Goal: Information Seeking & Learning: Check status

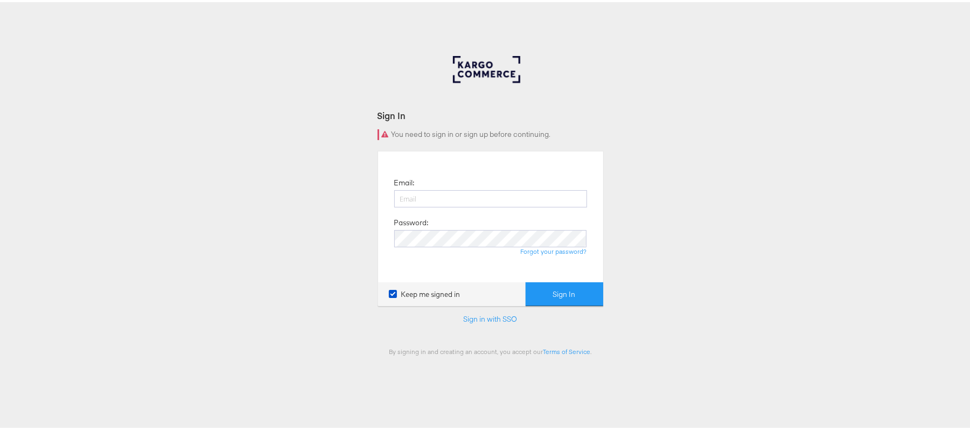
click at [442, 191] on input "email" at bounding box center [490, 196] width 193 height 17
type input "sudheer.bheemunipalli@kargo.com"
click at [526, 280] on button "Sign In" at bounding box center [565, 292] width 78 height 24
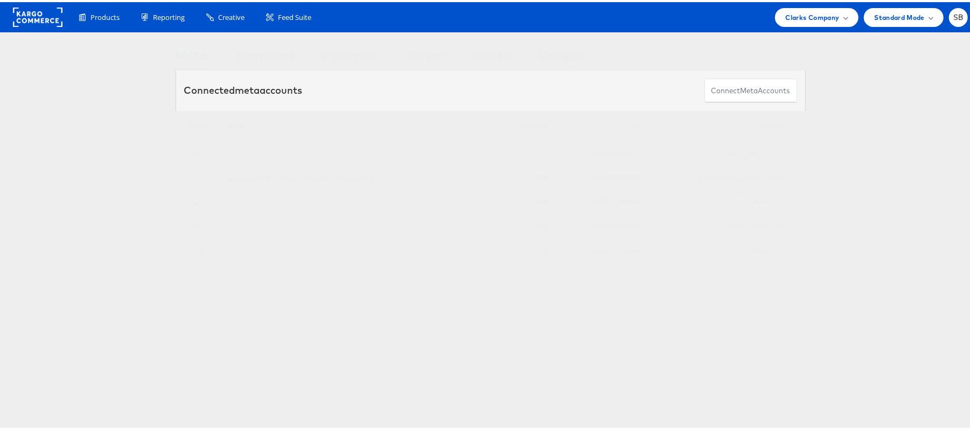
click at [298, 179] on link "Global Brand Marketing - [PERSON_NAME] Originals" at bounding box center [300, 175] width 147 height 8
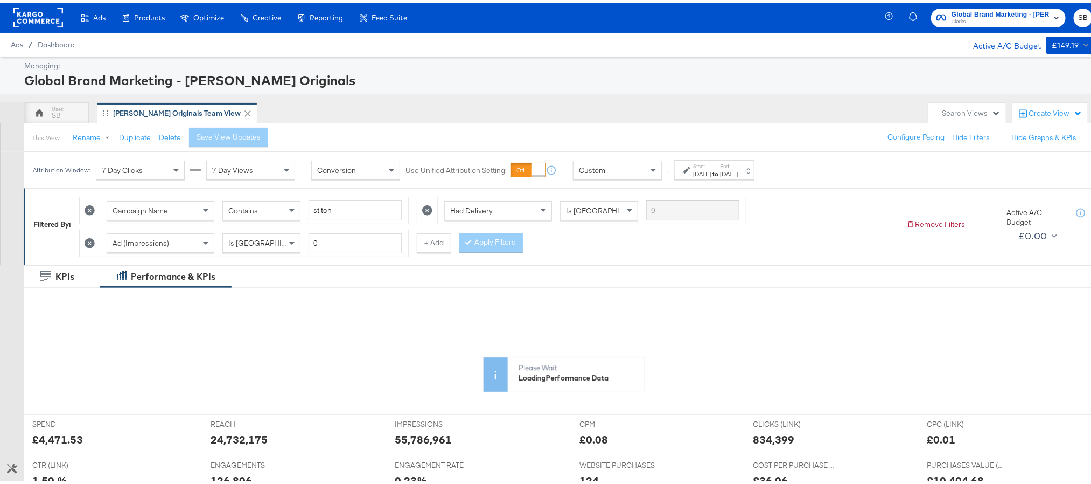
click at [711, 168] on div "[DATE]" at bounding box center [702, 171] width 18 height 9
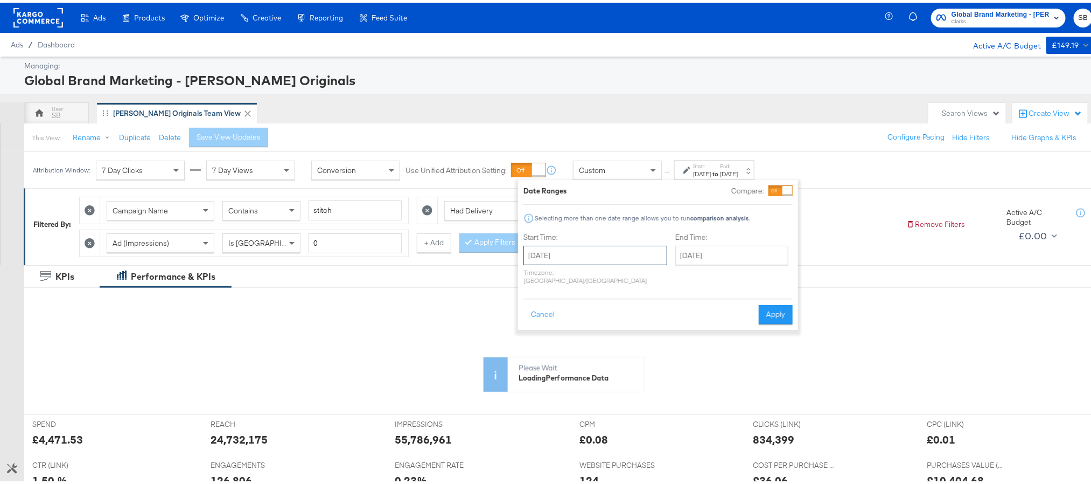
click at [592, 254] on input "August 1st 2025" at bounding box center [595, 252] width 144 height 19
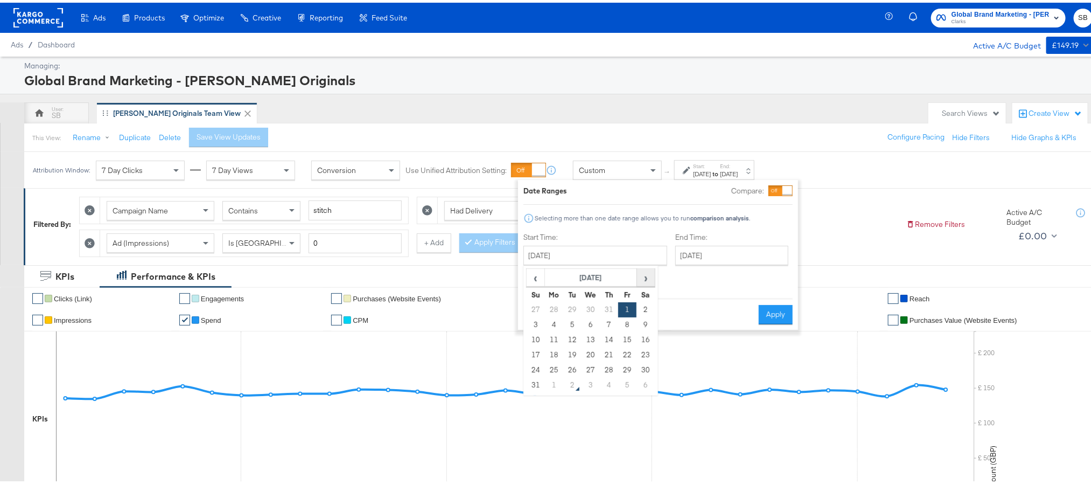
click at [649, 278] on span "›" at bounding box center [646, 275] width 17 height 16
click at [557, 314] on td "1" at bounding box center [554, 306] width 18 height 15
type input "September 1st 2025"
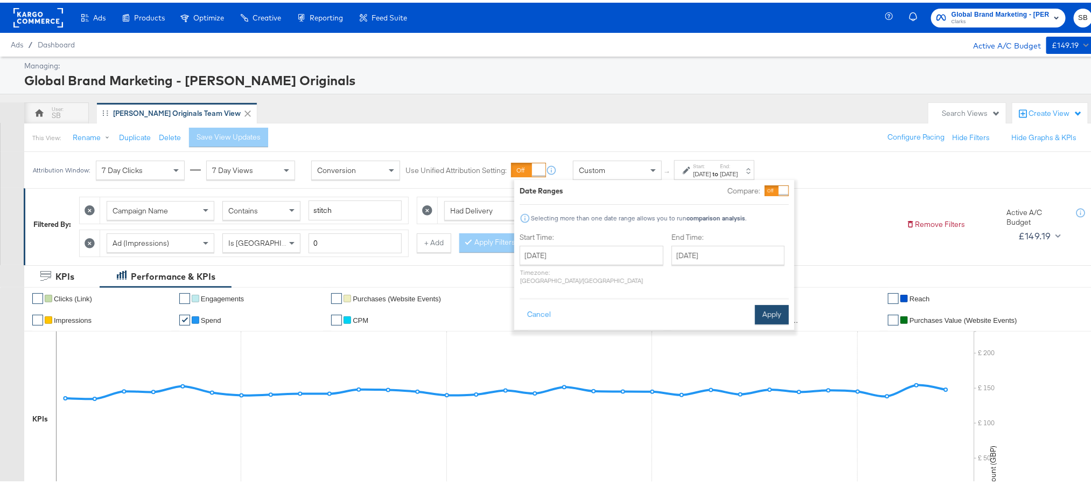
click at [767, 302] on button "Apply" at bounding box center [772, 311] width 34 height 19
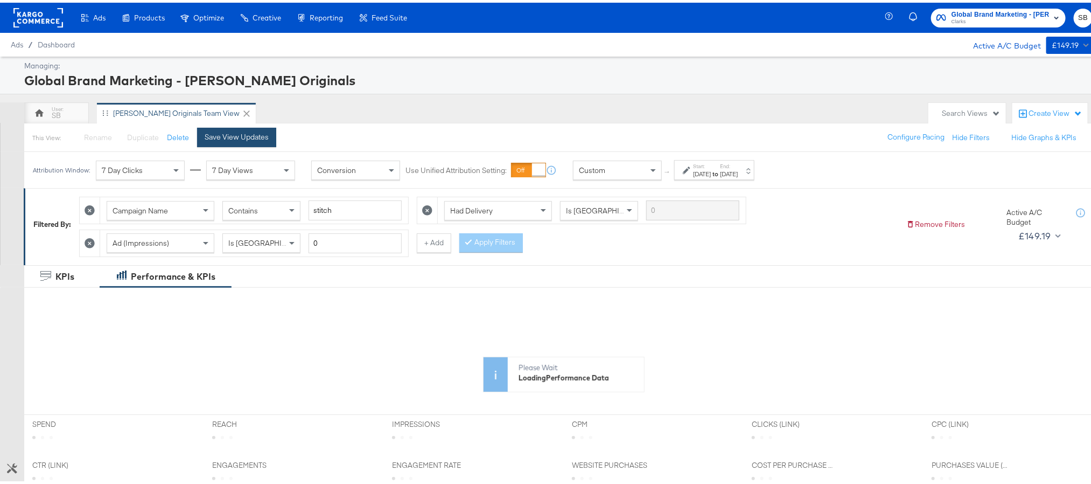
click at [226, 133] on div "Save View Updates" at bounding box center [237, 134] width 64 height 10
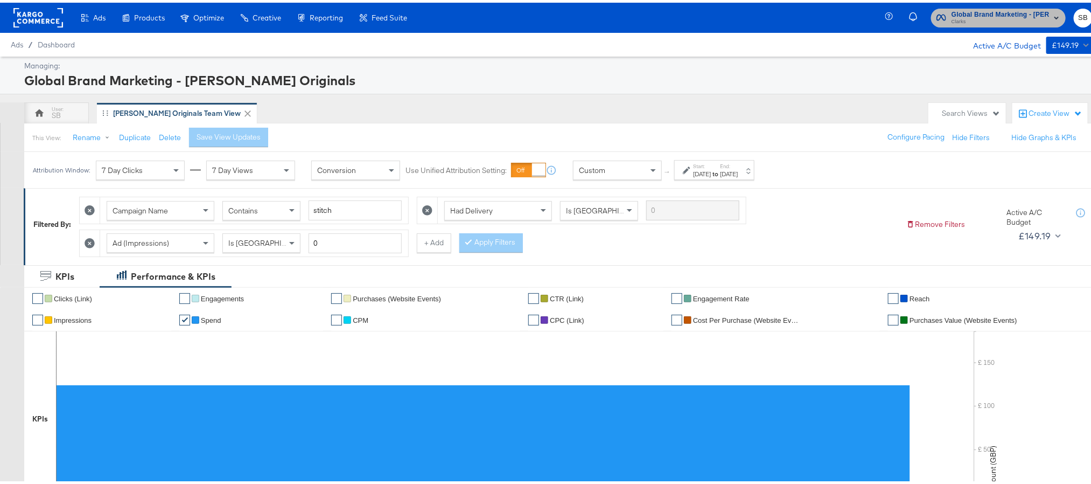
click at [1002, 12] on span "Global Brand Marketing - [PERSON_NAME] Originals" at bounding box center [1000, 11] width 98 height 11
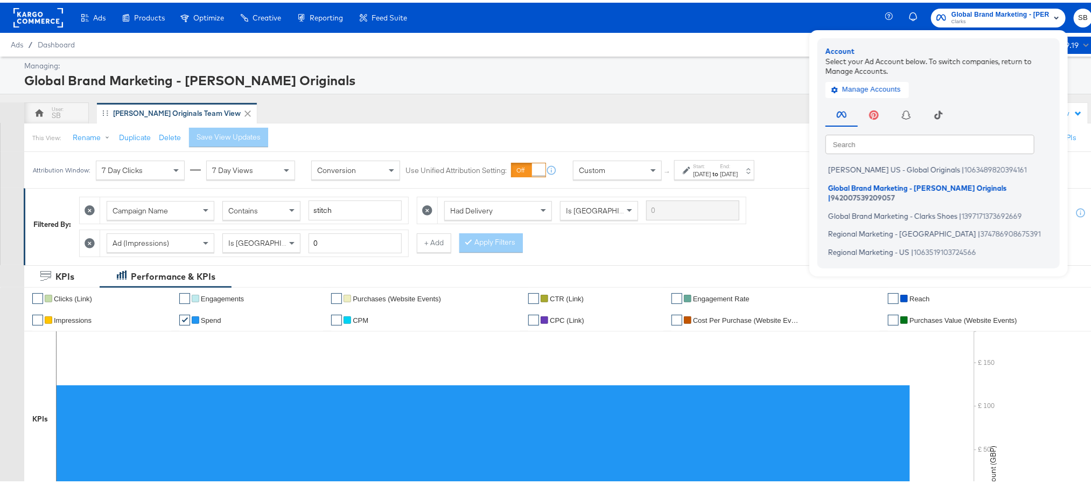
click at [696, 72] on div "Global Brand Marketing - [PERSON_NAME] Originals" at bounding box center [557, 77] width 1066 height 18
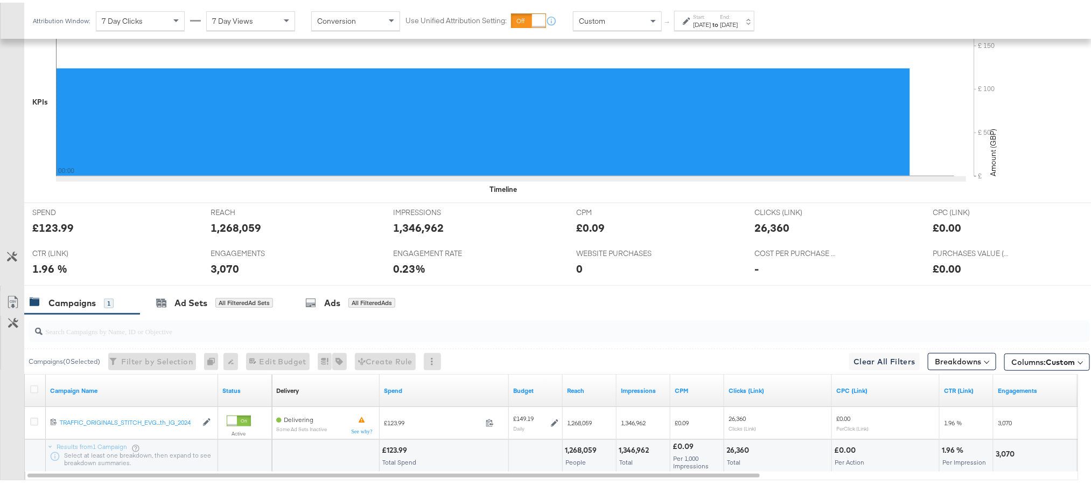
scroll to position [385, 0]
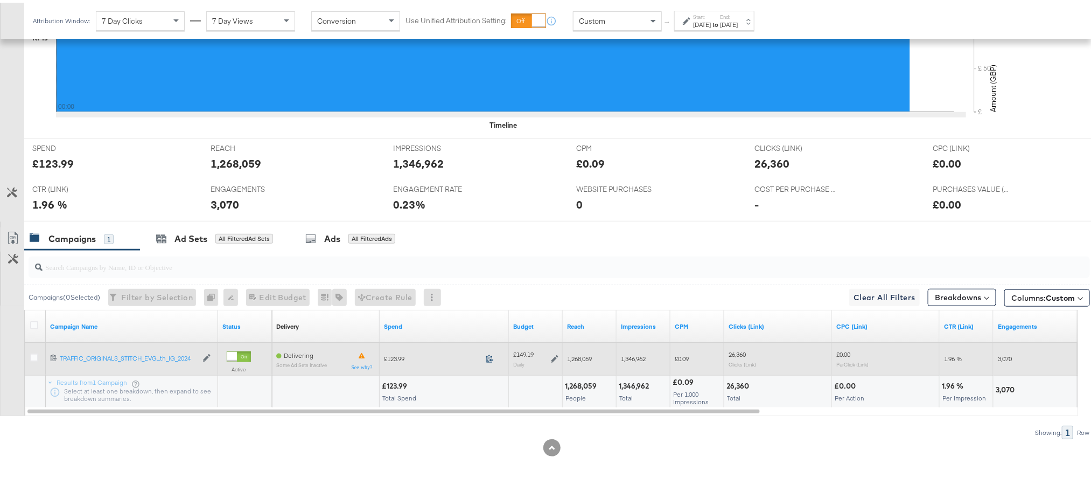
click at [491, 356] on icon at bounding box center [490, 356] width 8 height 8
click at [555, 357] on icon at bounding box center [555, 356] width 8 height 8
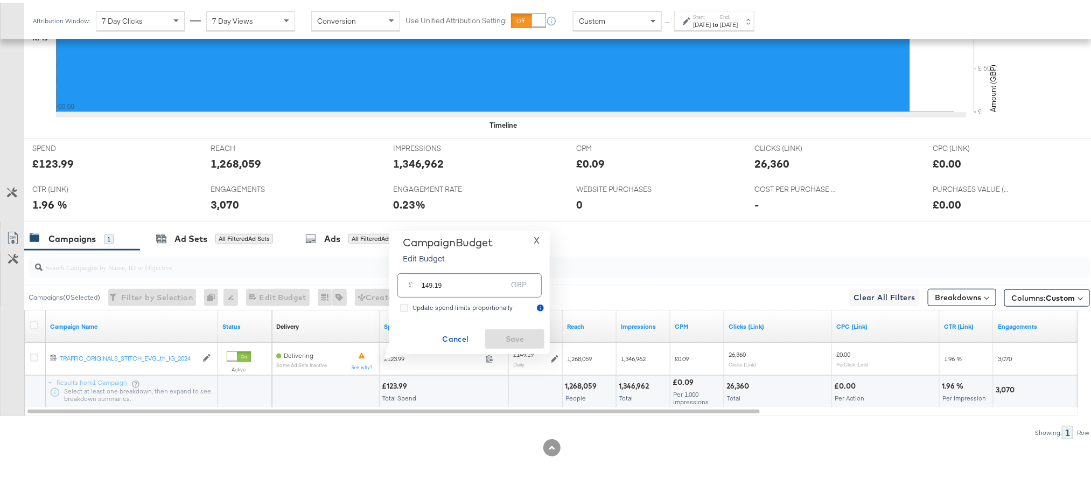
click at [494, 285] on input "149.19" at bounding box center [464, 278] width 85 height 23
paste input "£116.41"
type input "116.41"
click at [513, 331] on span "Save" at bounding box center [514, 336] width 51 height 13
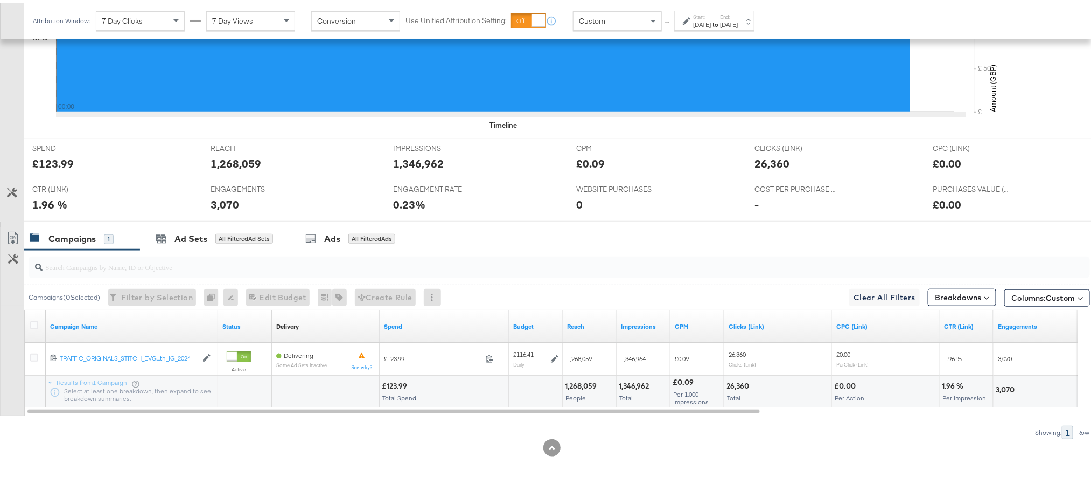
scroll to position [0, 0]
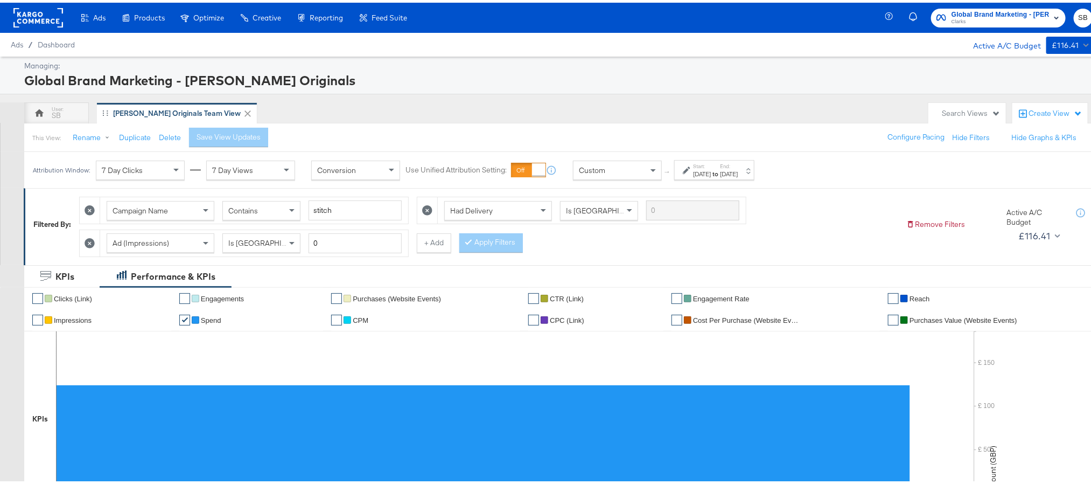
click at [998, 17] on span "Clarks" at bounding box center [1000, 19] width 98 height 9
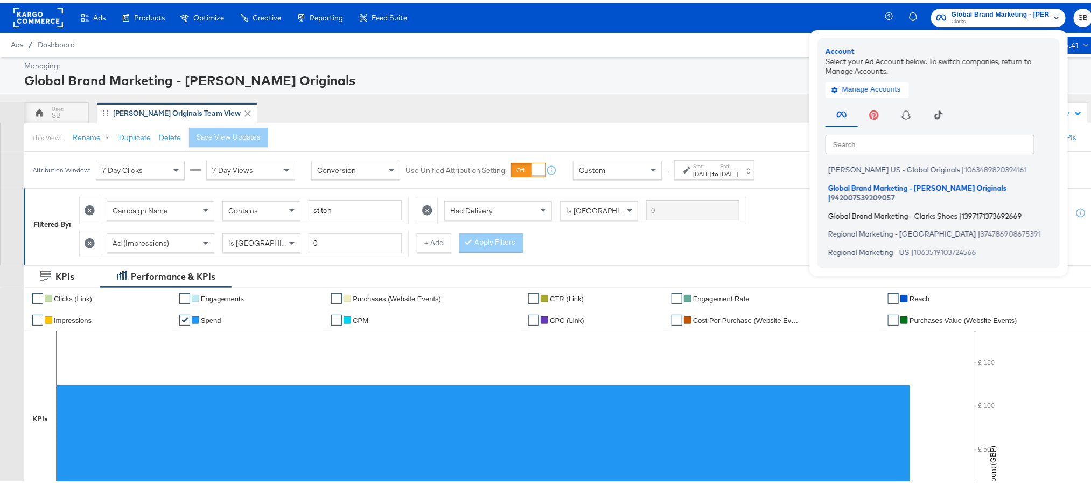
click at [895, 208] on span "Global Brand Marketing - Clarks Shoes" at bounding box center [892, 212] width 129 height 9
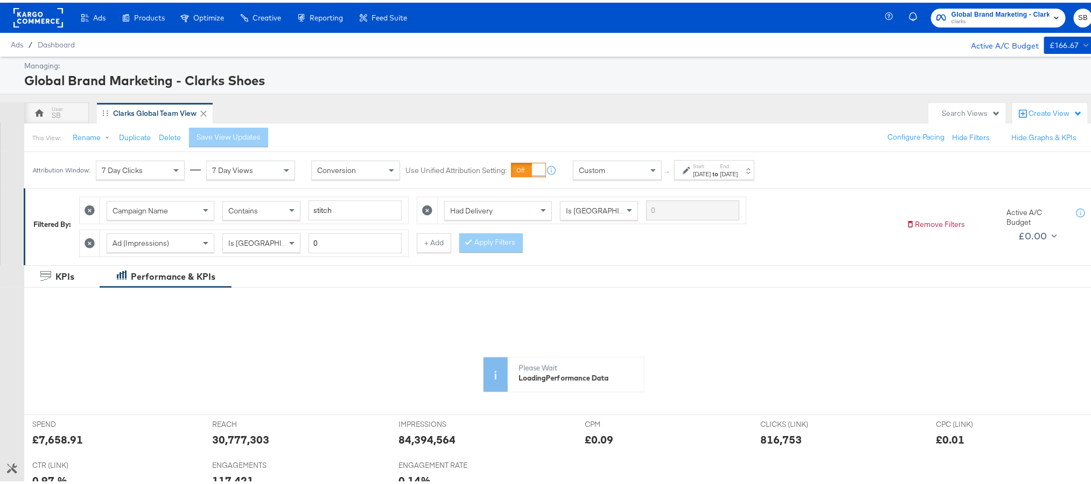
click at [738, 165] on label "End:" at bounding box center [729, 163] width 18 height 7
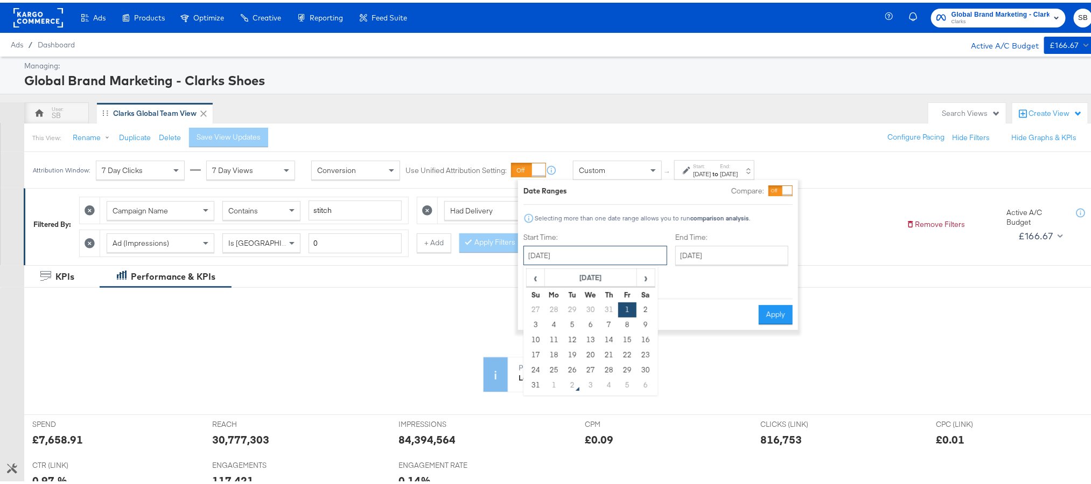
click at [608, 248] on input "August 1st 2025" at bounding box center [595, 252] width 144 height 19
click at [649, 277] on span "›" at bounding box center [646, 275] width 17 height 16
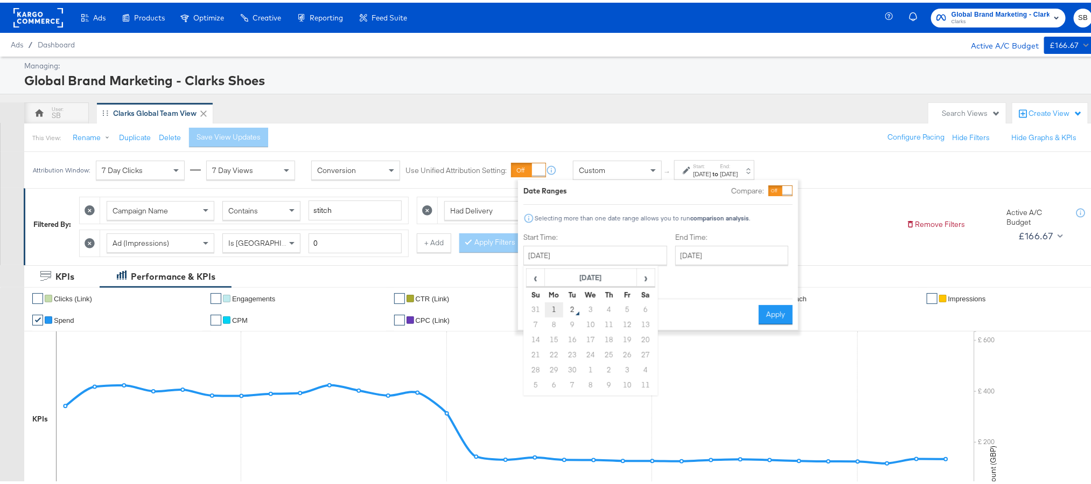
click at [556, 312] on td "1" at bounding box center [554, 306] width 18 height 15
type input "September 1st 2025"
click at [764, 304] on button "Apply" at bounding box center [772, 311] width 34 height 19
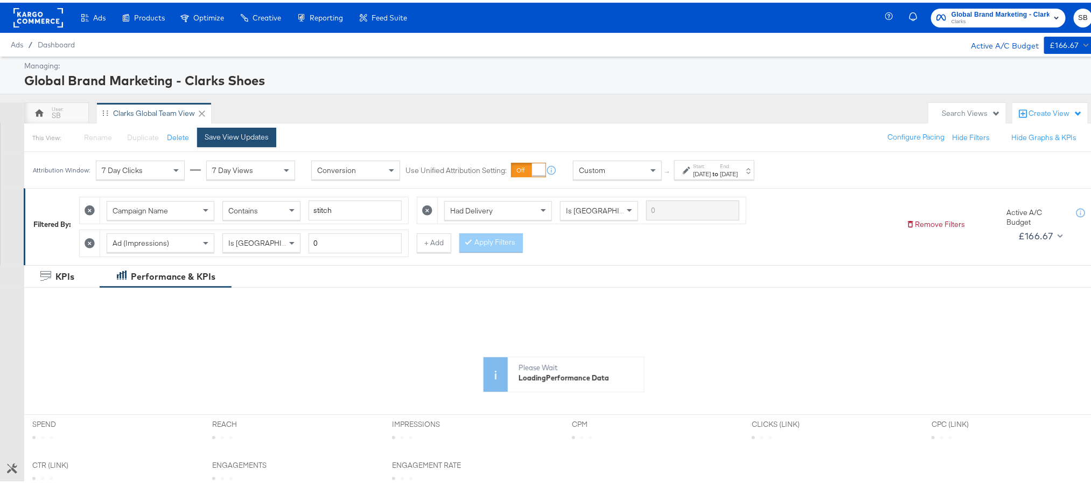
click at [240, 135] on div "Save View Updates" at bounding box center [237, 134] width 64 height 10
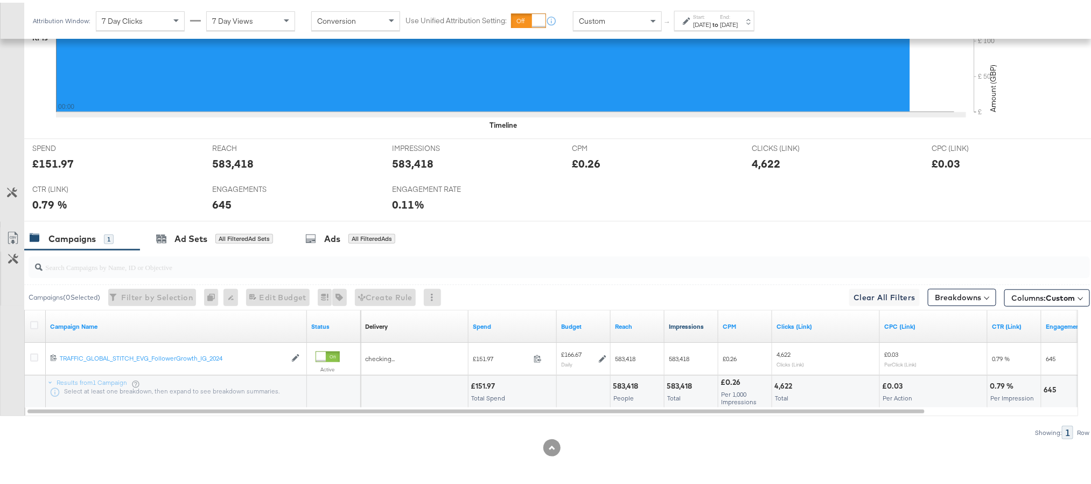
scroll to position [385, 0]
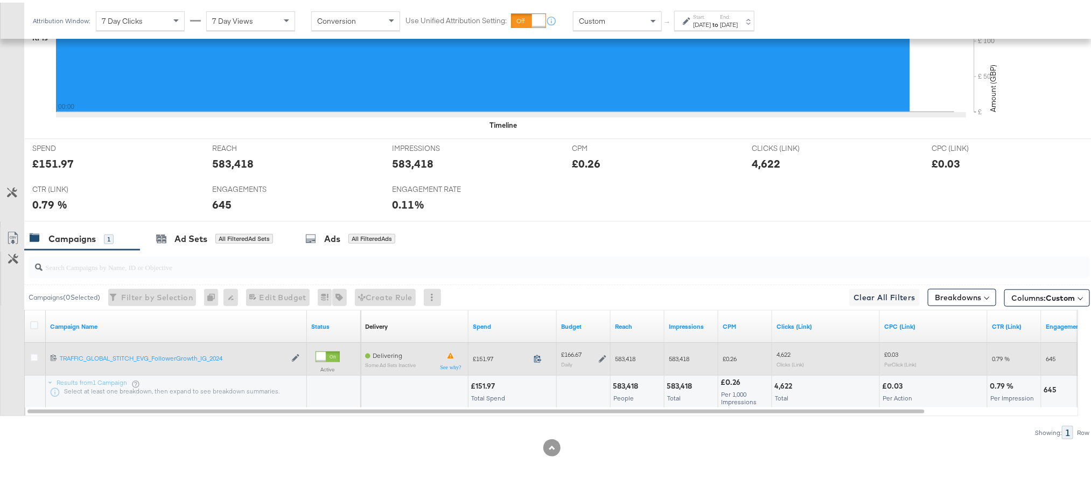
click at [538, 353] on icon at bounding box center [538, 356] width 8 height 8
click at [600, 356] on icon at bounding box center [603, 356] width 8 height 8
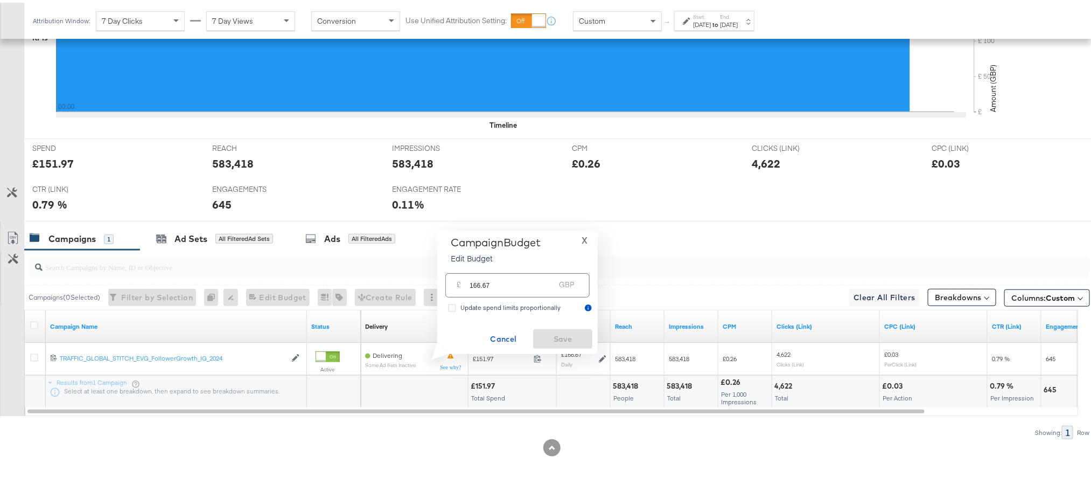
click at [533, 280] on input "166.67" at bounding box center [512, 278] width 85 height 23
paste input "£167.1"
type input "167.17"
click at [556, 334] on span "Save" at bounding box center [562, 336] width 51 height 13
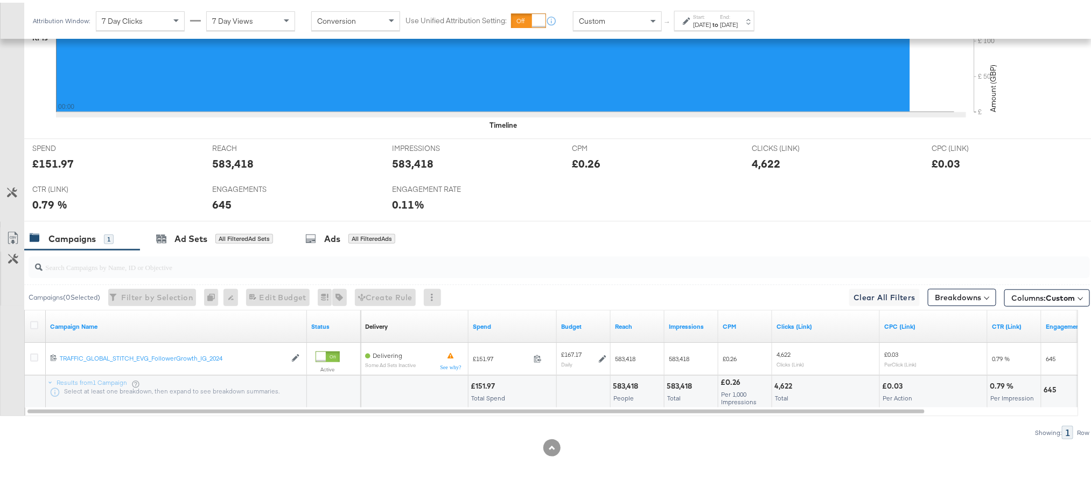
scroll to position [0, 0]
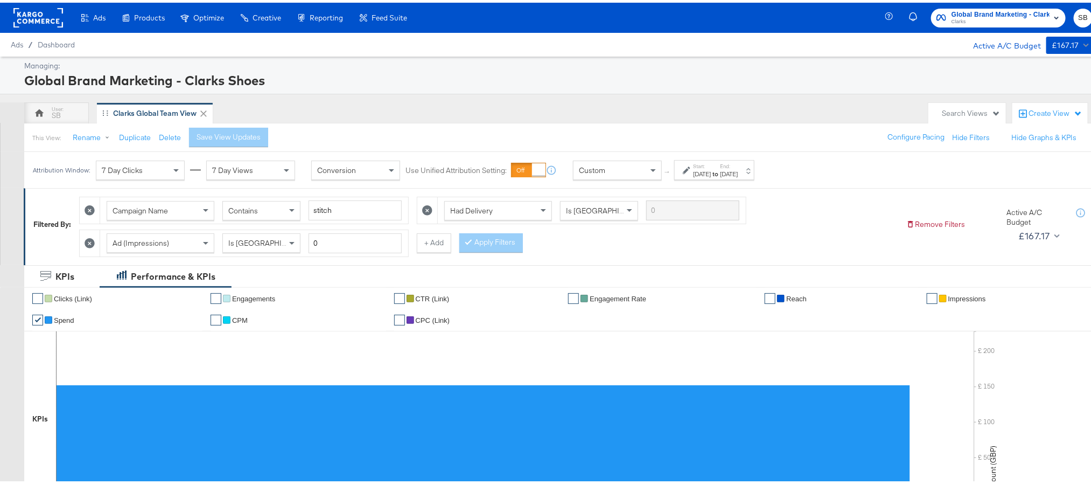
click at [18, 20] on rect at bounding box center [38, 14] width 50 height 19
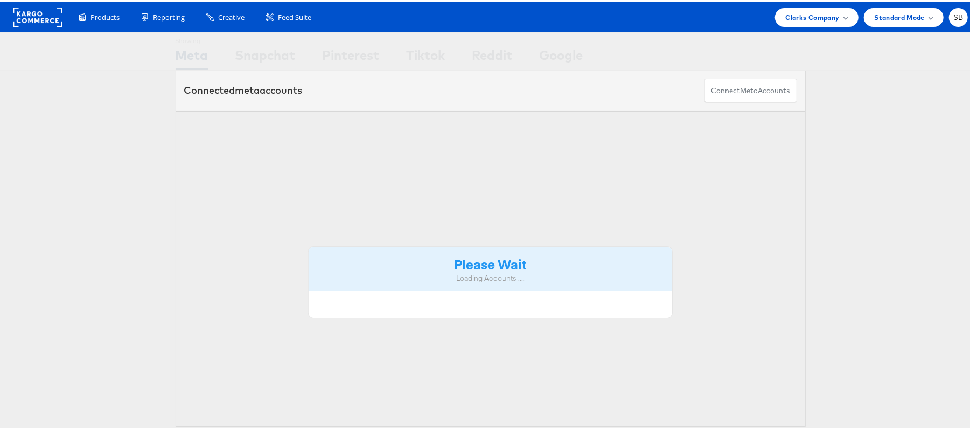
click at [825, 19] on span "Clarks Company" at bounding box center [813, 15] width 54 height 11
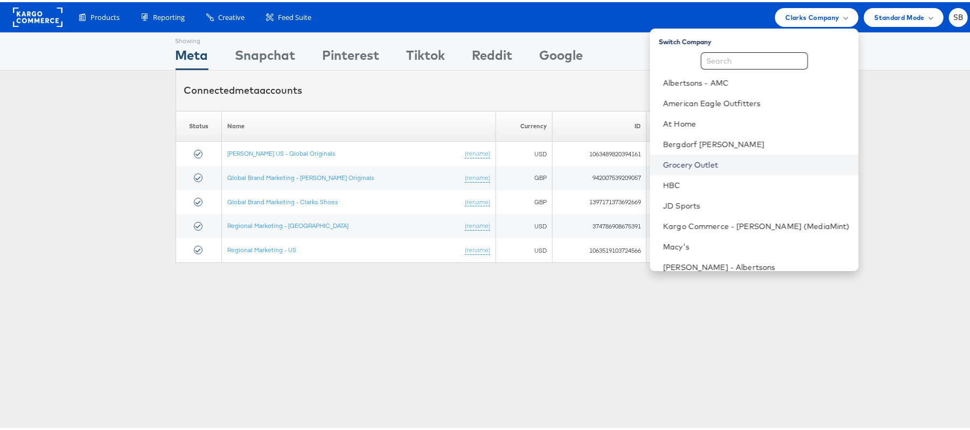
click at [716, 164] on link "Grocery Outlet" at bounding box center [756, 162] width 187 height 11
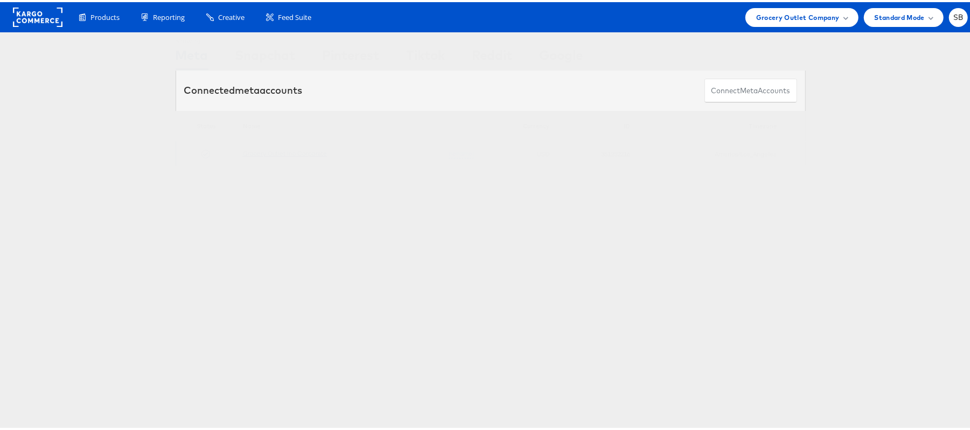
click at [302, 152] on link "Grocery Outlet Inc Corporate" at bounding box center [285, 151] width 85 height 8
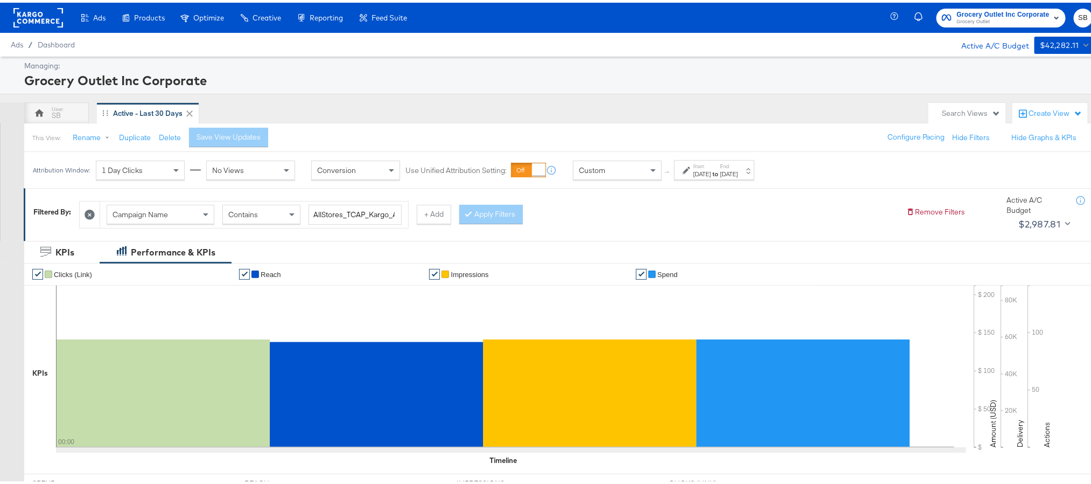
scroll to position [242, 0]
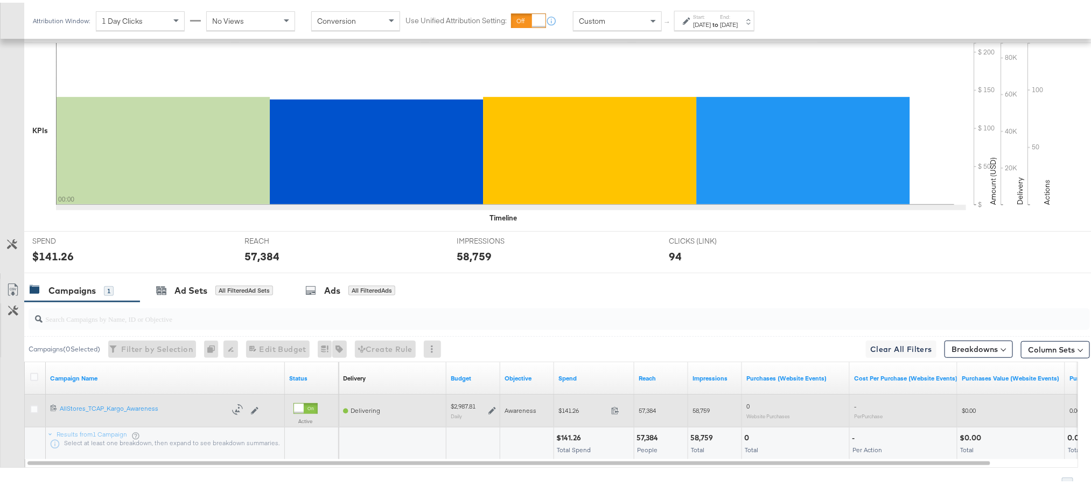
click at [493, 411] on icon at bounding box center [492, 408] width 8 height 8
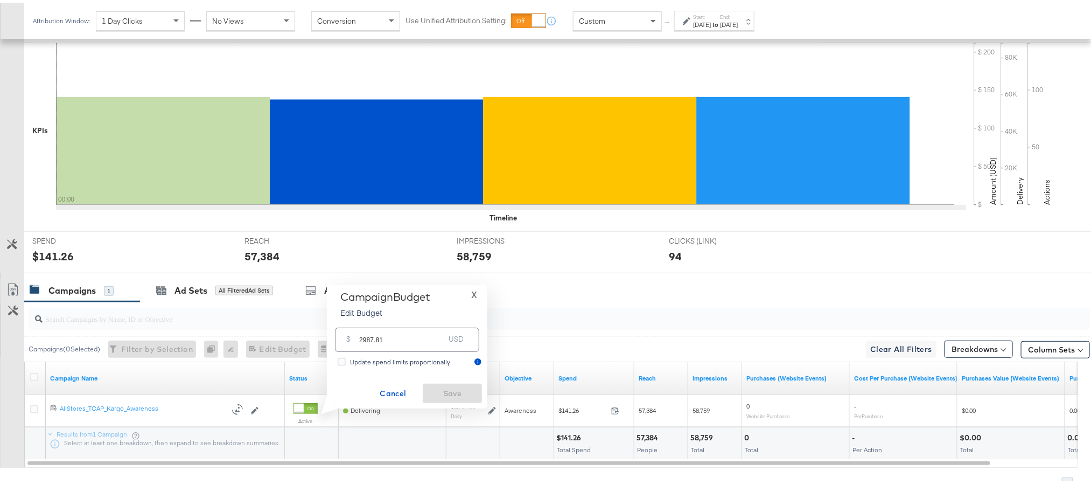
click at [417, 334] on input "2987.81" at bounding box center [401, 332] width 85 height 23
paste input "$5,167.54"
type input "5167.54"
click at [450, 389] on span "Save" at bounding box center [452, 390] width 51 height 13
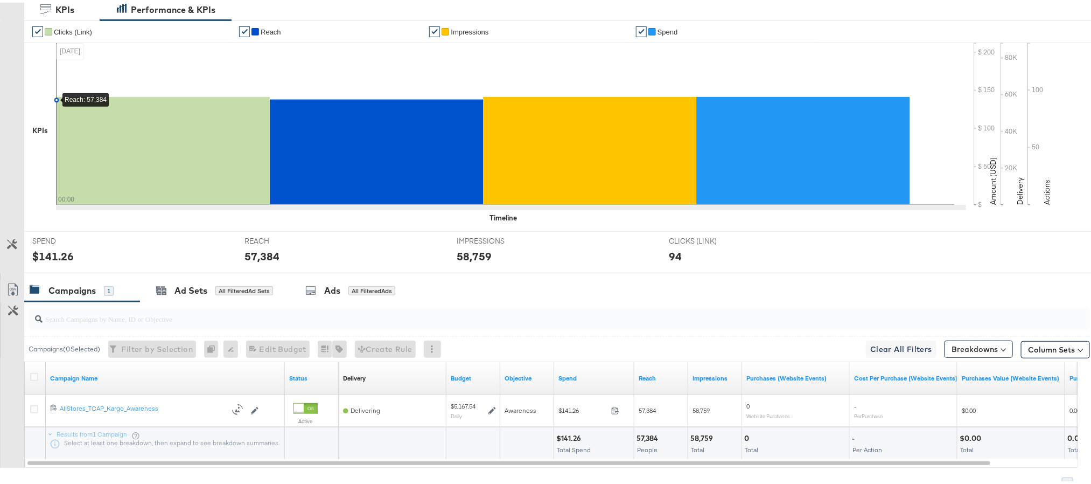
scroll to position [0, 0]
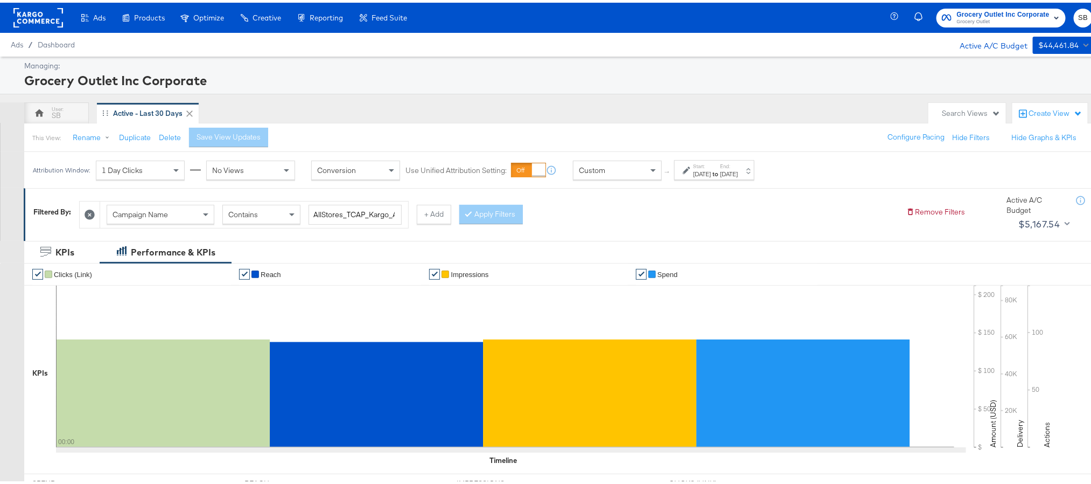
click at [37, 30] on div "Ads / Dashboard Active A/C Budget $44,461.84" at bounding box center [551, 42] width 1103 height 24
click at [37, 15] on rect at bounding box center [38, 14] width 50 height 19
click at [983, 17] on span "Grocery Outlet" at bounding box center [1003, 19] width 93 height 9
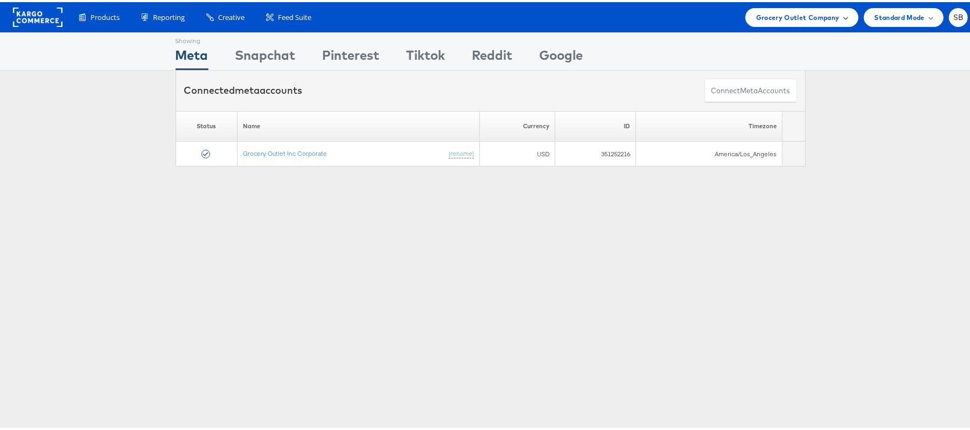
click at [774, 18] on span "Grocery Outlet Company" at bounding box center [797, 15] width 83 height 11
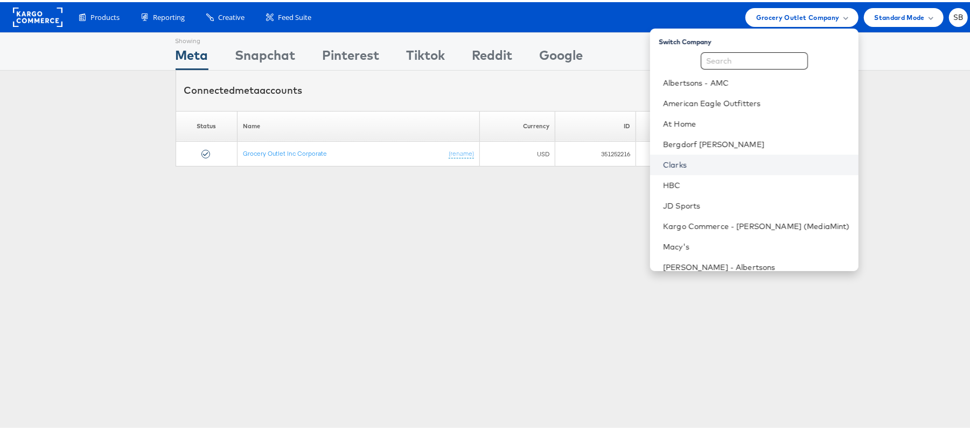
click at [694, 163] on link "Clarks" at bounding box center [756, 162] width 187 height 11
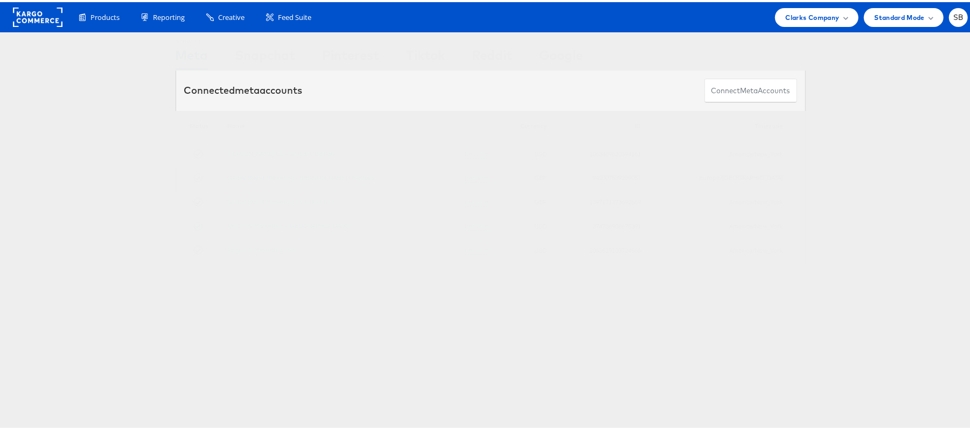
click at [304, 181] on td "Global Brand Marketing - [PERSON_NAME] Originals (rename)" at bounding box center [358, 176] width 275 height 24
click at [304, 177] on link "Global Brand Marketing - [PERSON_NAME] Originals" at bounding box center [300, 175] width 147 height 8
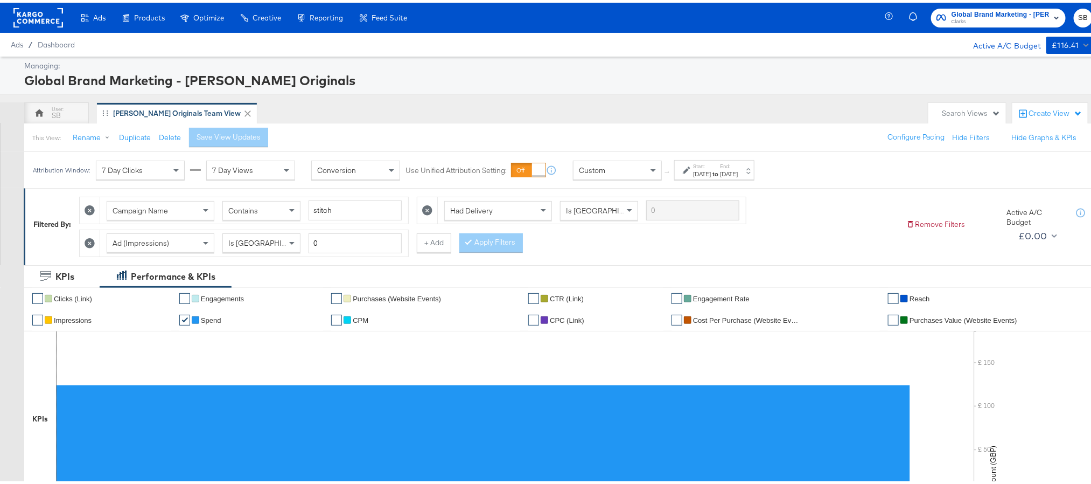
click at [698, 166] on label "Start:" at bounding box center [702, 163] width 18 height 7
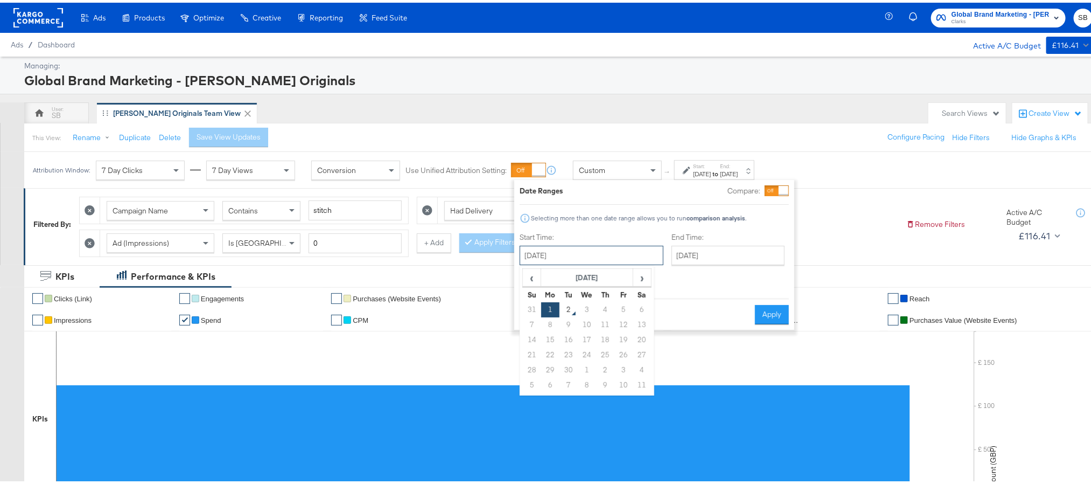
click at [561, 255] on input "[DATE]" at bounding box center [592, 252] width 144 height 19
click at [530, 305] on td "31" at bounding box center [532, 306] width 18 height 15
type input "[DATE]"
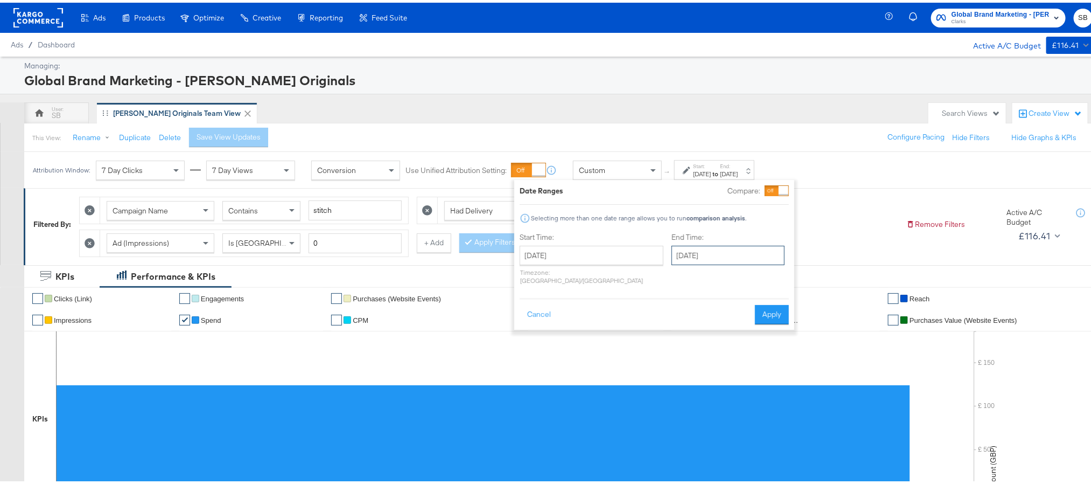
click at [689, 256] on input "[DATE]" at bounding box center [727, 252] width 113 height 19
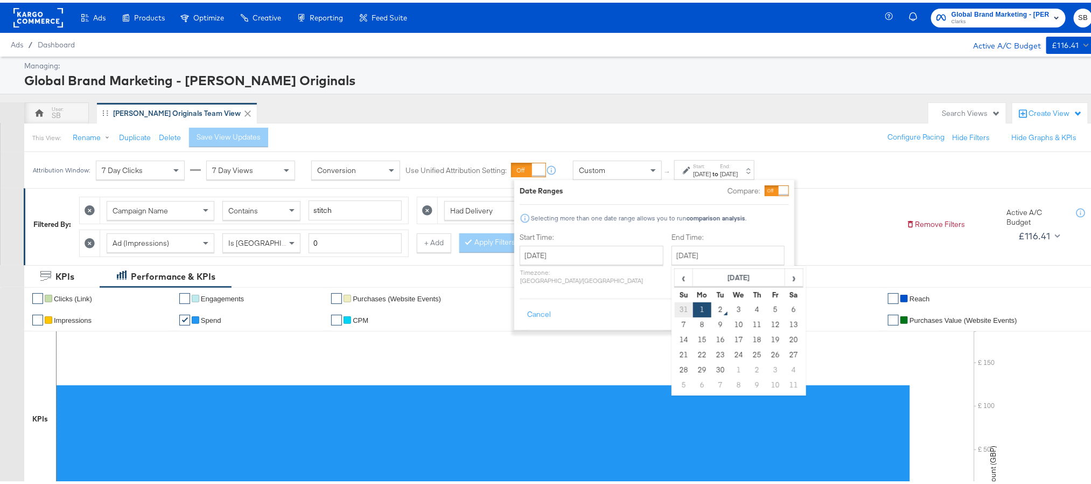
click at [675, 304] on td "31" at bounding box center [684, 306] width 18 height 15
type input "[DATE]"
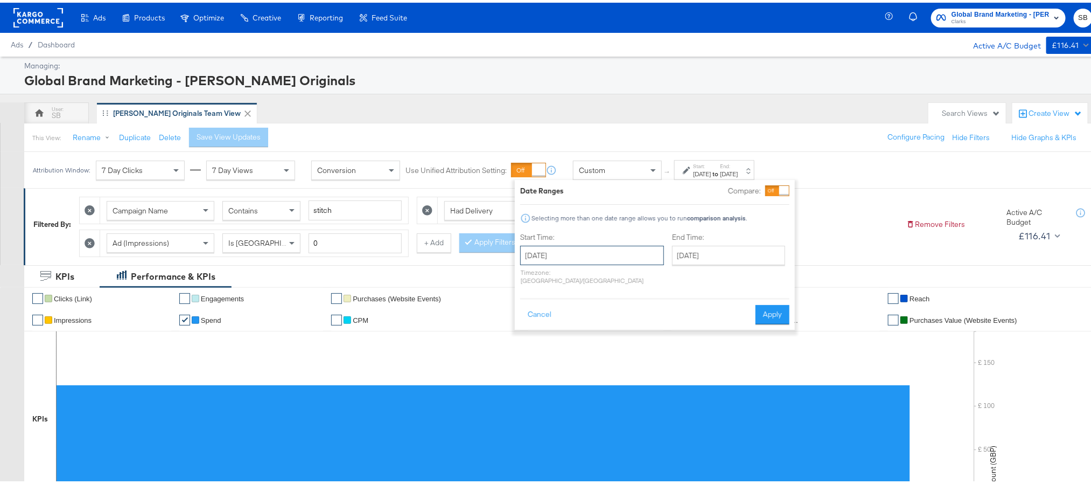
click at [606, 255] on input "[DATE]" at bounding box center [592, 252] width 144 height 19
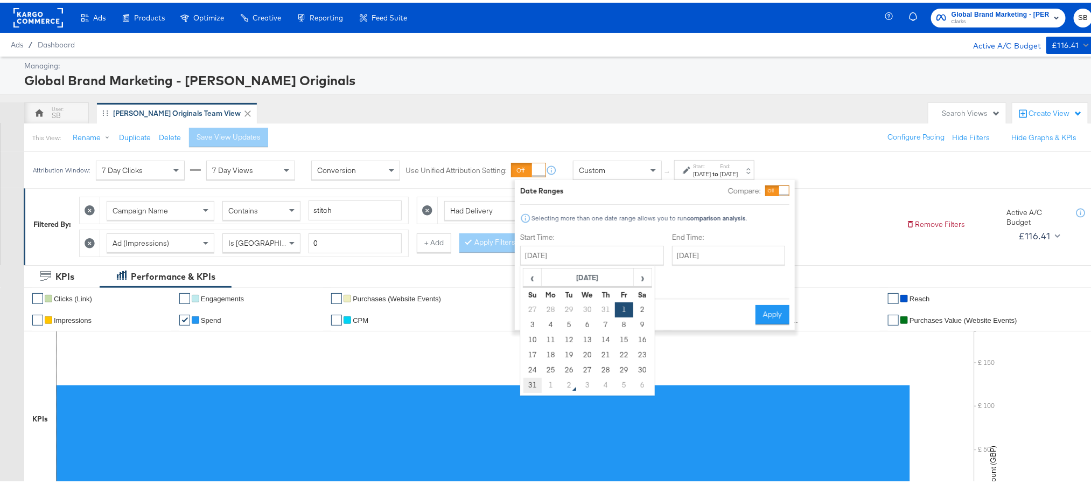
click at [540, 382] on td "31" at bounding box center [532, 382] width 18 height 15
type input "[DATE]"
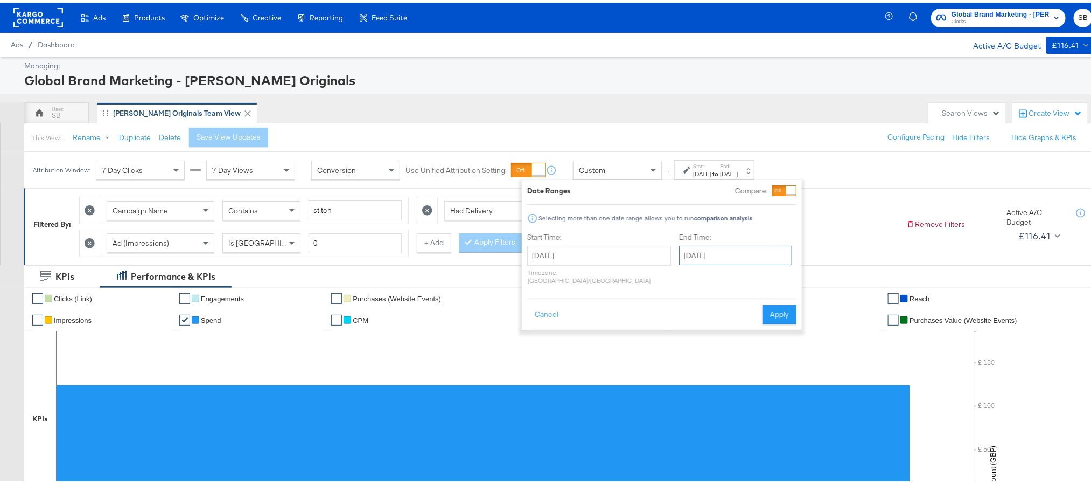
click at [692, 257] on input "[DATE]" at bounding box center [735, 252] width 113 height 19
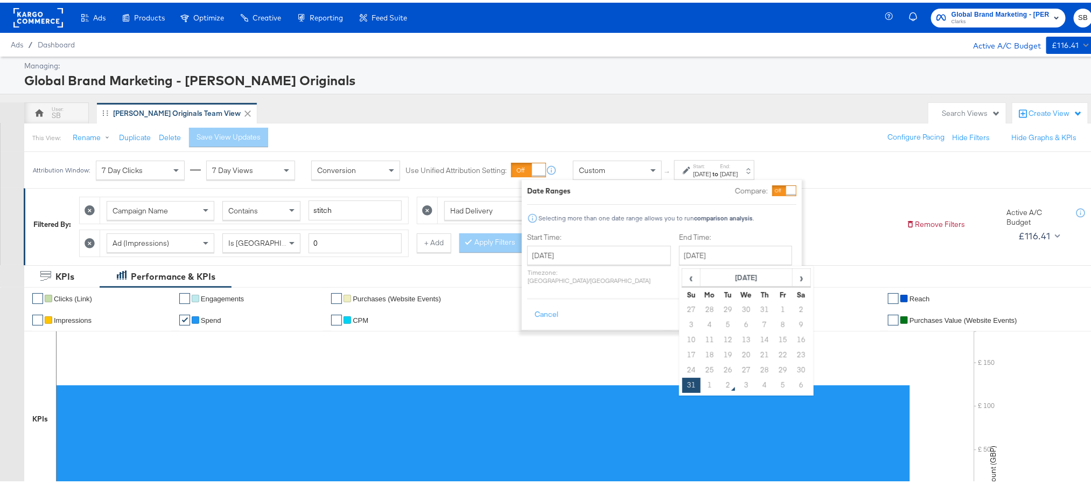
click at [790, 309] on button "Apply" at bounding box center [779, 311] width 34 height 19
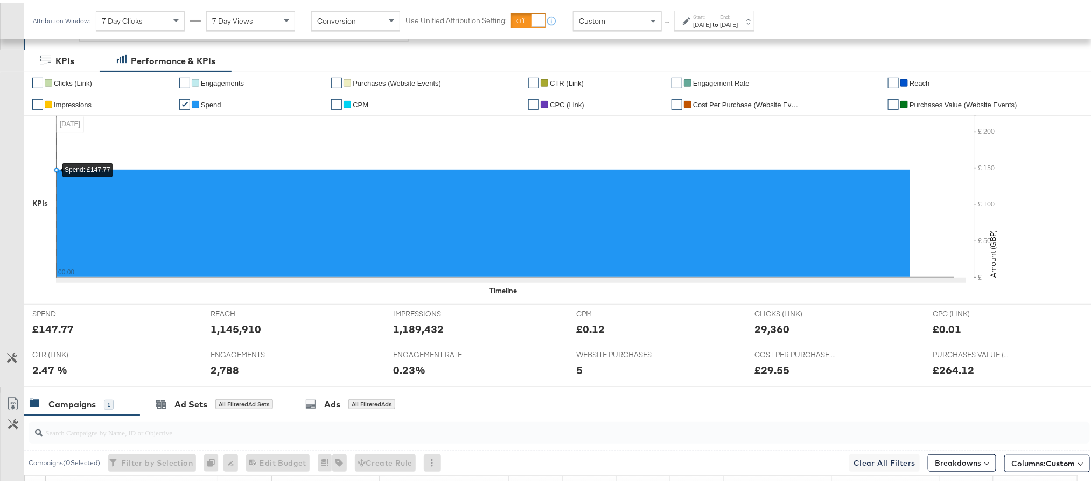
scroll to position [242, 0]
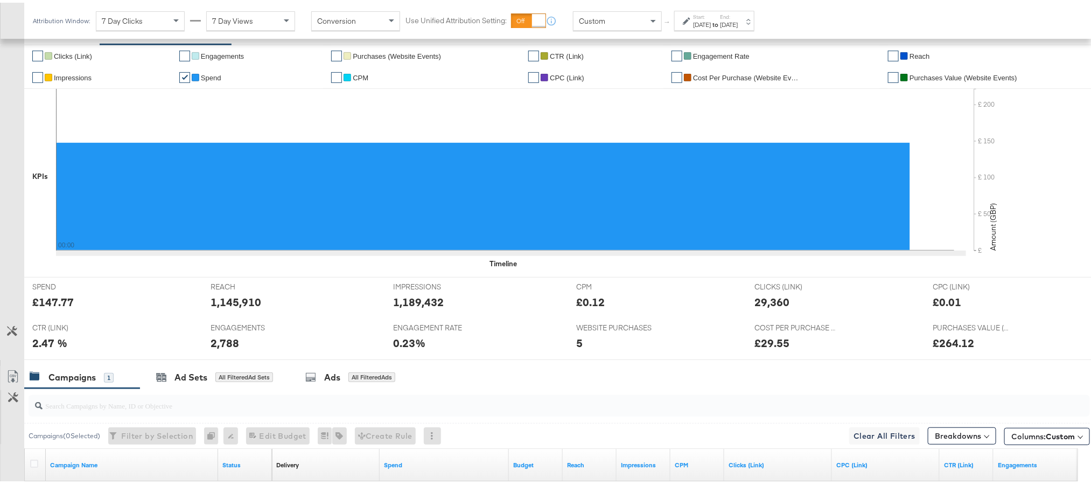
click at [241, 307] on div "1,145,910" at bounding box center [236, 299] width 51 height 16
copy div "1,145,910"
click at [408, 305] on div "1,189,432" at bounding box center [419, 299] width 51 height 16
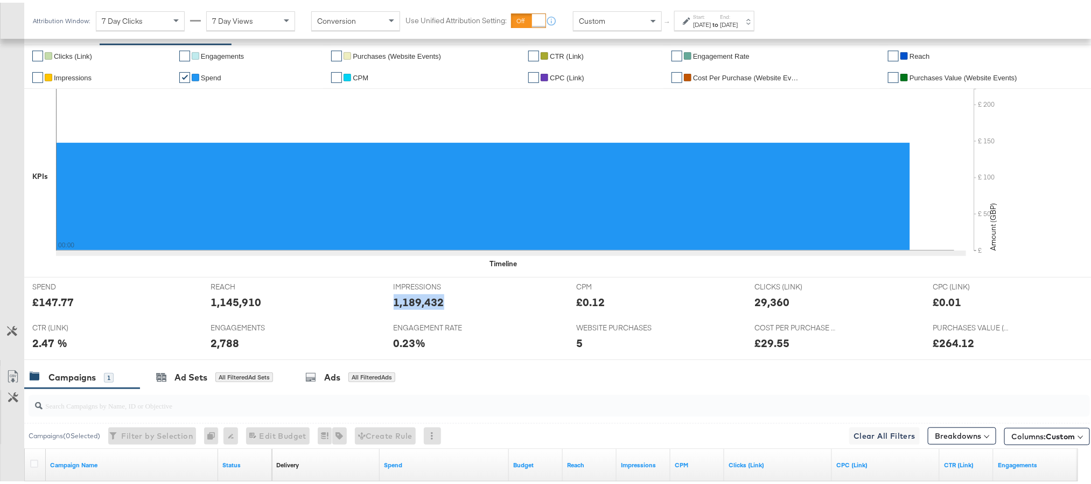
copy div "1,189,432"
click at [764, 307] on div "29,360" at bounding box center [771, 299] width 35 height 16
copy div "29,360"
click at [228, 344] on div "2,788" at bounding box center [225, 340] width 29 height 16
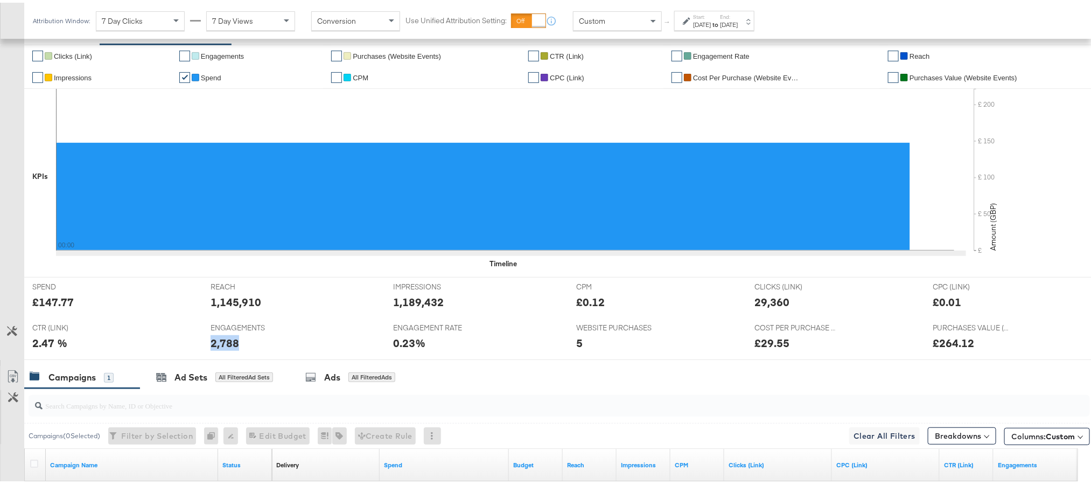
click at [228, 344] on div "2,788" at bounding box center [225, 340] width 29 height 16
copy div "2,788"
click at [738, 21] on div "[DATE]" at bounding box center [729, 22] width 18 height 9
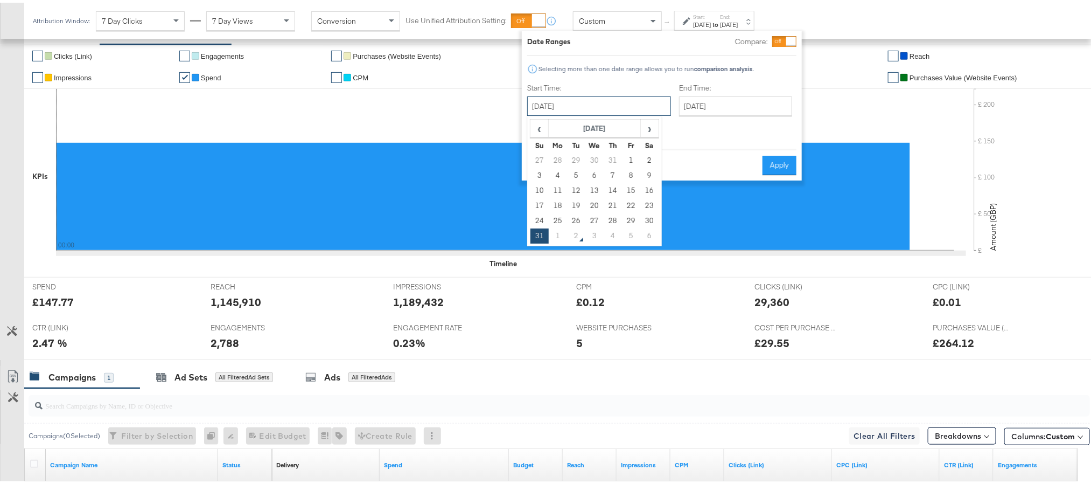
click at [580, 107] on input "[DATE]" at bounding box center [599, 103] width 144 height 19
click at [557, 236] on td "1" at bounding box center [558, 233] width 18 height 15
type input "[DATE]"
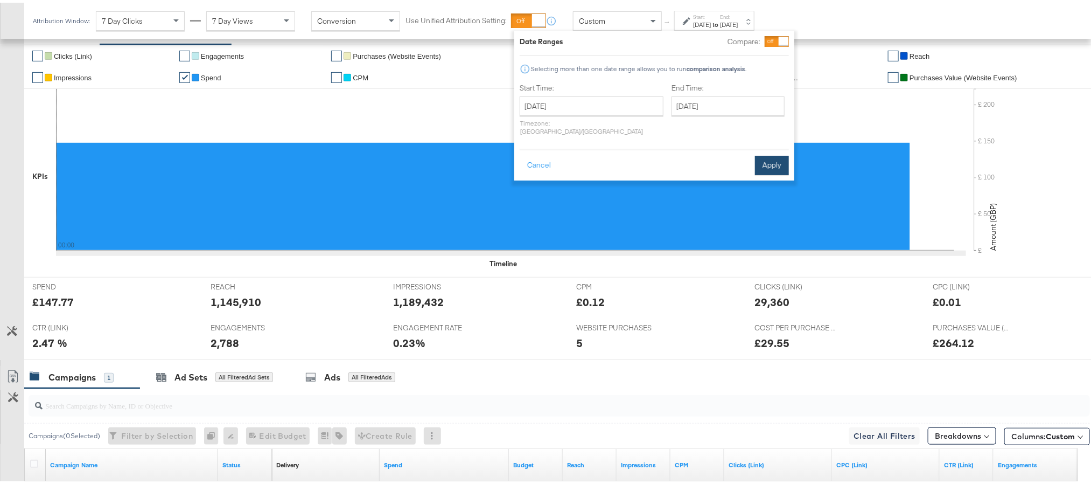
click at [761, 153] on button "Apply" at bounding box center [772, 162] width 34 height 19
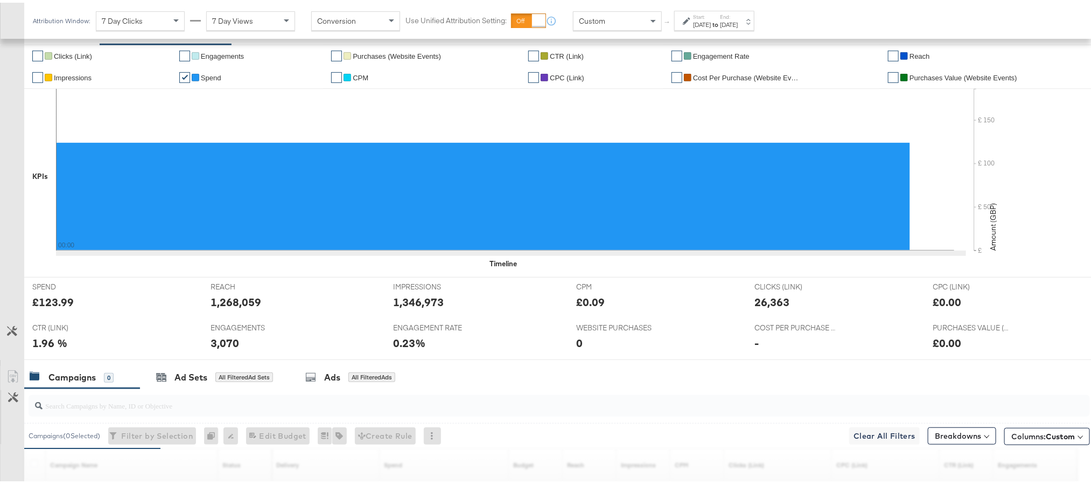
click at [51, 304] on div "£123.99" at bounding box center [52, 299] width 41 height 16
copy div "123.99"
click at [218, 307] on div "1,268,059" at bounding box center [236, 299] width 51 height 16
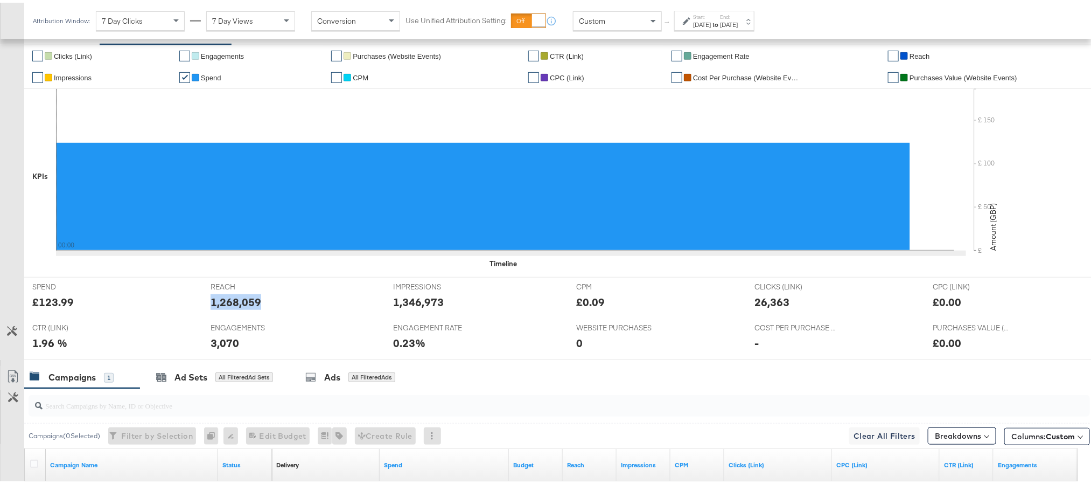
copy div "1,268,059"
click at [418, 301] on div "1,346,973" at bounding box center [419, 299] width 51 height 16
copy div "1,346,973"
click at [754, 301] on div "26,363" at bounding box center [771, 299] width 35 height 16
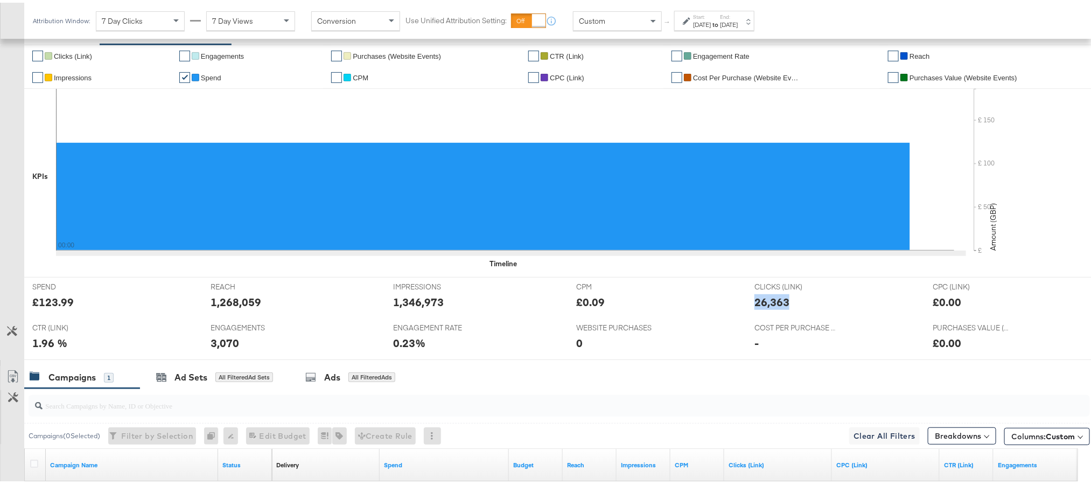
click at [754, 301] on div "26,363" at bounding box center [771, 299] width 35 height 16
copy div "26,363"
click at [223, 343] on div "3,070" at bounding box center [225, 340] width 29 height 16
copy div "3,070"
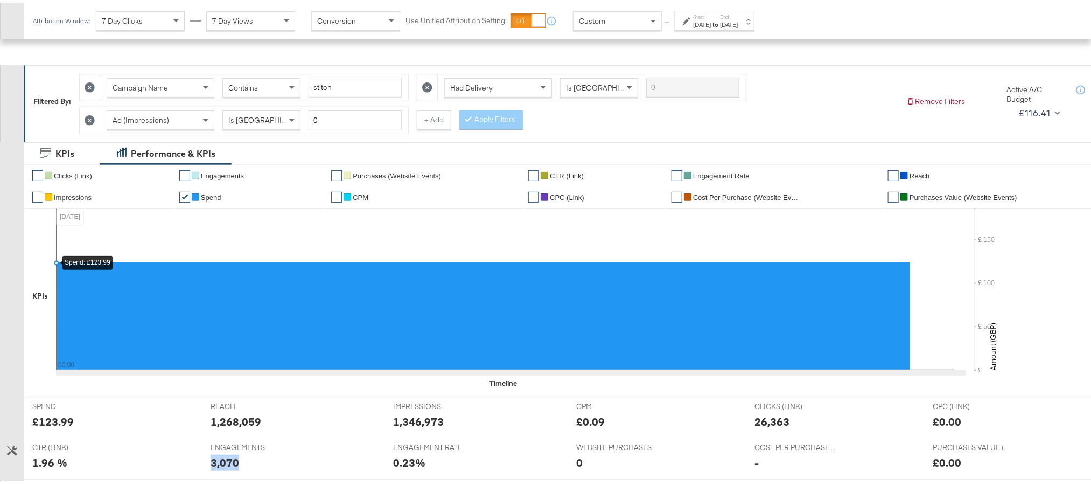
scroll to position [0, 0]
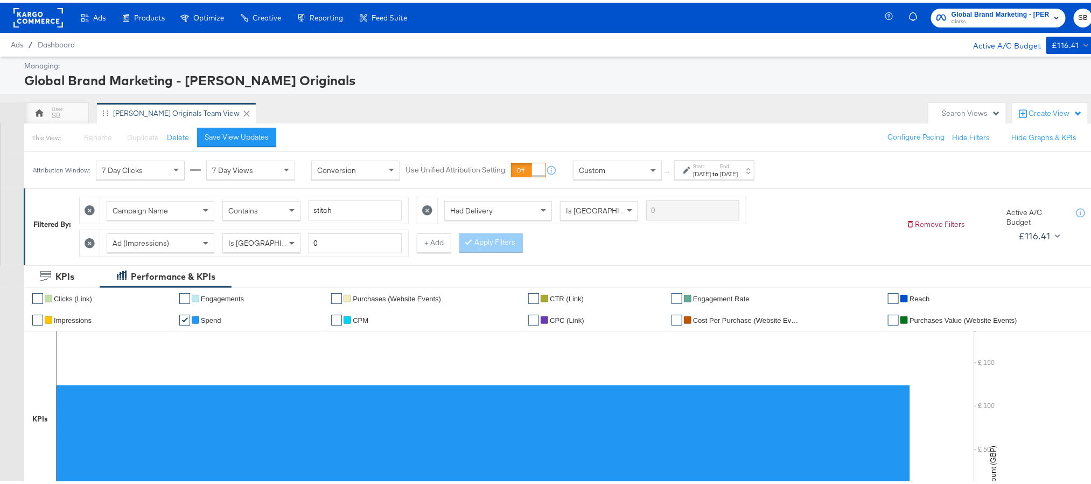
click at [951, 13] on span "Global Brand Marketing - Clarks Originals" at bounding box center [1000, 11] width 98 height 11
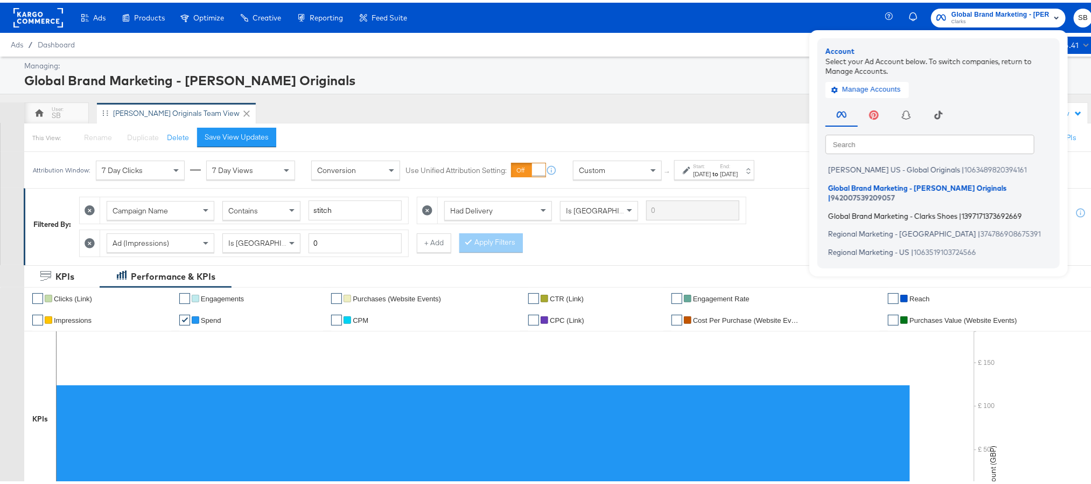
click at [914, 208] on span "Global Brand Marketing - Clarks Shoes" at bounding box center [892, 212] width 129 height 9
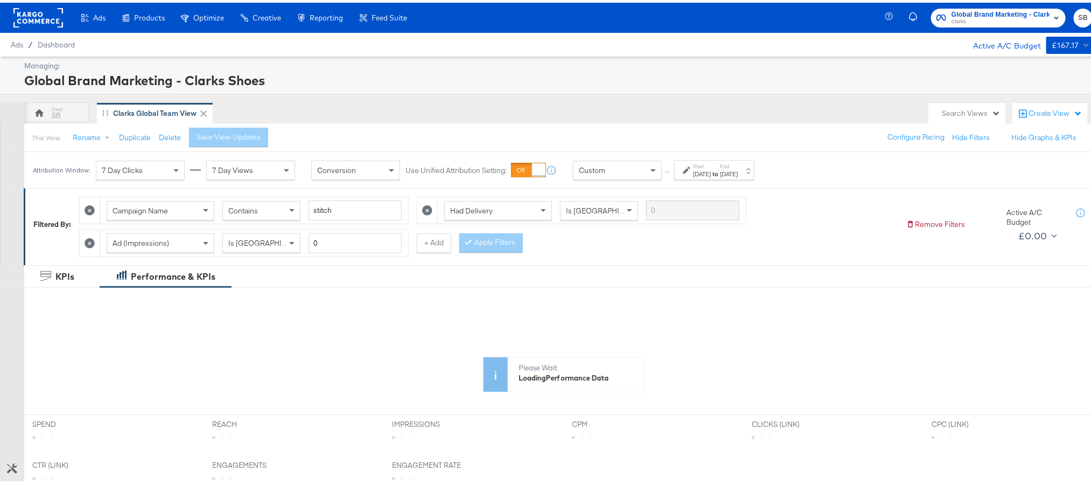
click at [738, 169] on div "[DATE]" at bounding box center [729, 171] width 18 height 9
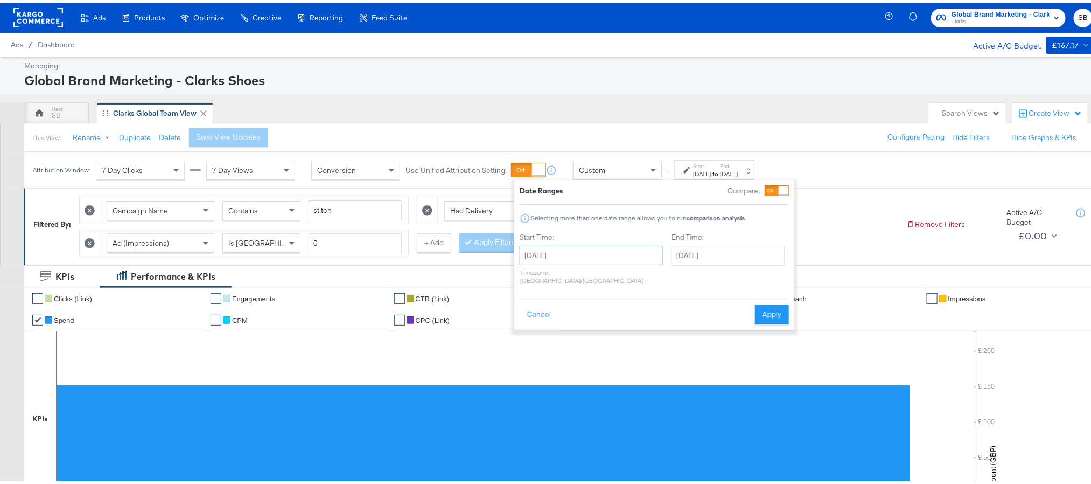
click at [551, 247] on input "[DATE]" at bounding box center [592, 252] width 144 height 19
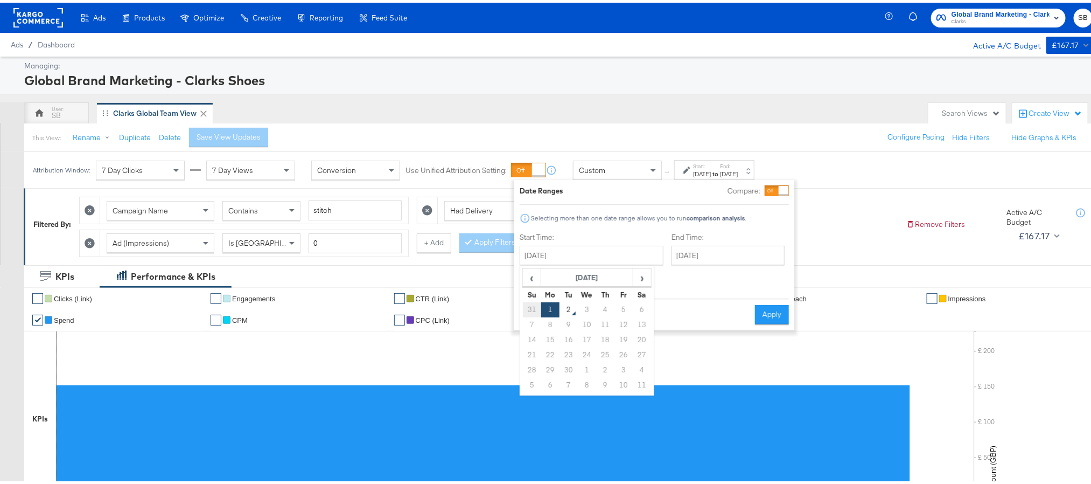
click at [534, 306] on td "31" at bounding box center [532, 306] width 18 height 15
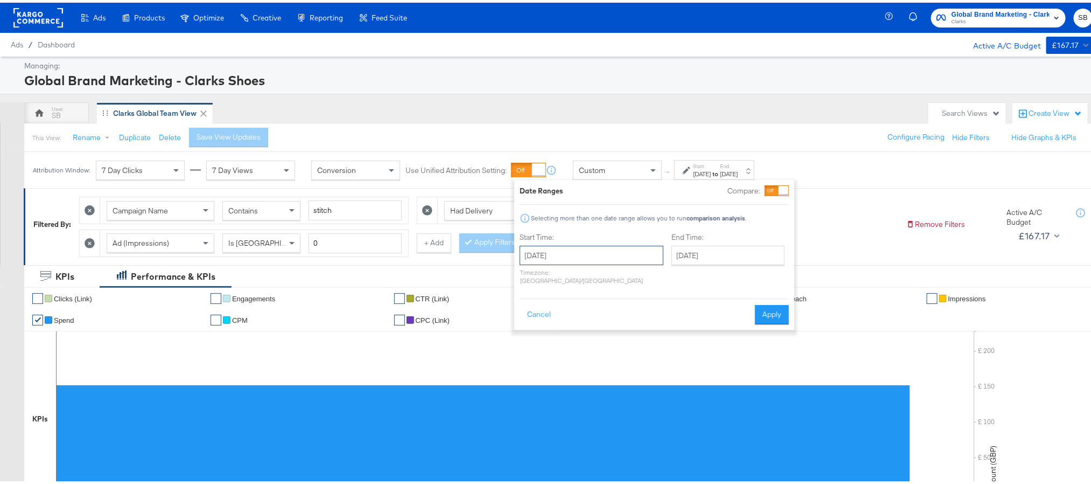
click at [590, 257] on input "[DATE]" at bounding box center [592, 252] width 144 height 19
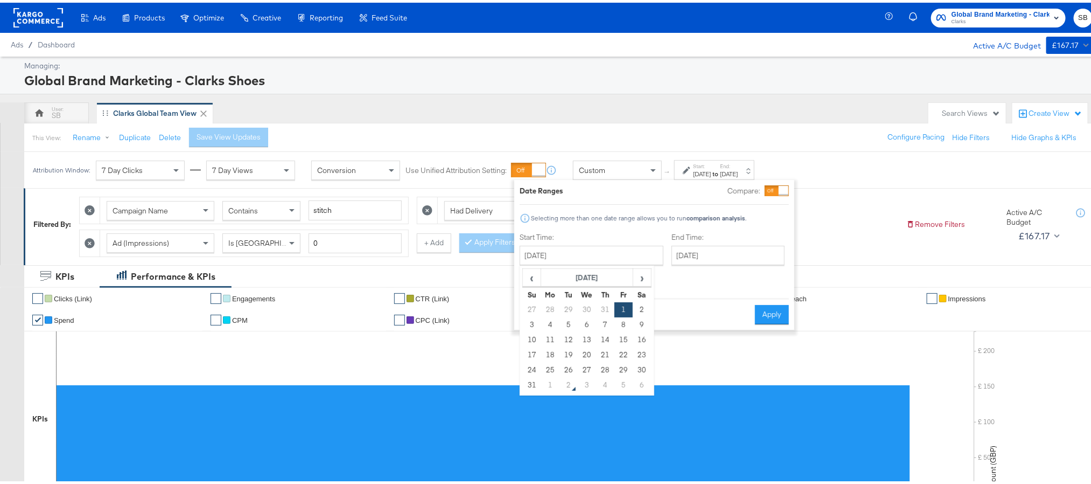
click at [528, 391] on div "‹ August 2025 › Su Mo Tu We Th Fr Sa 27 28 29 30 31 1 2 3 4 5 6 7 8 9 10 11 12 …" at bounding box center [587, 328] width 135 height 130
click at [532, 383] on td "31" at bounding box center [532, 382] width 18 height 15
type input "[DATE]"
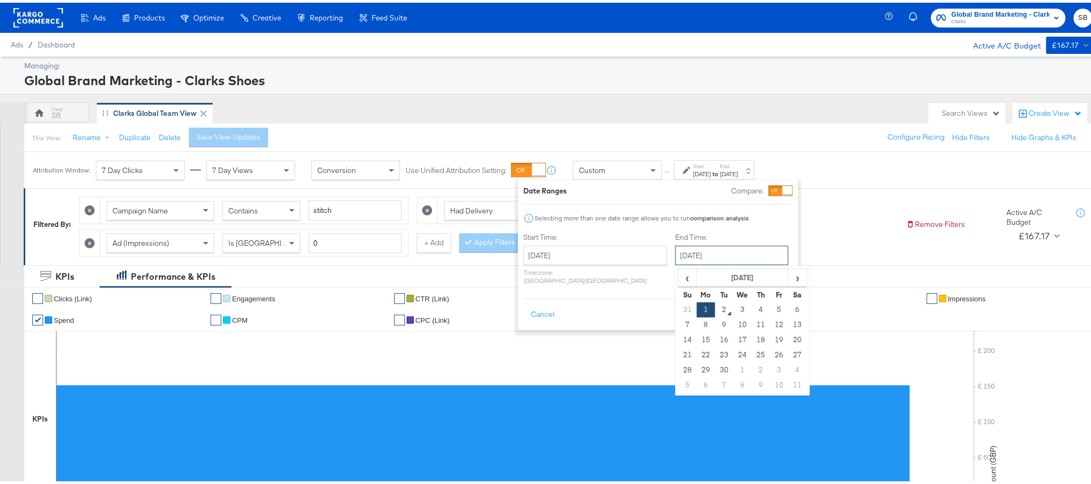
click at [752, 255] on input "[DATE]" at bounding box center [731, 252] width 113 height 19
click at [678, 311] on td "31" at bounding box center [687, 306] width 18 height 15
type input "[DATE]"
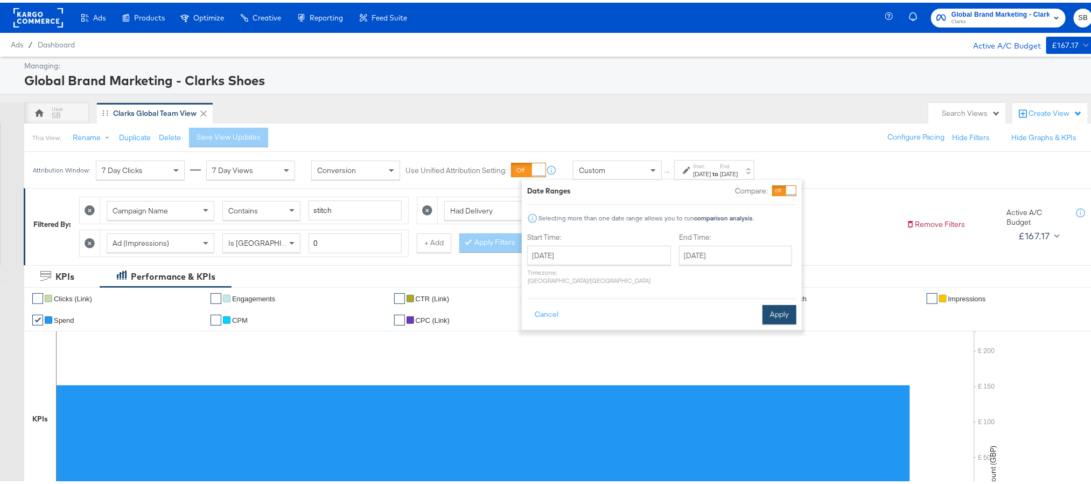
click at [781, 303] on button "Apply" at bounding box center [779, 311] width 34 height 19
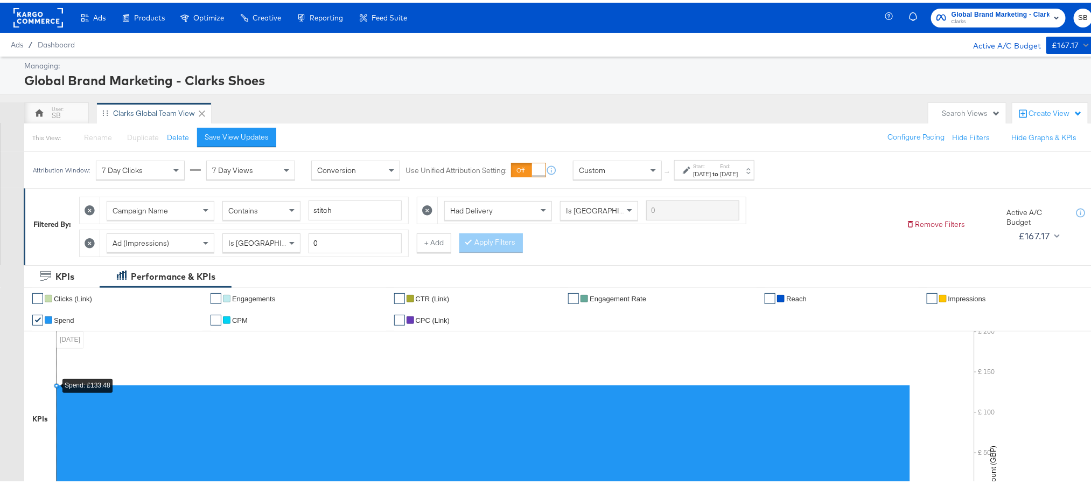
scroll to position [162, 0]
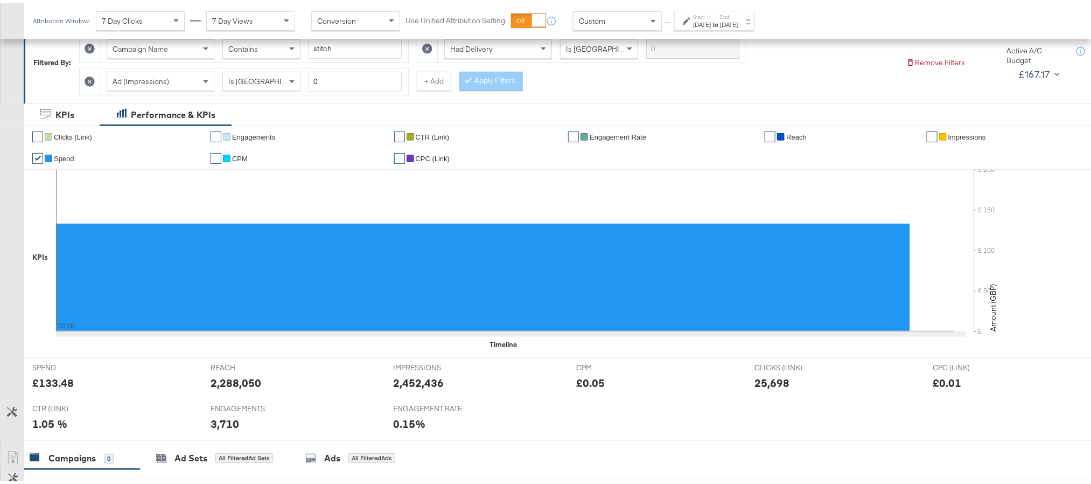
click at [226, 388] on div "2,288,050" at bounding box center [236, 380] width 51 height 16
copy div "2,288,050"
click at [401, 386] on div "2,452,436" at bounding box center [419, 380] width 51 height 16
click at [401, 385] on div "2,452,436" at bounding box center [419, 380] width 51 height 16
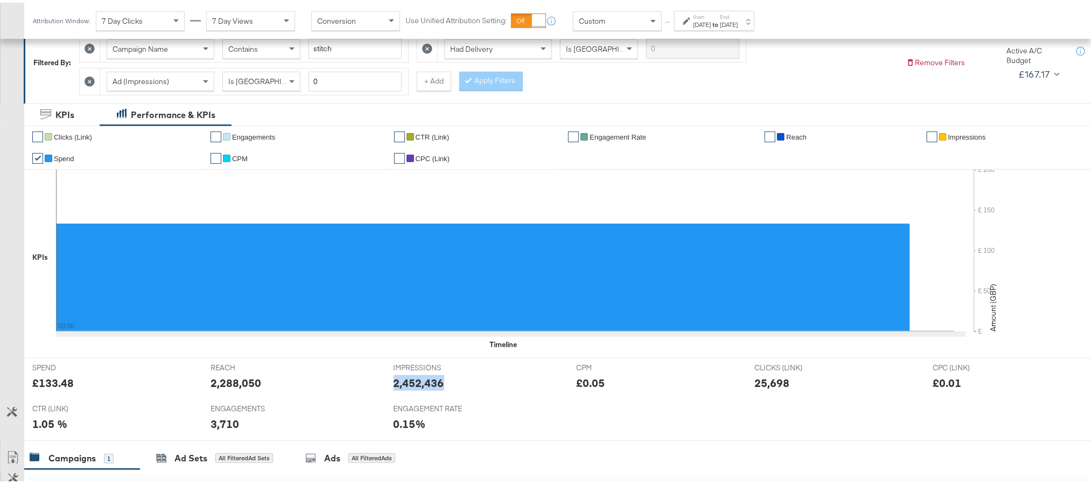
copy div "2,452,436"
click at [754, 384] on div "25,698" at bounding box center [771, 380] width 35 height 16
copy div "25,698"
click at [231, 425] on div "3,710" at bounding box center [225, 421] width 29 height 16
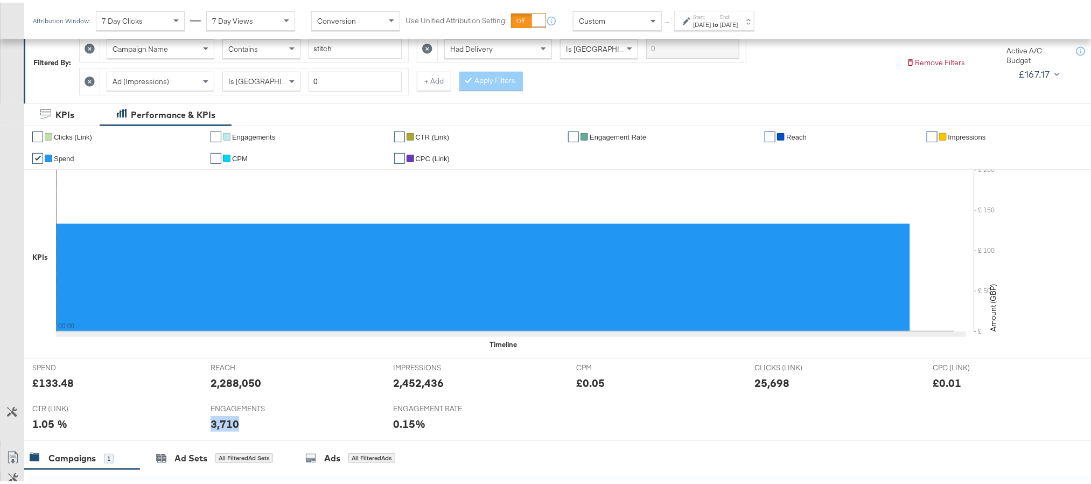
click at [231, 425] on div "3,710" at bounding box center [225, 421] width 29 height 16
copy div "3,710"
click at [738, 16] on label "End:" at bounding box center [729, 14] width 18 height 7
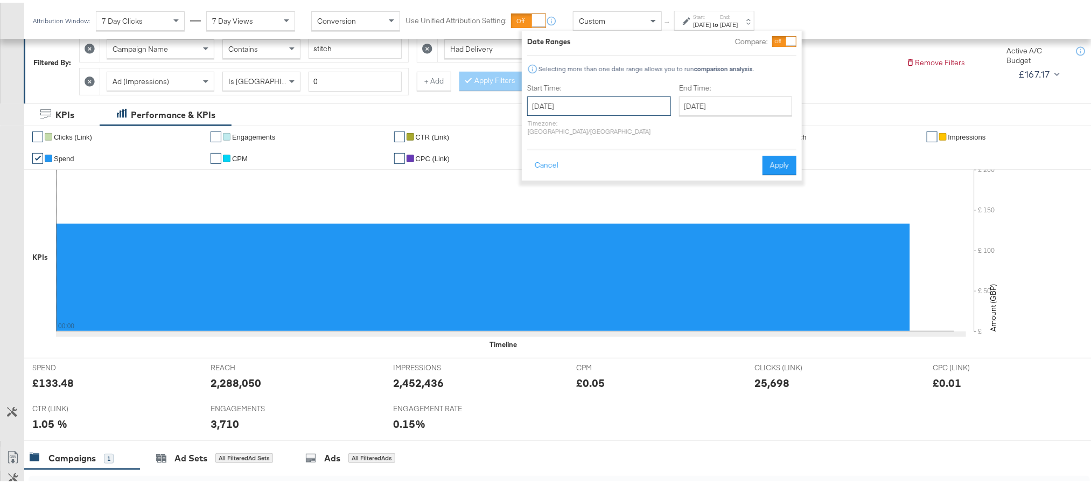
click at [606, 102] on input "[DATE]" at bounding box center [599, 103] width 144 height 19
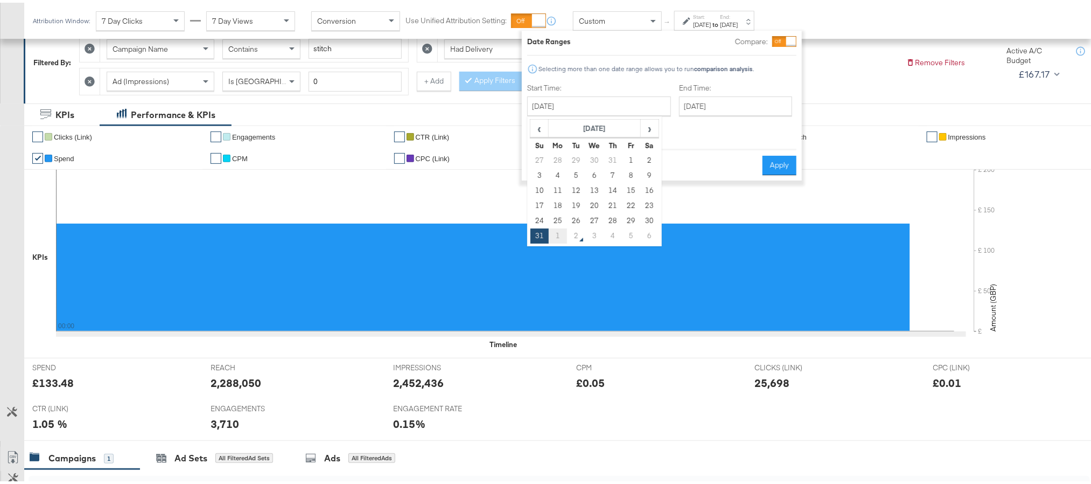
click at [559, 230] on td "1" at bounding box center [558, 233] width 18 height 15
type input "[DATE]"
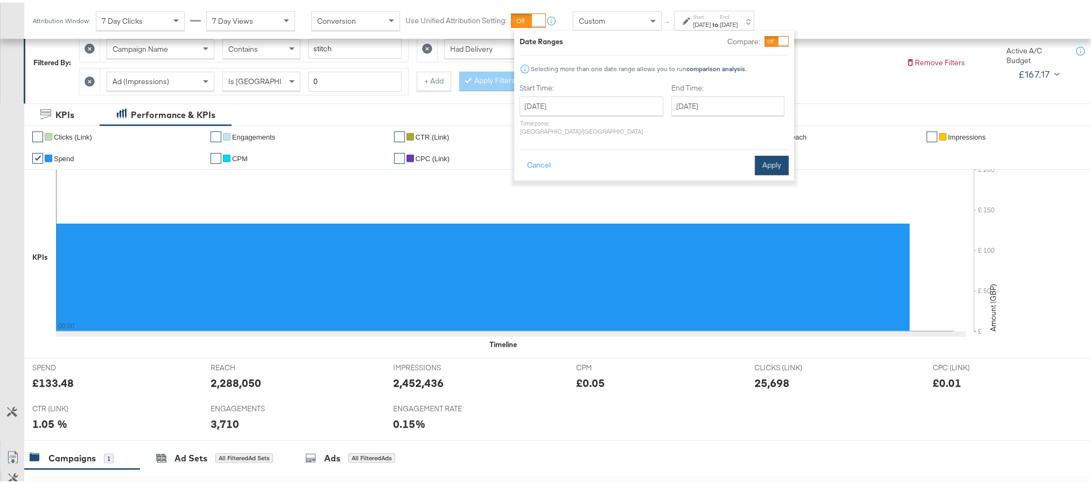
click at [763, 159] on button "Apply" at bounding box center [772, 162] width 34 height 19
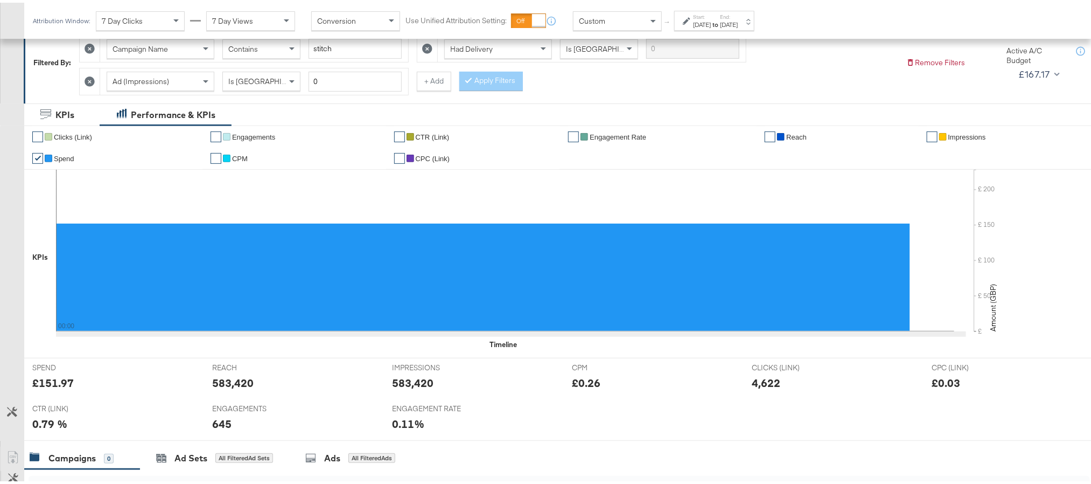
click at [57, 388] on div "£151.97" at bounding box center [52, 380] width 41 height 16
copy div "151.97"
click at [233, 388] on div "583,420" at bounding box center [232, 380] width 41 height 16
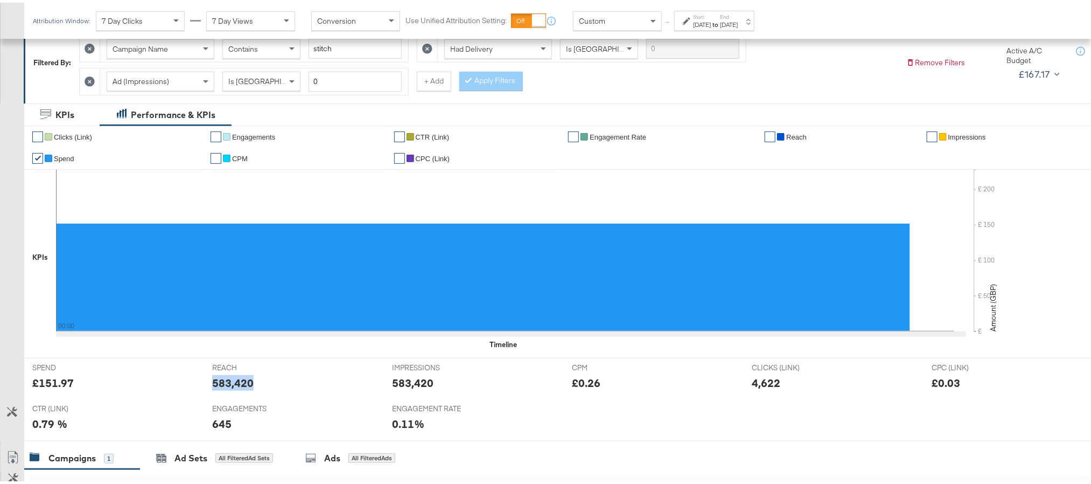
copy div "583,420"
click at [409, 383] on div "583,420" at bounding box center [412, 380] width 41 height 16
copy div "583,420"
click at [761, 386] on div "4,622" at bounding box center [766, 380] width 29 height 16
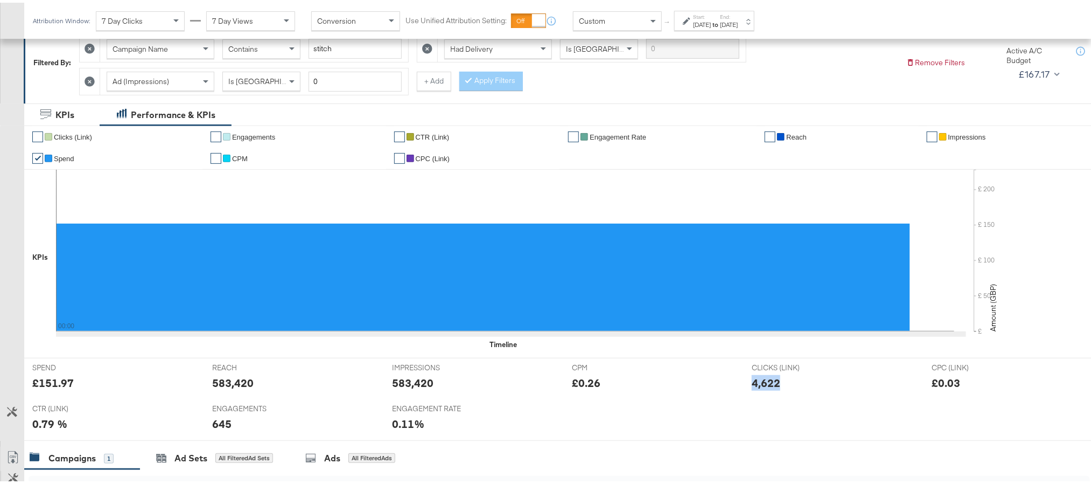
click at [761, 386] on div "4,622" at bounding box center [766, 380] width 29 height 16
copy div "4,622"
click at [223, 423] on div "645" at bounding box center [221, 421] width 19 height 16
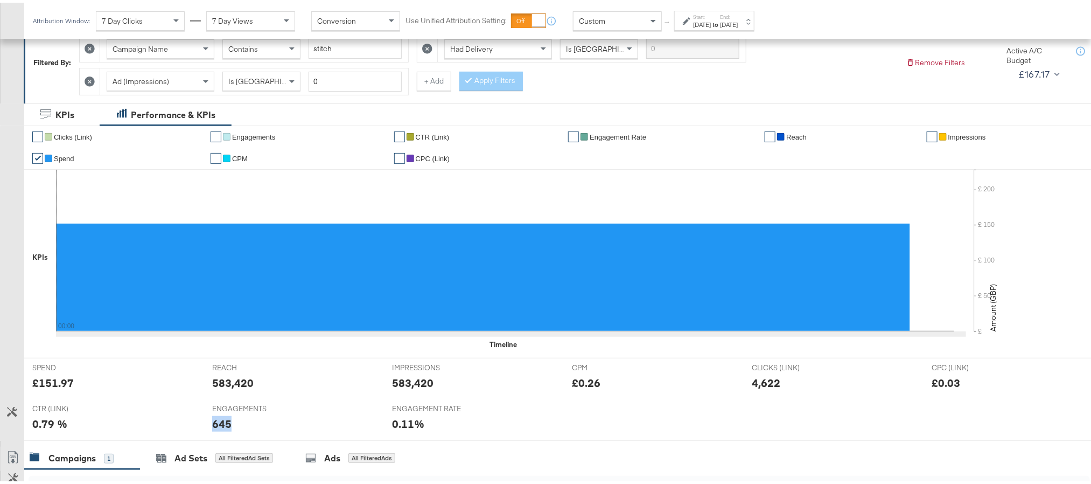
copy div "645"
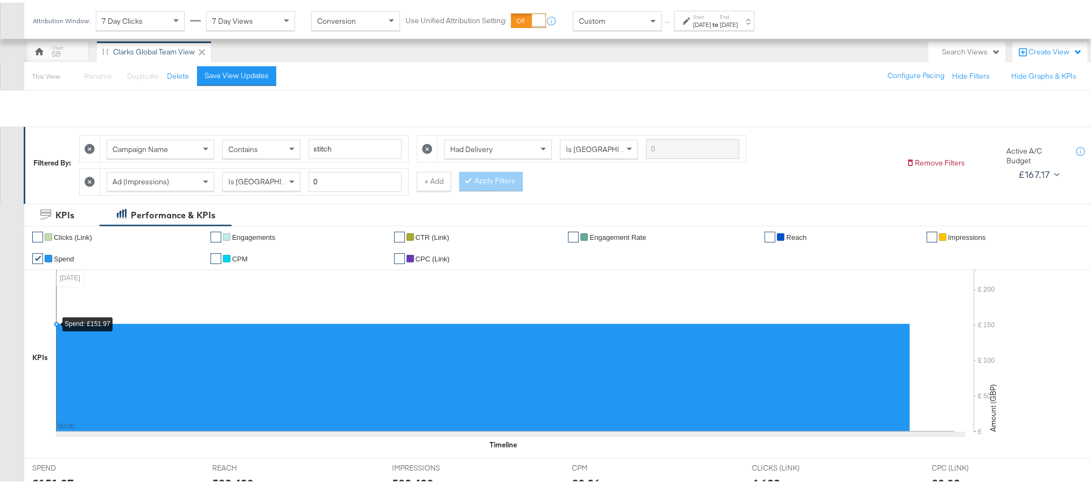
scroll to position [0, 0]
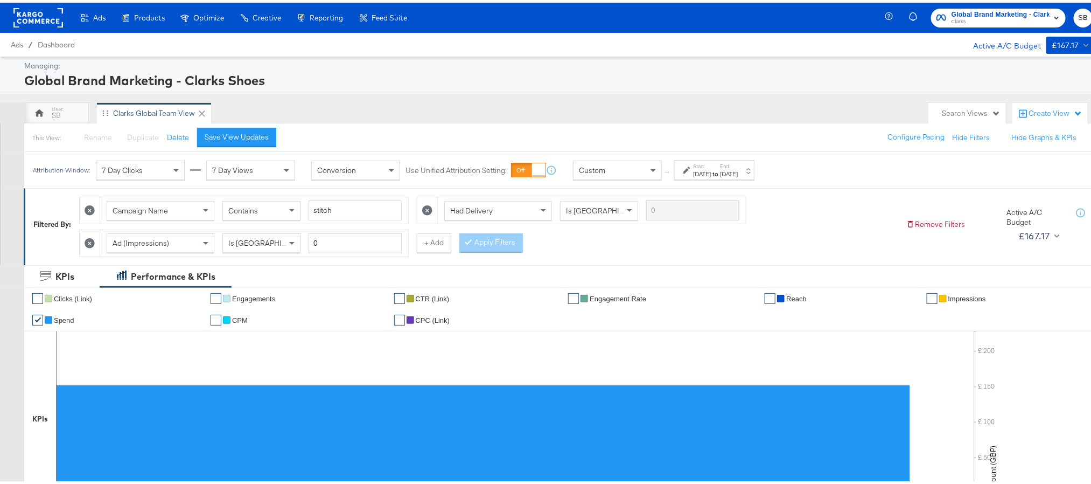
click at [990, 15] on span "Clarks" at bounding box center [1000, 19] width 98 height 9
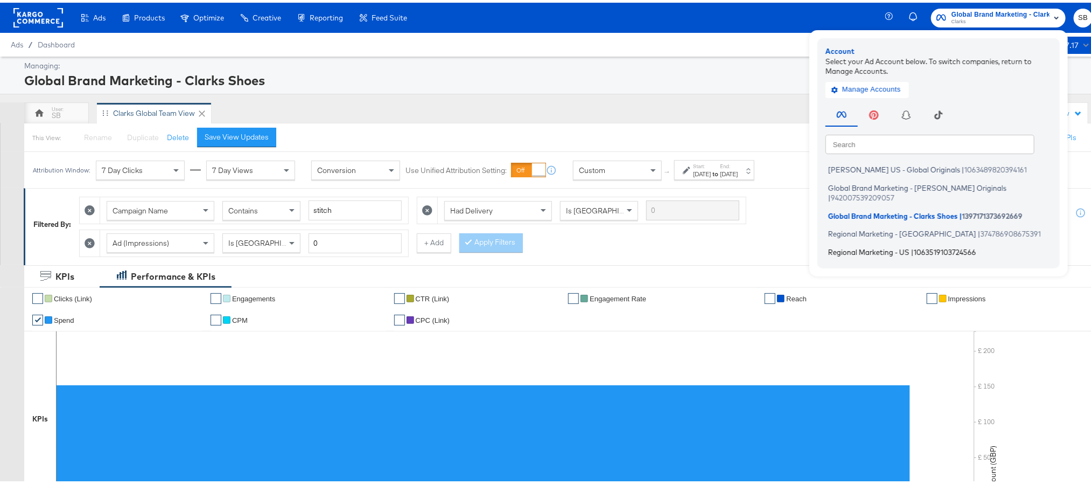
click at [911, 244] on span "|" at bounding box center [912, 248] width 3 height 9
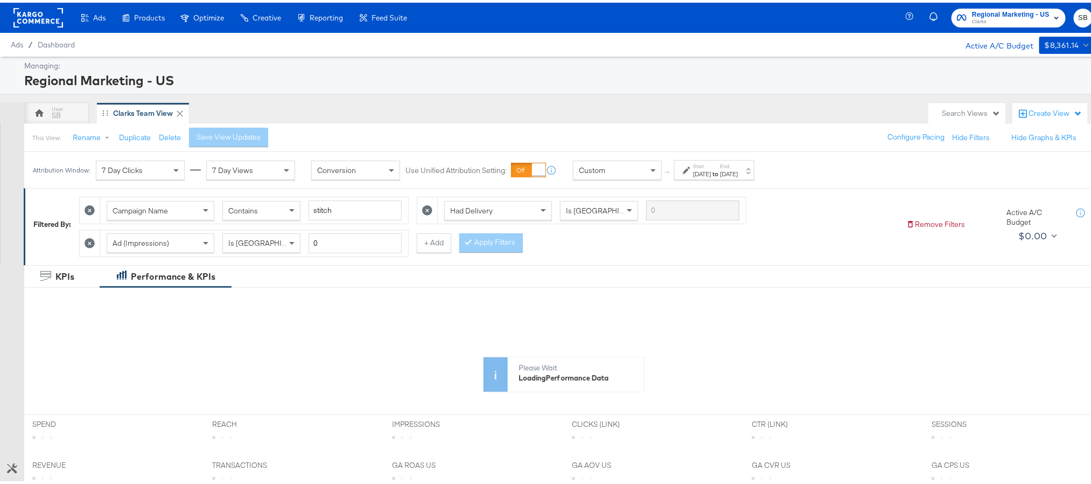
click at [709, 170] on div "[DATE]" at bounding box center [702, 171] width 18 height 9
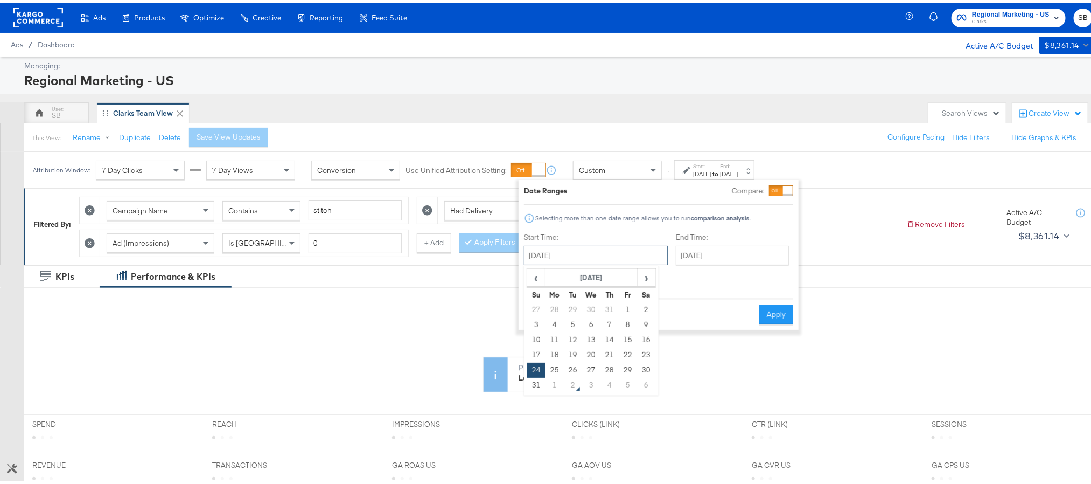
click at [575, 254] on input "[DATE]" at bounding box center [596, 252] width 144 height 19
click at [533, 376] on td "31" at bounding box center [536, 382] width 18 height 15
type input "[DATE]"
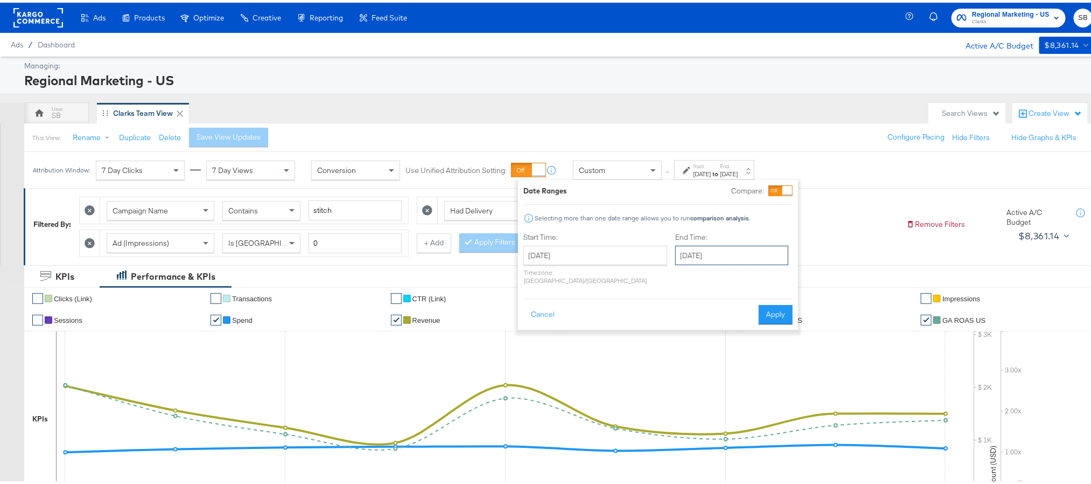
click at [726, 246] on input "[DATE]" at bounding box center [731, 252] width 113 height 19
click at [678, 304] on td "31" at bounding box center [687, 306] width 18 height 15
type input "[DATE]"
click at [787, 302] on button "Apply" at bounding box center [779, 311] width 34 height 19
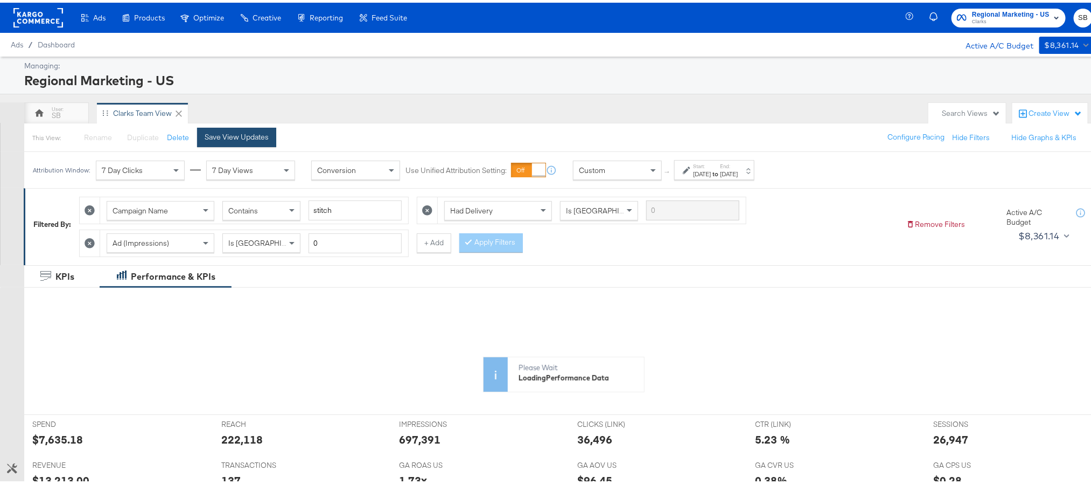
click at [211, 133] on div "Save View Updates" at bounding box center [237, 134] width 64 height 10
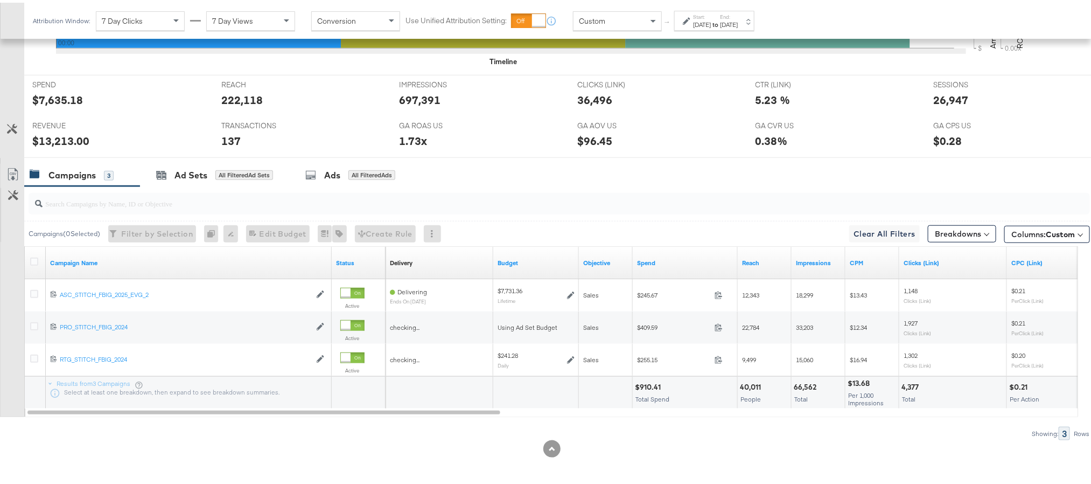
scroll to position [450, 0]
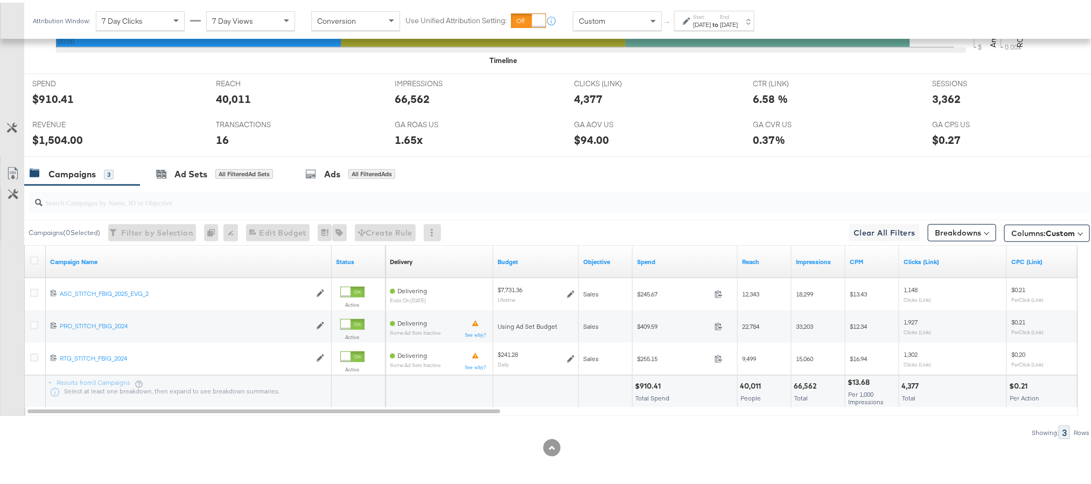
click at [51, 99] on div "$910.41" at bounding box center [52, 96] width 41 height 16
copy div "910.41"
click at [403, 96] on div "66,562" at bounding box center [412, 96] width 35 height 16
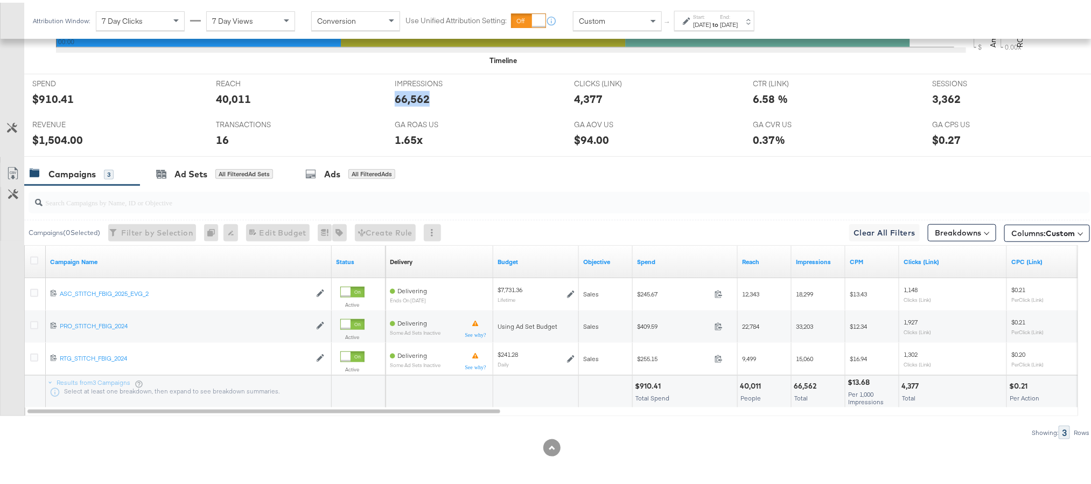
copy div "66,562"
click at [585, 92] on div "4,377" at bounding box center [588, 96] width 29 height 16
copy div "4,377"
click at [227, 94] on div "40,011" at bounding box center [233, 96] width 35 height 16
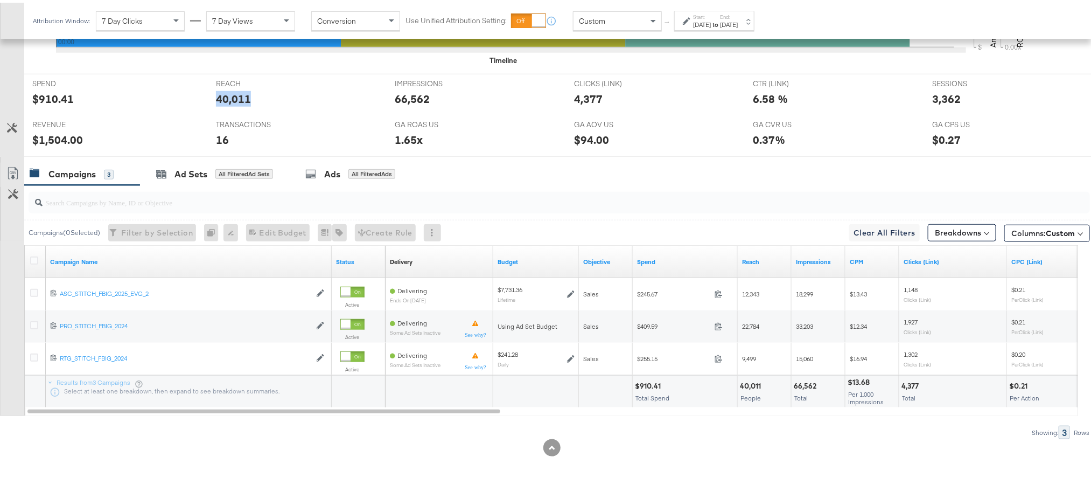
click at [227, 94] on div "40,011" at bounding box center [233, 96] width 35 height 16
copy div "40,011"
click at [939, 95] on div "3,362" at bounding box center [946, 96] width 29 height 16
copy div "3,362"
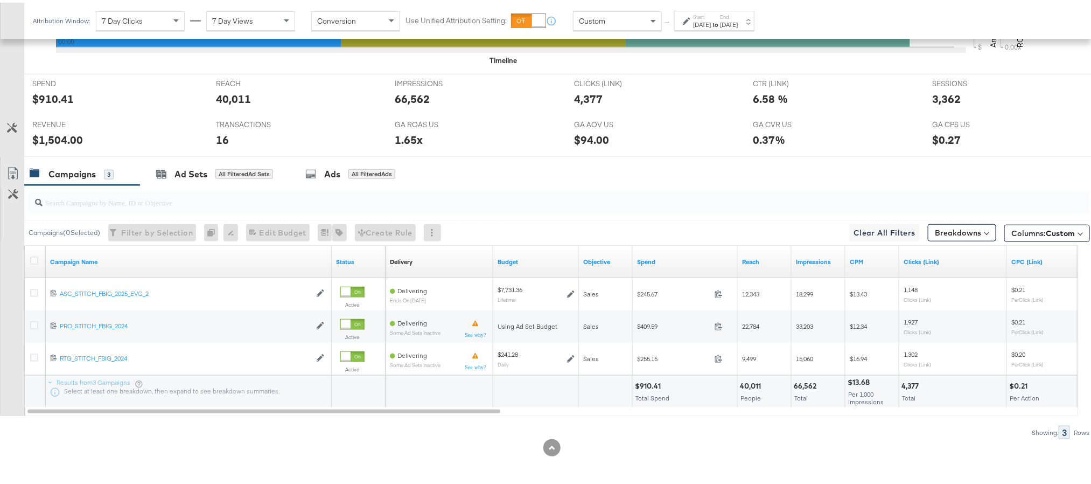
click at [53, 139] on div "$1,504.00" at bounding box center [57, 137] width 51 height 16
copy div "1,504.00"
click at [514, 191] on input "search" at bounding box center [517, 195] width 949 height 21
click at [738, 13] on label "End:" at bounding box center [729, 14] width 18 height 7
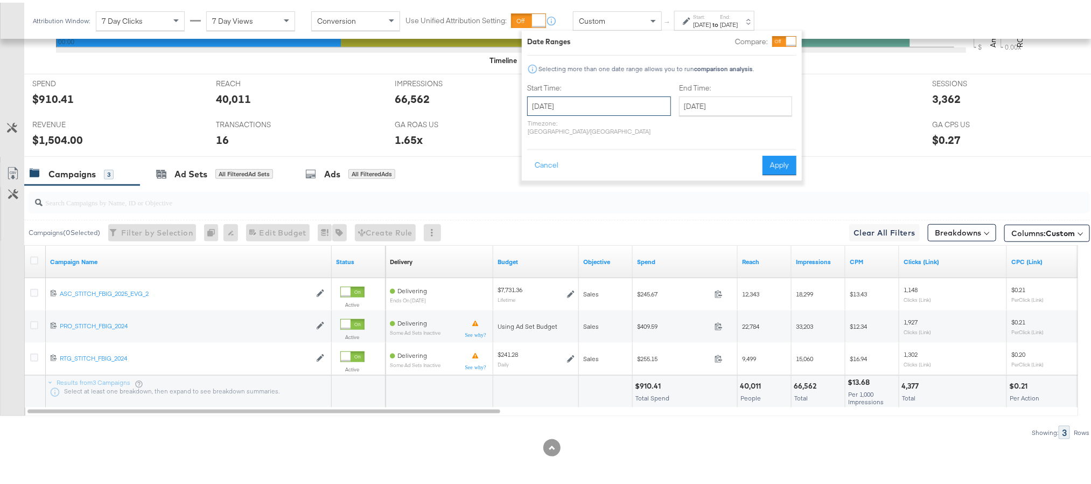
click at [569, 94] on input "[DATE]" at bounding box center [599, 103] width 144 height 19
click at [553, 234] on td "1" at bounding box center [558, 233] width 18 height 15
type input "[DATE]"
click at [769, 160] on button "Apply" at bounding box center [772, 162] width 34 height 19
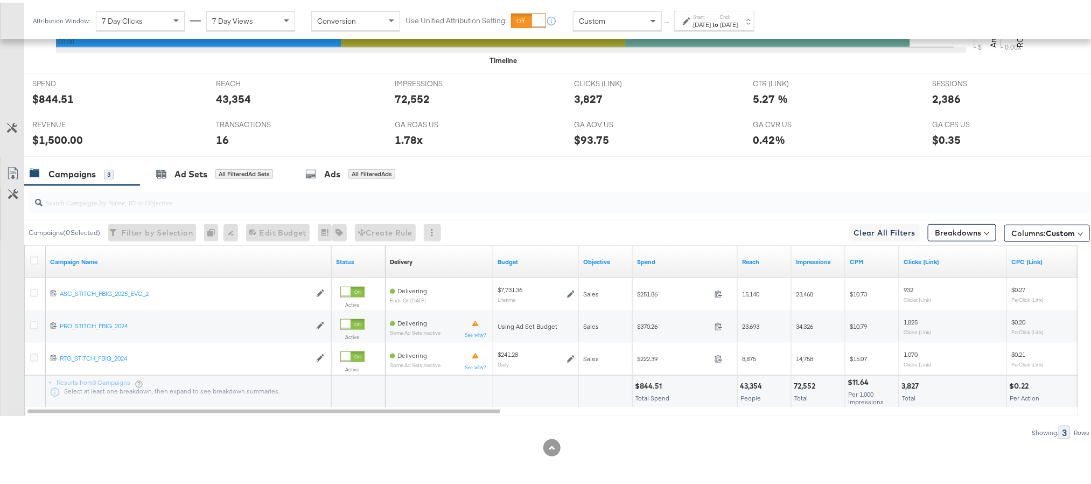
click at [39, 94] on div "$844.51" at bounding box center [52, 96] width 41 height 16
copy div "844.51"
click at [225, 94] on div "43,354" at bounding box center [233, 96] width 35 height 16
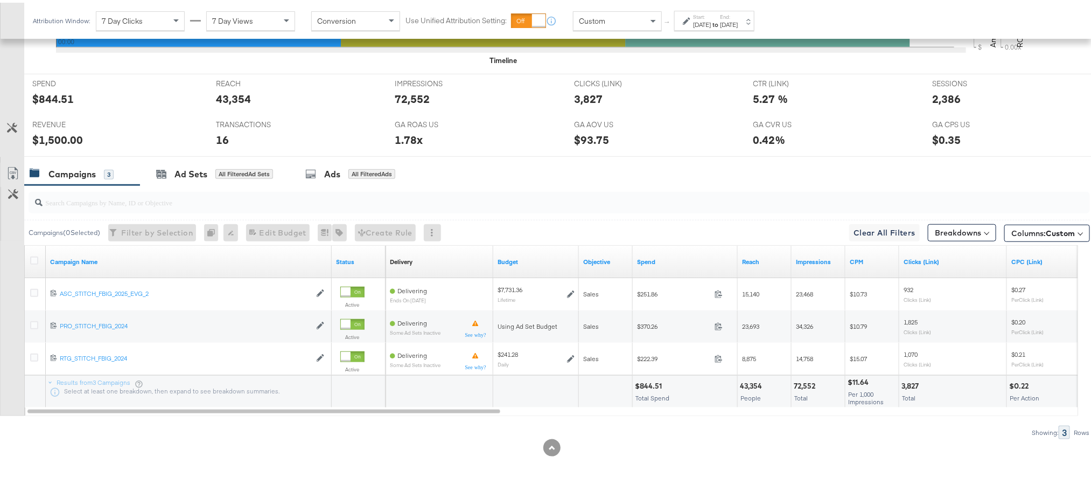
click at [411, 94] on div "72,552" at bounding box center [412, 96] width 35 height 16
copy div "72,552"
click at [588, 95] on div "3,827" at bounding box center [588, 96] width 29 height 16
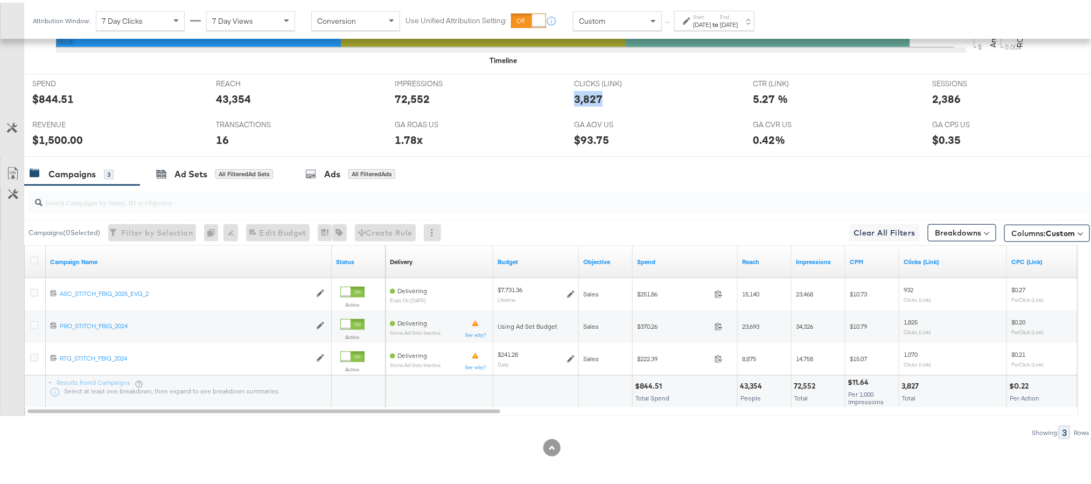
copy div "3,827"
click at [944, 97] on div "2,386" at bounding box center [946, 96] width 29 height 16
copy div "2,386"
click at [62, 134] on div "$1,500.00" at bounding box center [57, 137] width 51 height 16
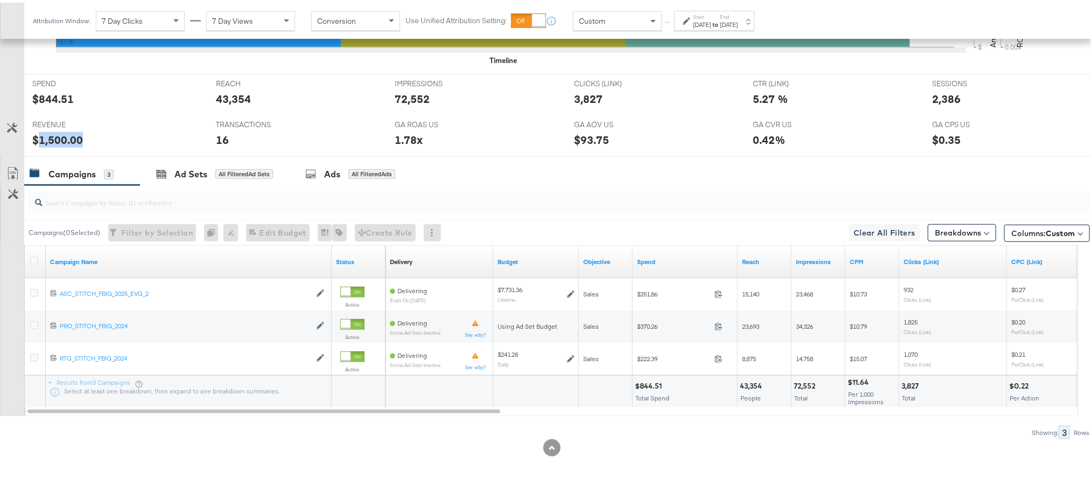
click at [62, 134] on div "$1,500.00" at bounding box center [57, 137] width 51 height 16
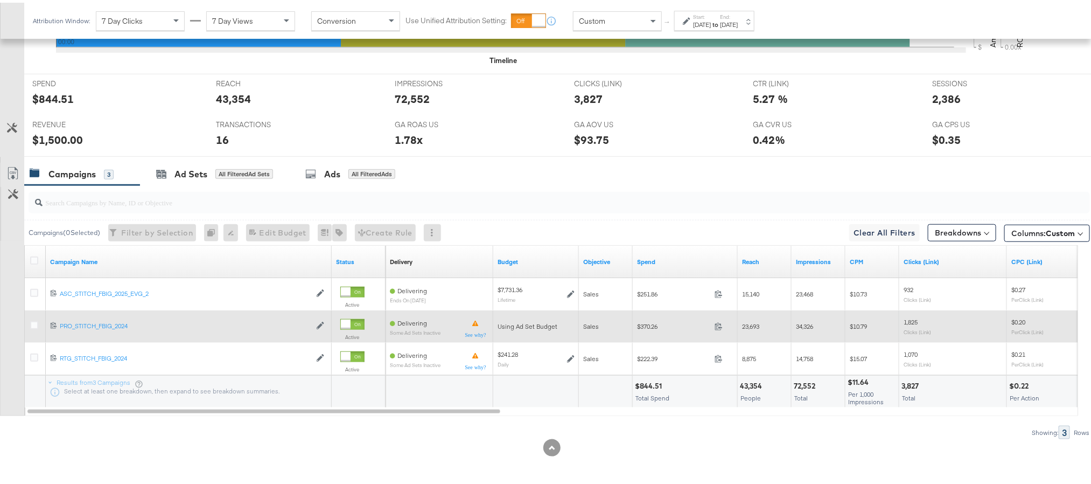
click at [32, 326] on div at bounding box center [35, 323] width 11 height 11
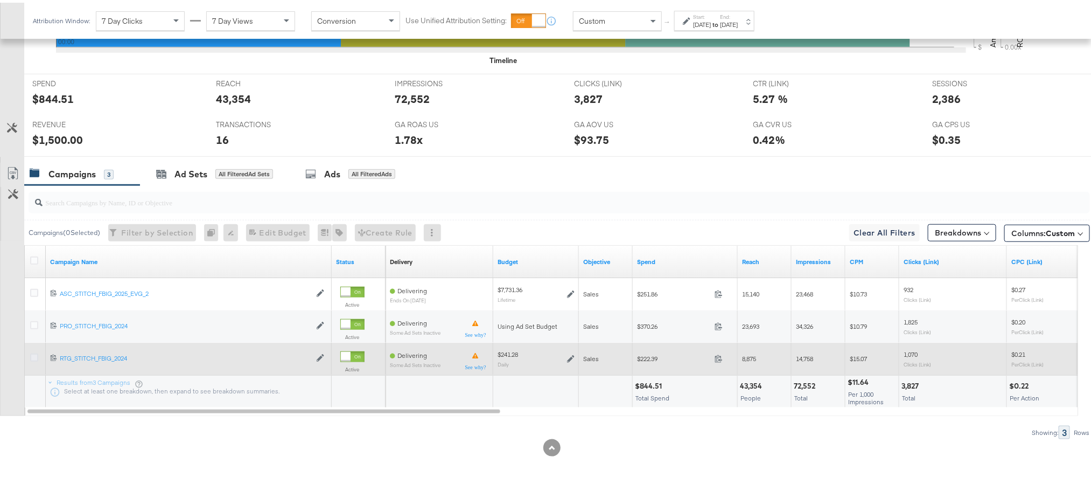
click at [32, 356] on icon at bounding box center [34, 355] width 8 height 8
click at [0, 0] on input "checkbox" at bounding box center [0, 0] width 0 height 0
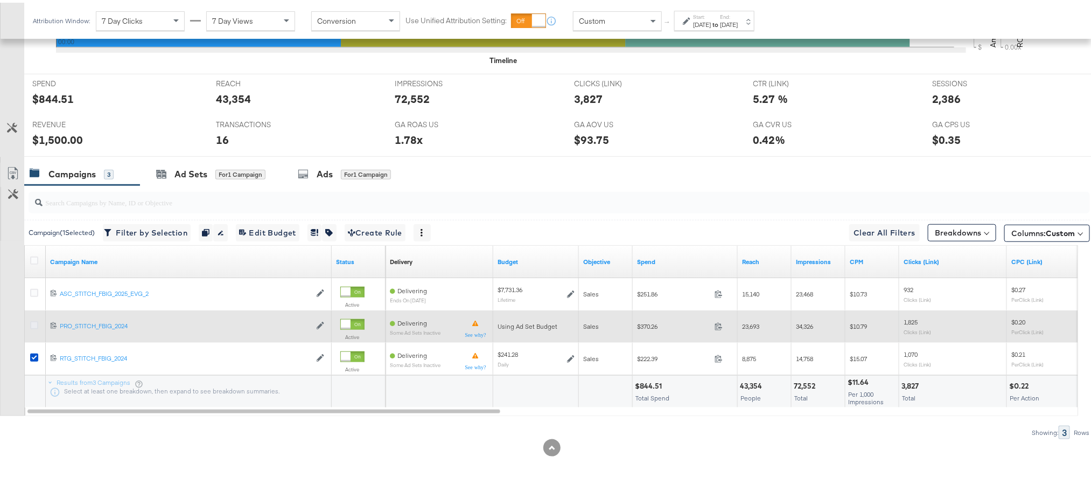
click at [34, 325] on icon at bounding box center [34, 322] width 8 height 8
click at [0, 0] on input "checkbox" at bounding box center [0, 0] width 0 height 0
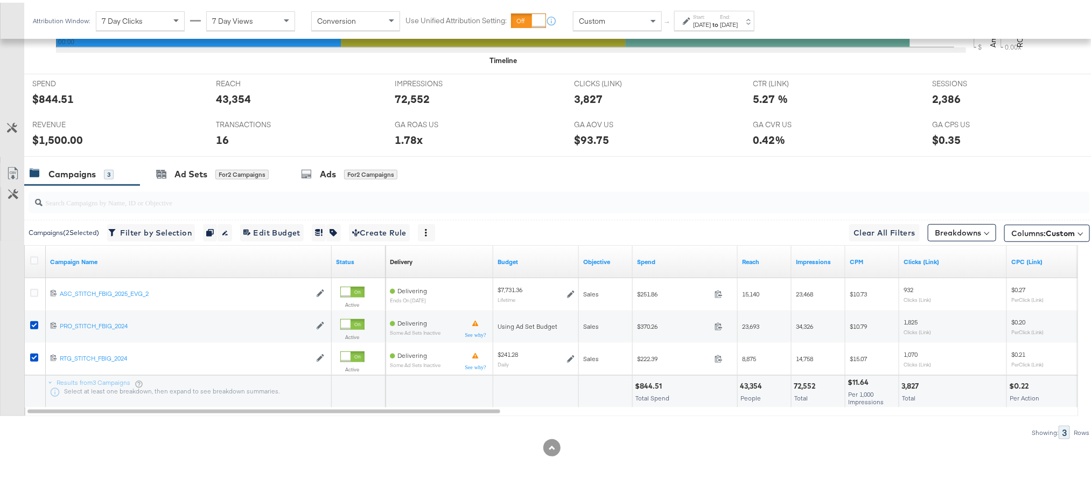
click at [711, 17] on label "Start:" at bounding box center [702, 14] width 18 height 7
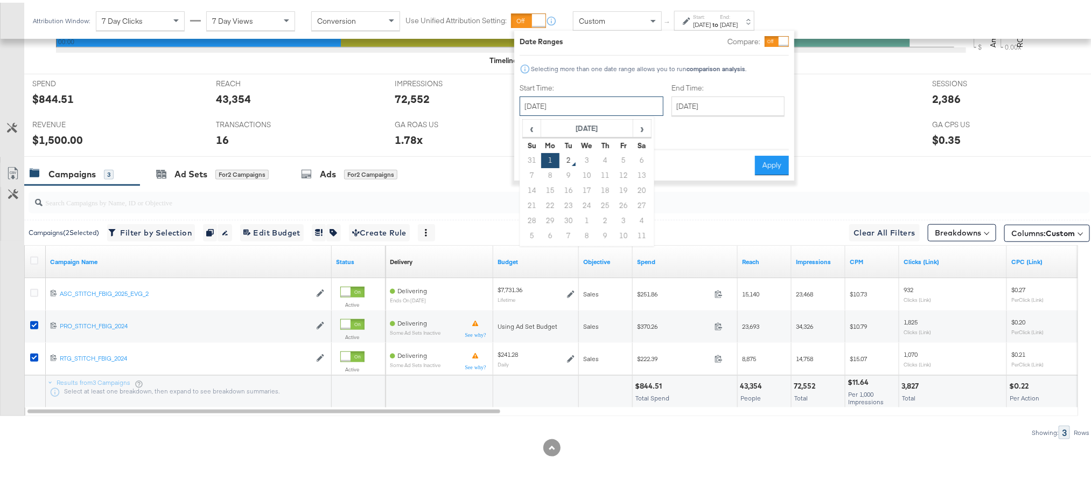
click at [595, 108] on input "[DATE]" at bounding box center [592, 103] width 144 height 19
click at [533, 160] on td "31" at bounding box center [532, 157] width 18 height 15
type input "August 1st 2025"
click at [691, 99] on input "[DATE]" at bounding box center [727, 103] width 113 height 19
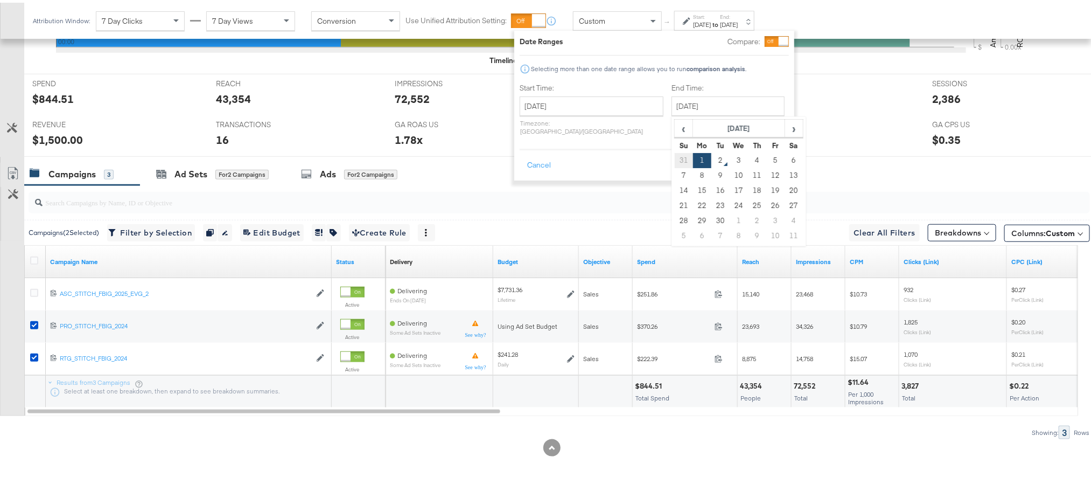
click at [675, 153] on td "31" at bounding box center [684, 157] width 18 height 15
type input "August 1st 2025"
click at [766, 155] on button "Apply" at bounding box center [772, 162] width 34 height 19
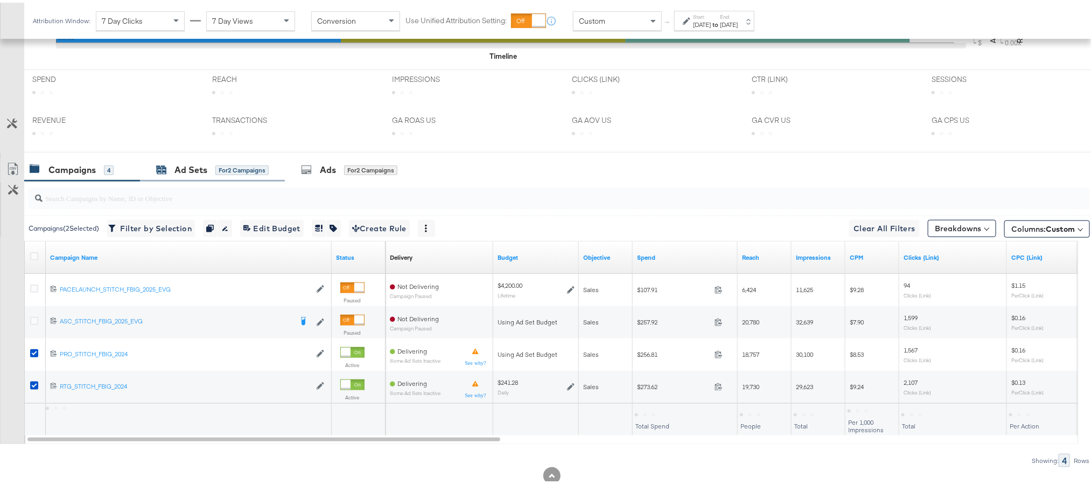
click at [185, 173] on div "Ad Sets" at bounding box center [190, 167] width 33 height 12
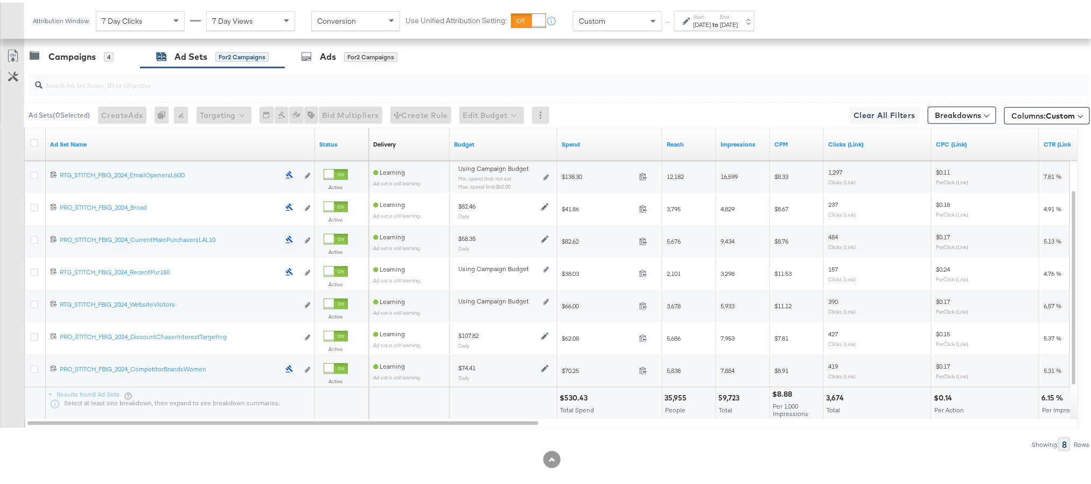
scroll to position [579, 0]
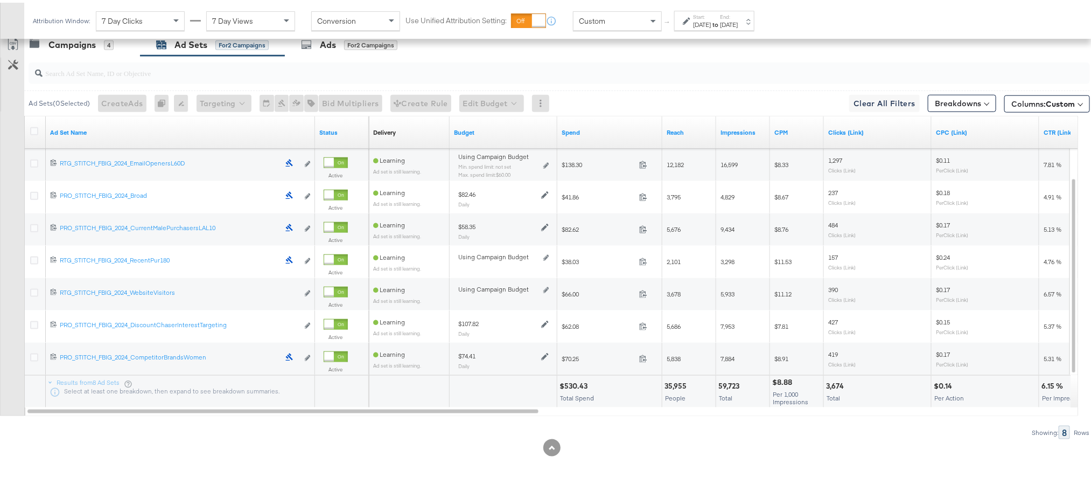
click at [571, 382] on div "$530.43" at bounding box center [574, 383] width 31 height 10
click at [711, 18] on div "Aug 1st 2025" at bounding box center [702, 22] width 18 height 9
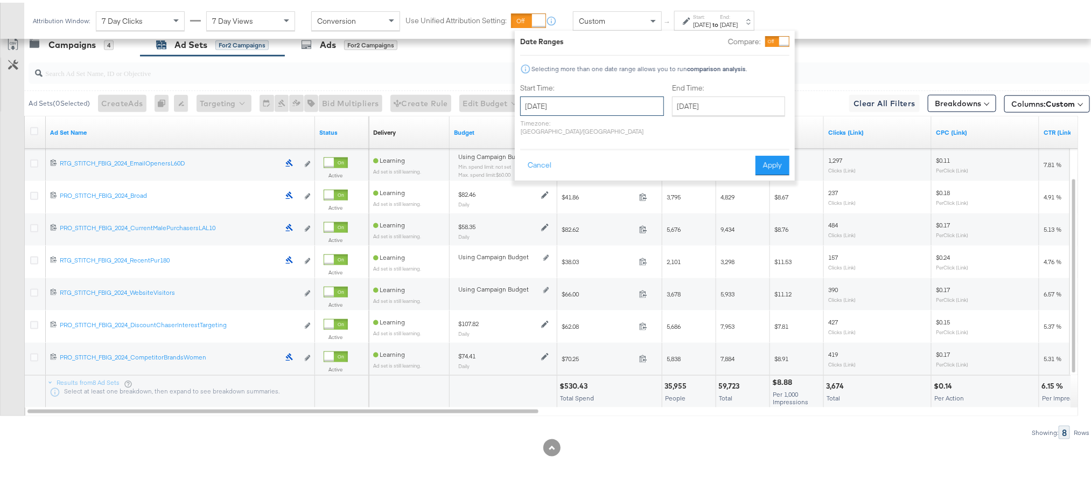
click at [607, 102] on input "August 1st 2025" at bounding box center [592, 103] width 144 height 19
click at [535, 234] on td "31" at bounding box center [532, 233] width 18 height 15
type input "[DATE]"
click at [698, 106] on input "[DATE]" at bounding box center [735, 103] width 113 height 19
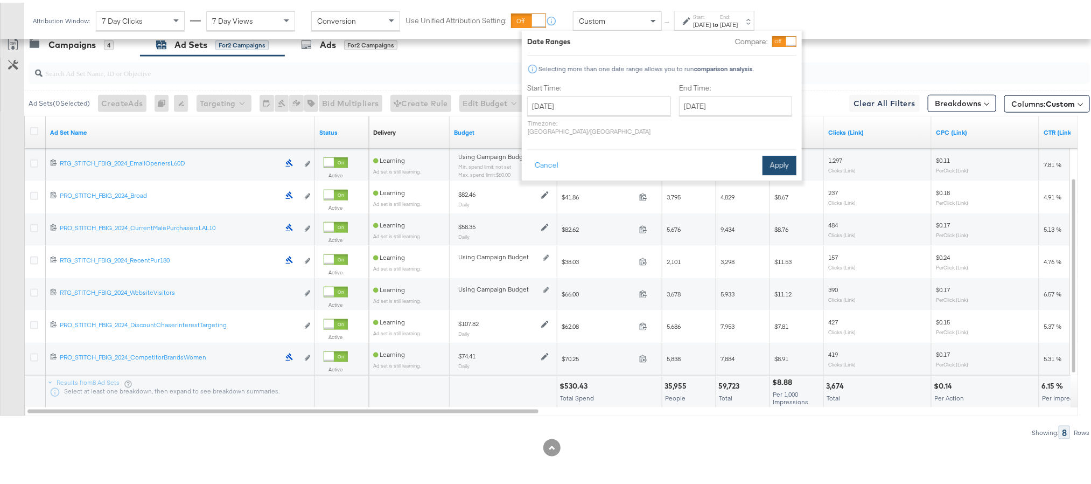
click at [792, 160] on button "Apply" at bounding box center [779, 162] width 34 height 19
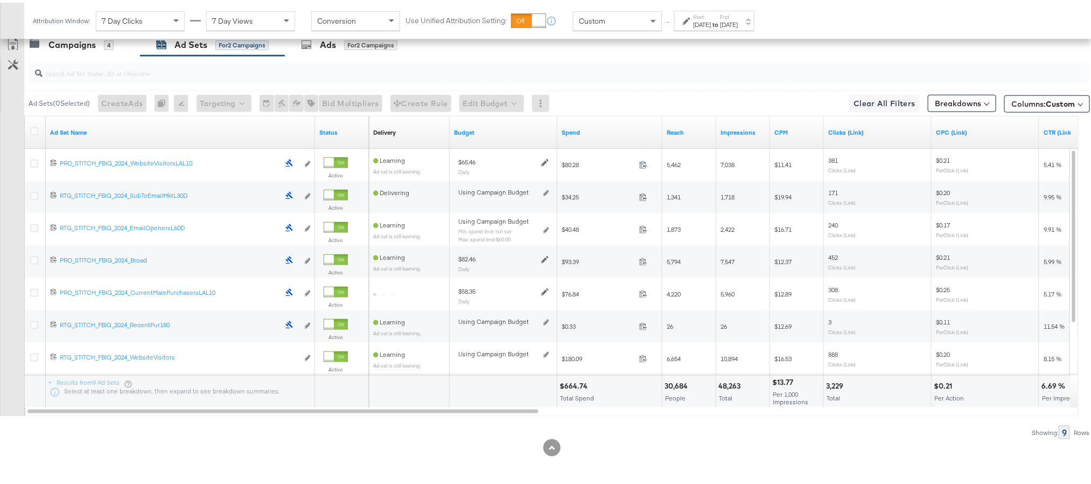
click at [572, 382] on div "$664.74" at bounding box center [574, 383] width 31 height 10
click at [729, 381] on div "48,263" at bounding box center [730, 383] width 25 height 10
click at [838, 383] on div "3,229" at bounding box center [836, 383] width 20 height 10
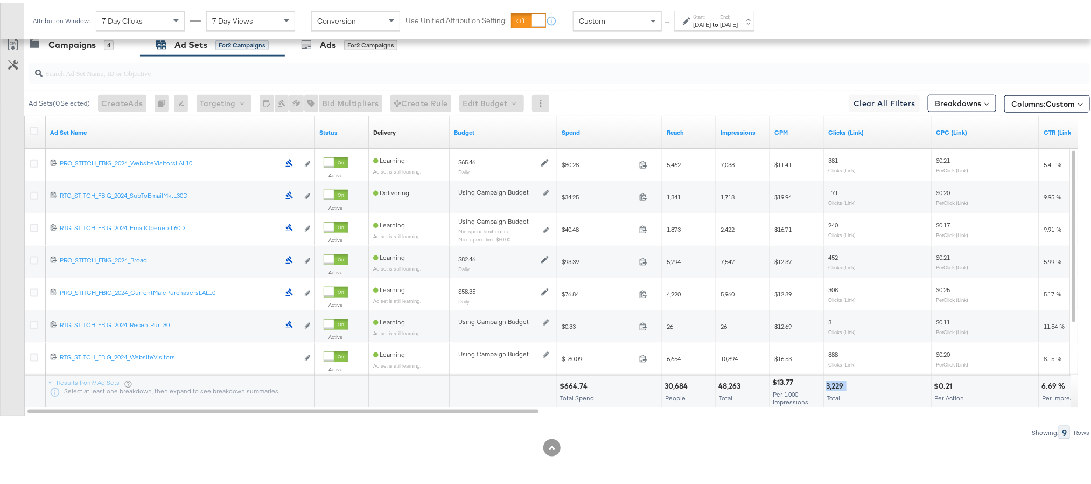
click at [838, 383] on div "3,229" at bounding box center [836, 383] width 20 height 10
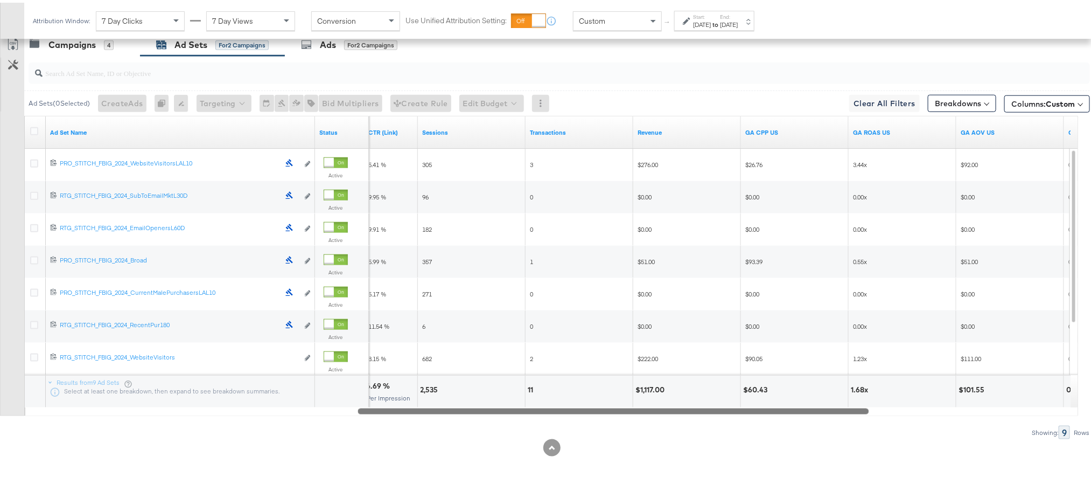
drag, startPoint x: 531, startPoint y: 406, endPoint x: 863, endPoint y: 411, distance: 331.2
click at [863, 411] on div at bounding box center [613, 407] width 511 height 9
click at [424, 384] on div "2,535" at bounding box center [430, 387] width 21 height 10
click at [426, 384] on div "2,535" at bounding box center [430, 387] width 21 height 10
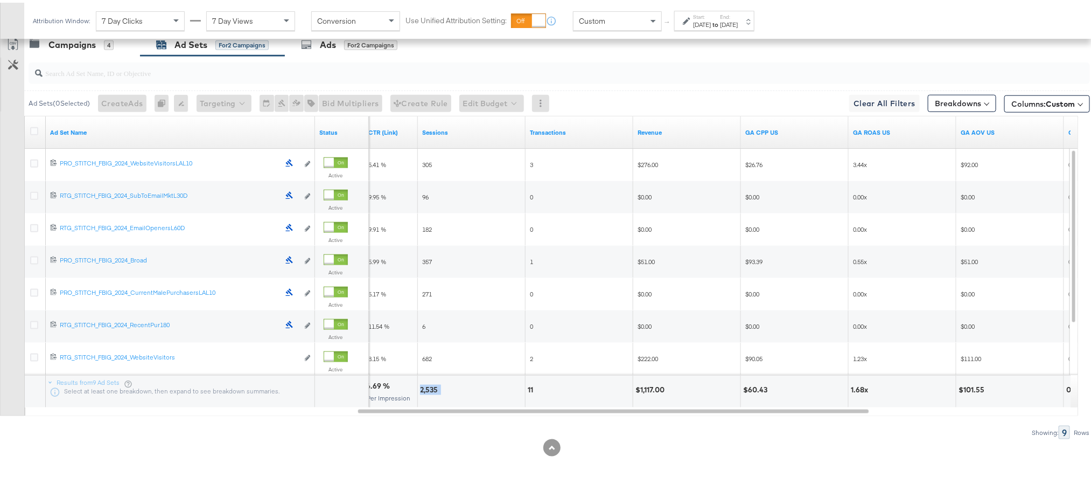
click at [426, 384] on div "2,535" at bounding box center [430, 387] width 21 height 10
click at [652, 385] on div "$1,117.00" at bounding box center [651, 387] width 32 height 10
click at [738, 15] on div "Start: Aug 31st 2025 to End: Aug 31st 2025" at bounding box center [715, 19] width 45 height 16
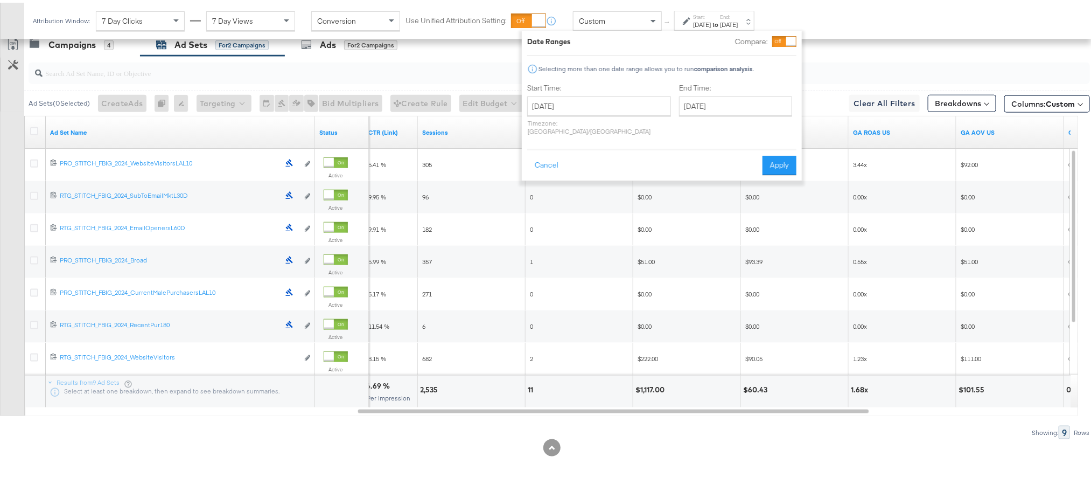
click at [614, 113] on div "August 31st 2025 ‹ August 2025 › Su Mo Tu We Th Fr Sa 27 28 29 30 31 1 2 3 4 5 …" at bounding box center [599, 113] width 144 height 39
click at [613, 112] on input "[DATE]" at bounding box center [599, 103] width 144 height 19
click at [558, 232] on td "1" at bounding box center [558, 233] width 18 height 15
type input "[DATE]"
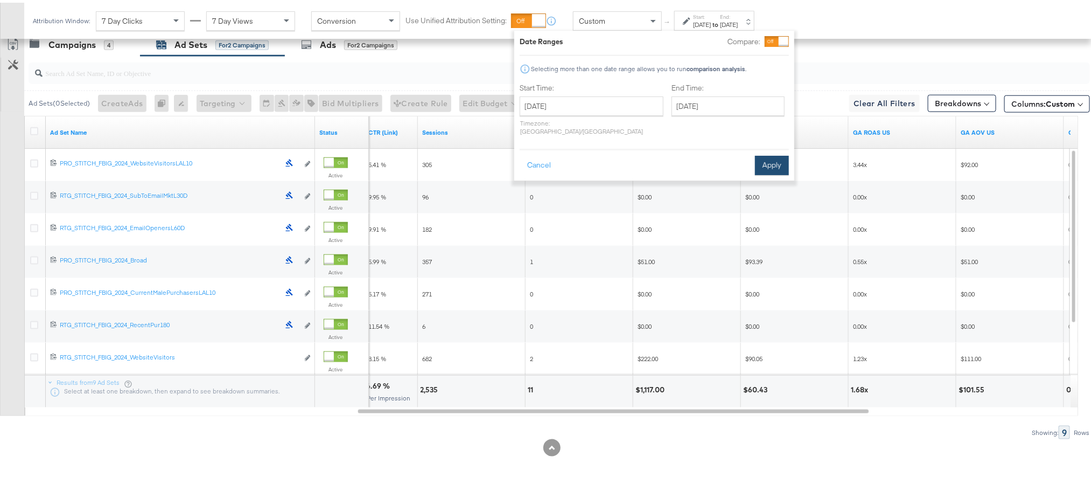
click at [761, 153] on button "Apply" at bounding box center [772, 162] width 34 height 19
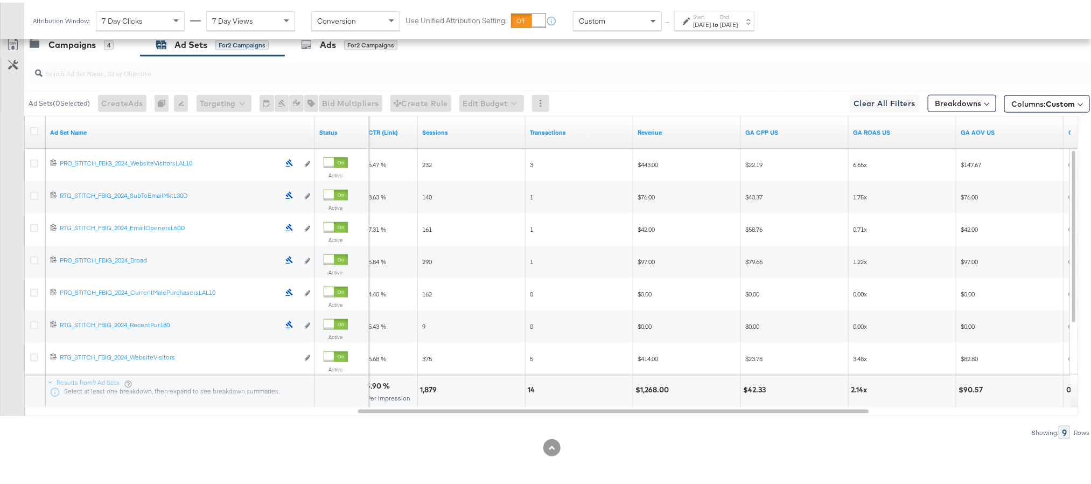
click at [427, 388] on div "1,879" at bounding box center [430, 387] width 20 height 10
click at [645, 387] on div "$1,268.00" at bounding box center [653, 387] width 37 height 10
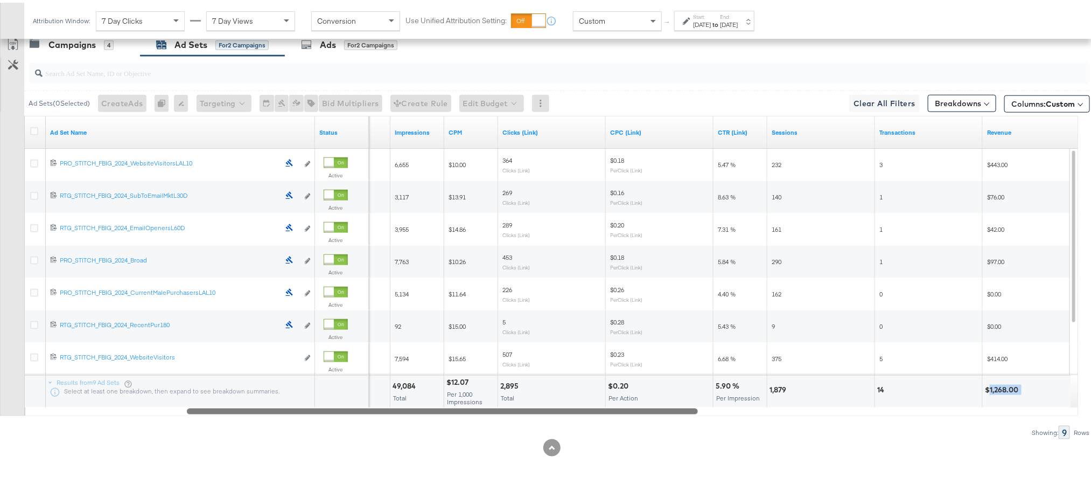
drag, startPoint x: 572, startPoint y: 409, endPoint x: 408, endPoint y: 403, distance: 164.9
click at [398, 405] on div at bounding box center [442, 407] width 511 height 9
drag, startPoint x: 396, startPoint y: 405, endPoint x: 351, endPoint y: 404, distance: 45.2
click at [351, 404] on div at bounding box center [439, 407] width 511 height 9
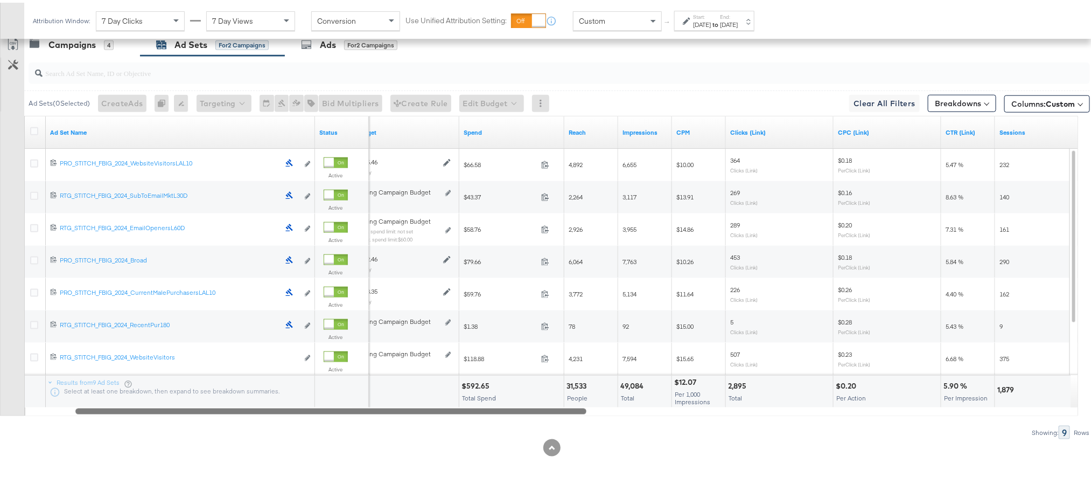
drag, startPoint x: 438, startPoint y: 409, endPoint x: 370, endPoint y: 403, distance: 68.2
click at [357, 409] on div at bounding box center [330, 407] width 511 height 9
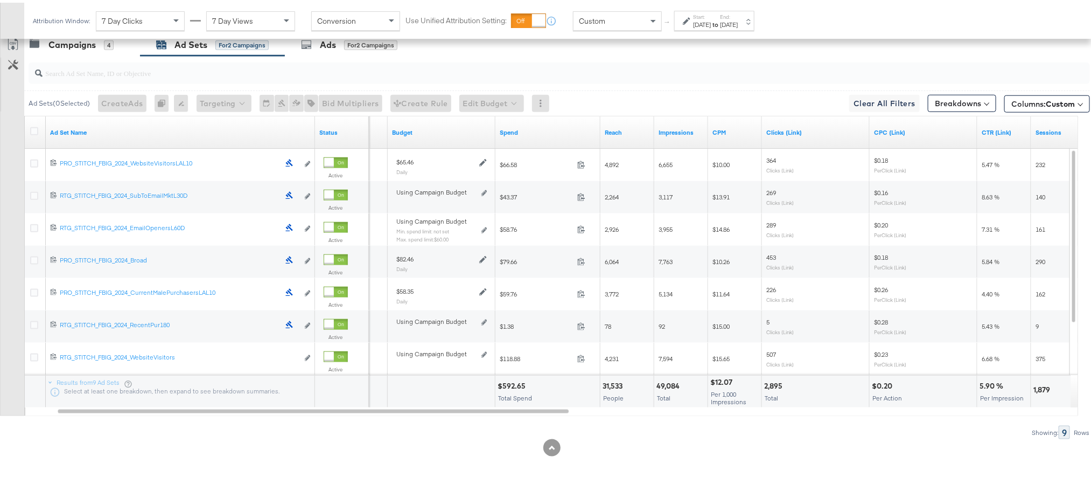
click at [506, 378] on div "$592.65 Total Spend" at bounding box center [547, 389] width 104 height 32
click at [666, 381] on div "49,084" at bounding box center [669, 383] width 26 height 10
click at [769, 383] on div "2,895" at bounding box center [775, 383] width 22 height 10
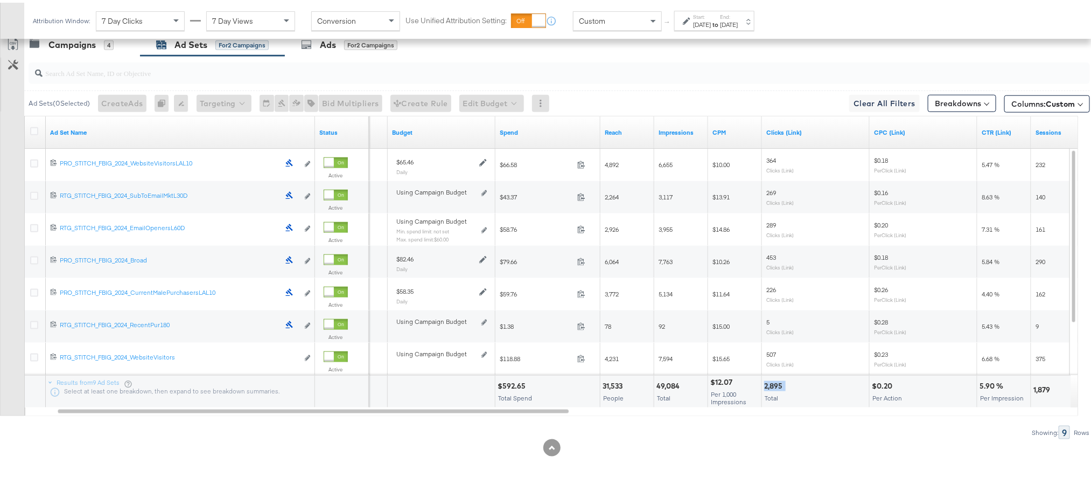
click at [769, 383] on div "2,895" at bounding box center [775, 383] width 22 height 10
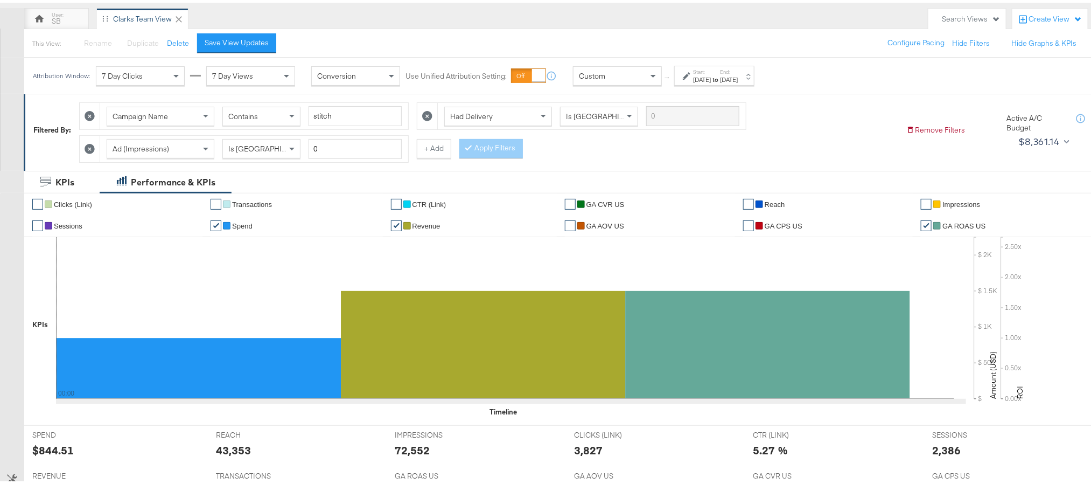
scroll to position [0, 0]
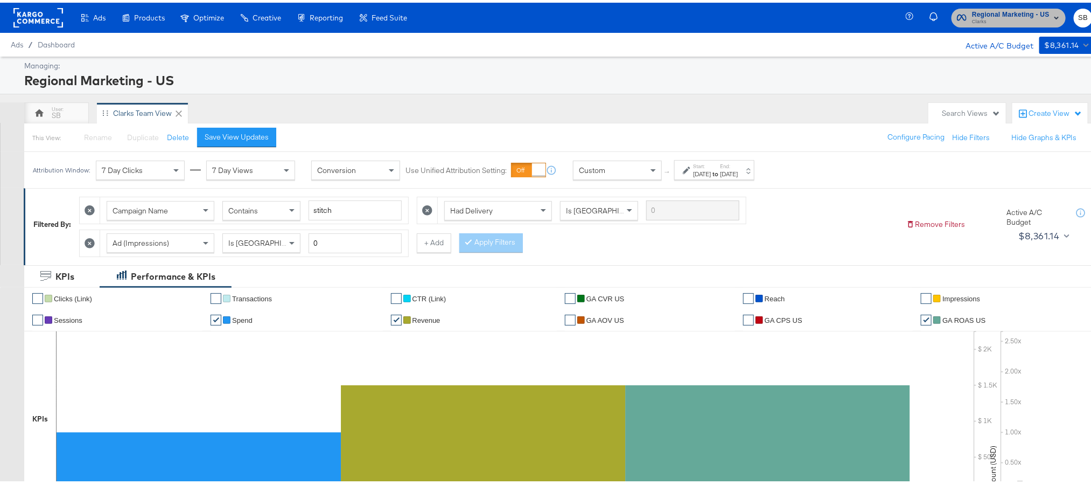
click at [1011, 23] on span "Clarks" at bounding box center [1011, 19] width 78 height 9
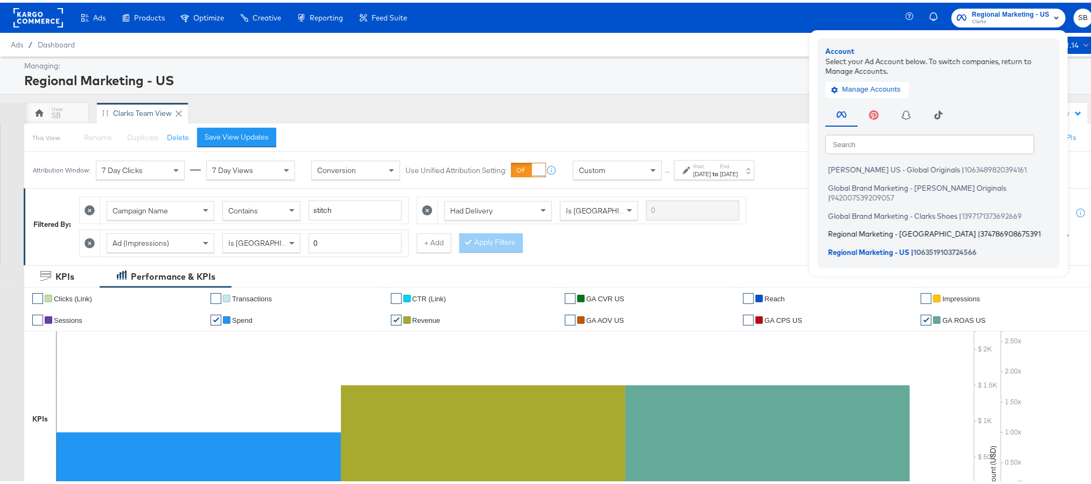
click at [882, 227] on span "Regional Marketing - [GEOGRAPHIC_DATA]" at bounding box center [902, 231] width 148 height 9
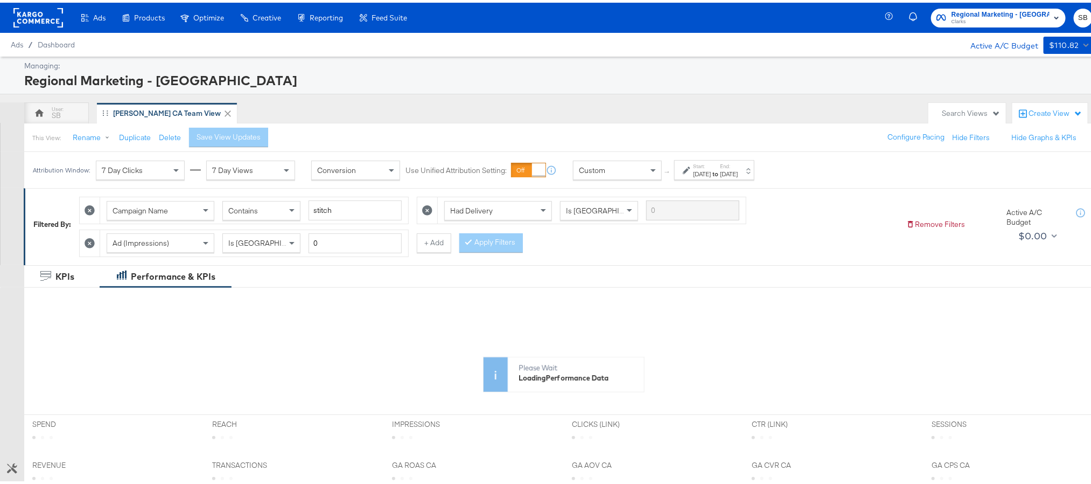
click at [748, 178] on div "Attribution Window: 7 Day Clicks 7 Day Views Conversion Use Unified Attribution…" at bounding box center [396, 167] width 744 height 36
click at [738, 167] on label "End:" at bounding box center [729, 163] width 18 height 7
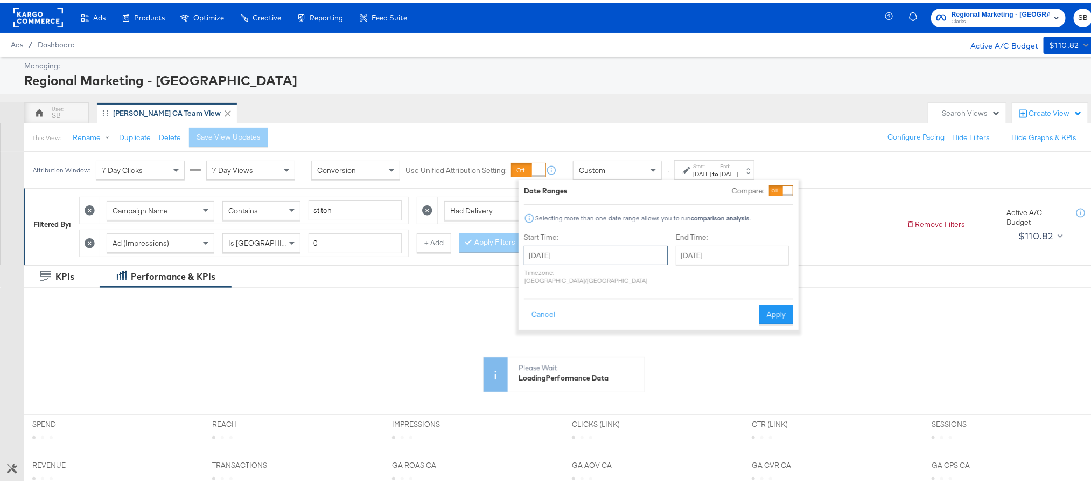
click at [615, 255] on input "[DATE]" at bounding box center [596, 252] width 144 height 19
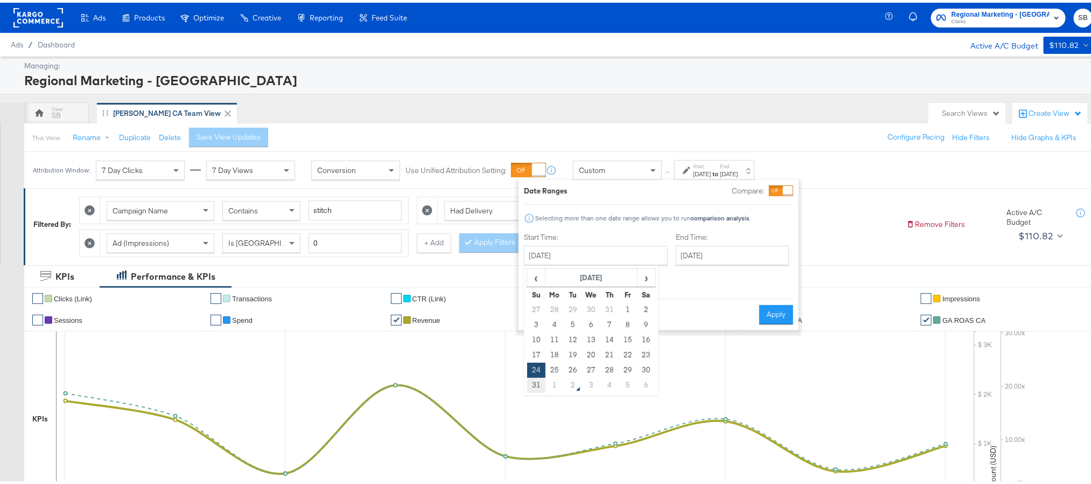
click at [534, 380] on td "31" at bounding box center [536, 382] width 18 height 15
type input "[DATE]"
click at [687, 262] on input "[DATE]" at bounding box center [731, 252] width 113 height 19
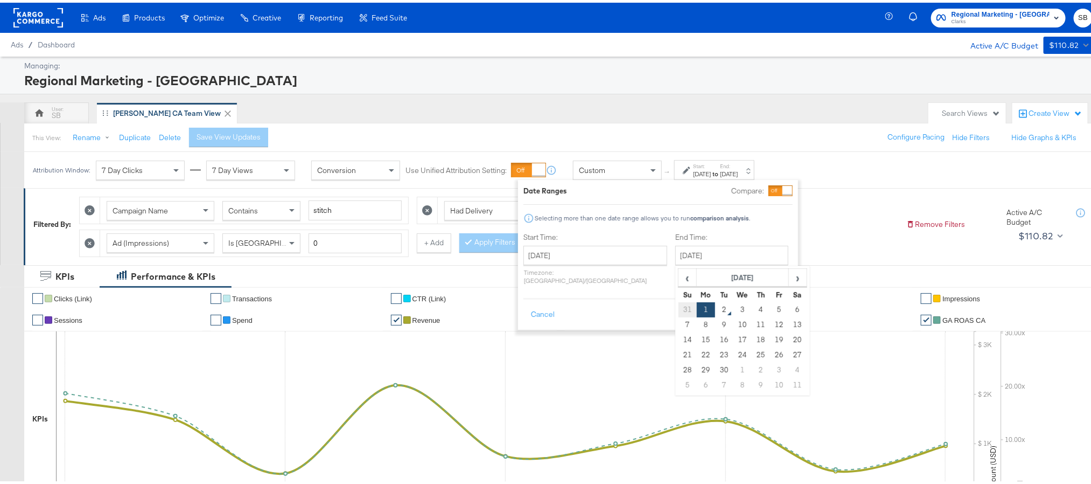
click at [678, 309] on td "31" at bounding box center [687, 306] width 18 height 15
type input "[DATE]"
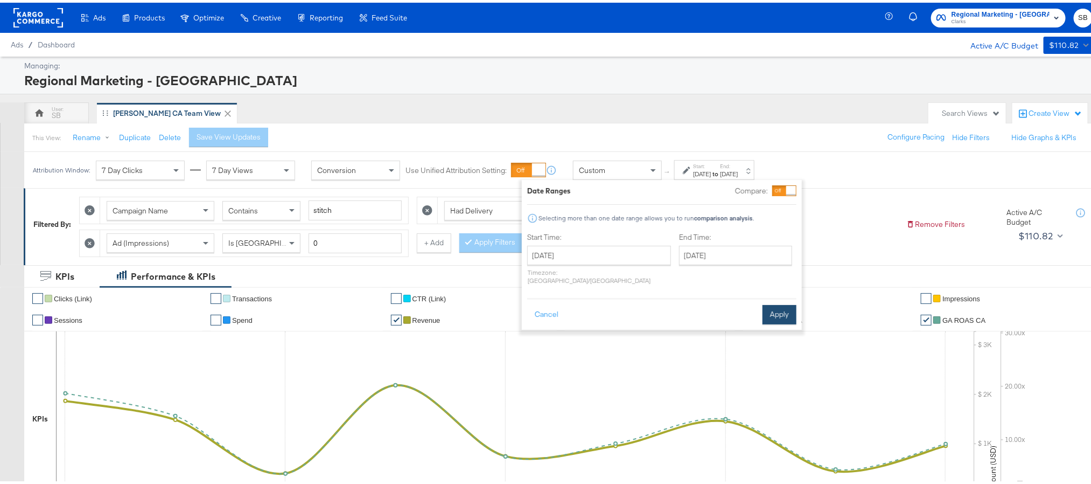
click at [781, 304] on button "Apply" at bounding box center [779, 311] width 34 height 19
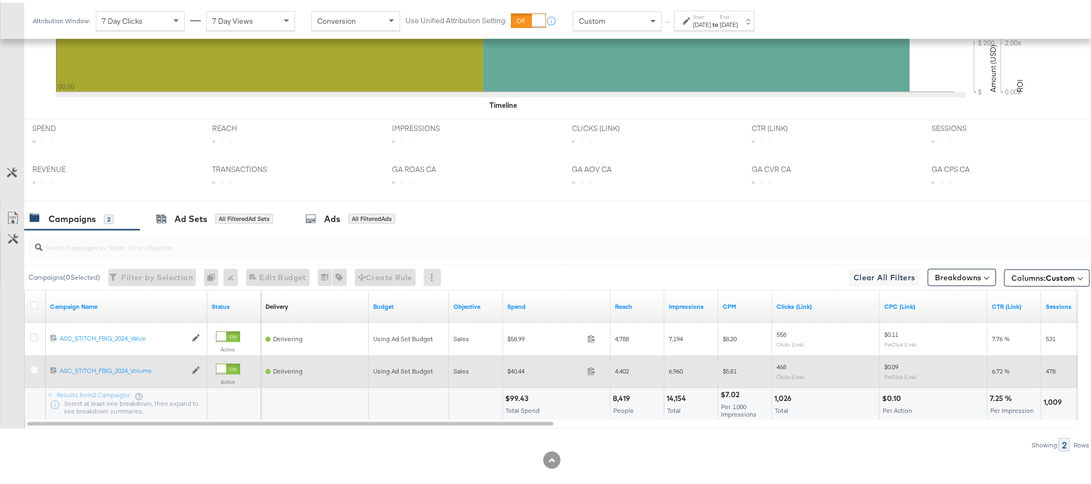
scroll to position [404, 0]
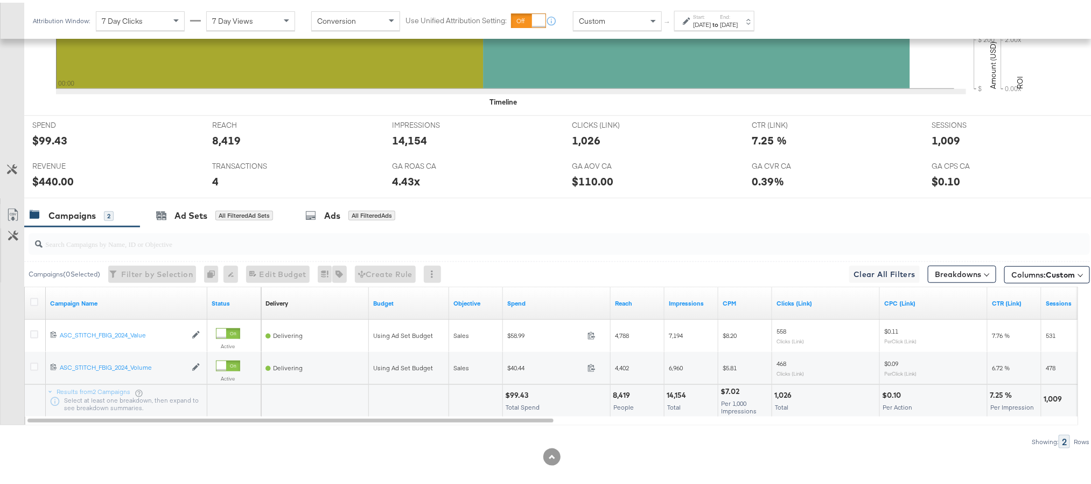
click at [519, 397] on div "$99.43" at bounding box center [518, 392] width 26 height 10
copy div "99.43"
click at [410, 141] on div "14,154" at bounding box center [409, 138] width 35 height 16
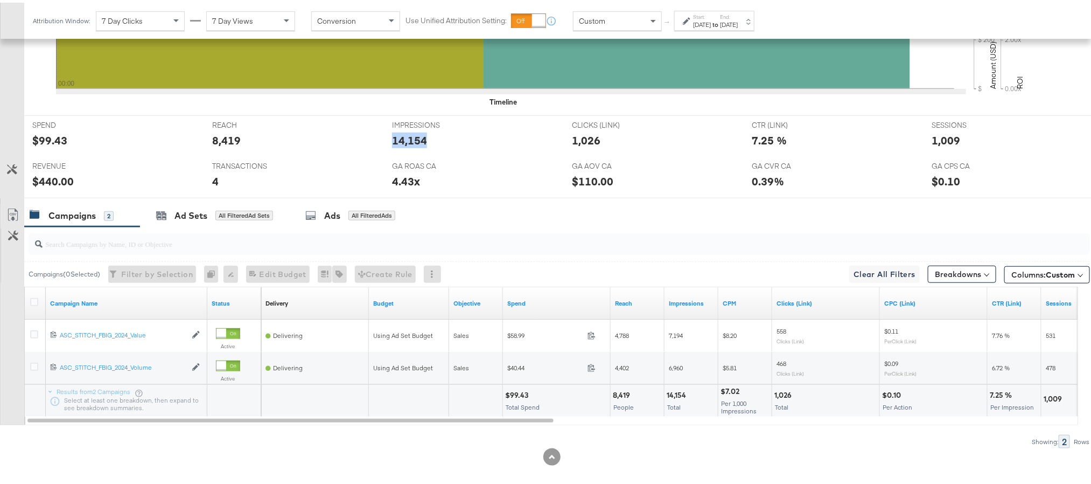
copy div "14,154"
click at [585, 141] on div "1,026" at bounding box center [586, 138] width 29 height 16
copy div "1,026"
click at [932, 139] on div "1,009" at bounding box center [946, 138] width 29 height 16
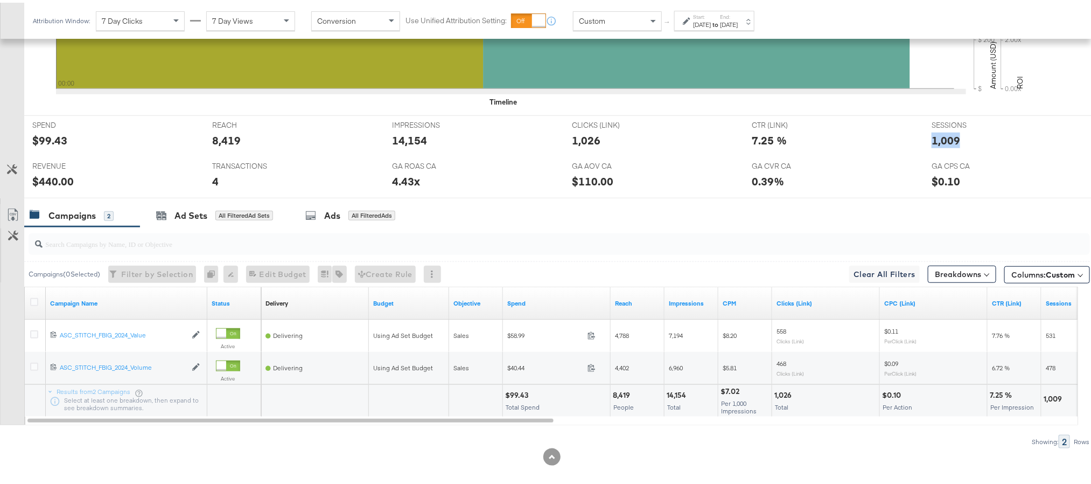
click at [932, 139] on div "1,009" at bounding box center [946, 138] width 29 height 16
copy div "1,009"
click at [44, 181] on div "$440.00" at bounding box center [52, 179] width 41 height 16
copy div "440.00"
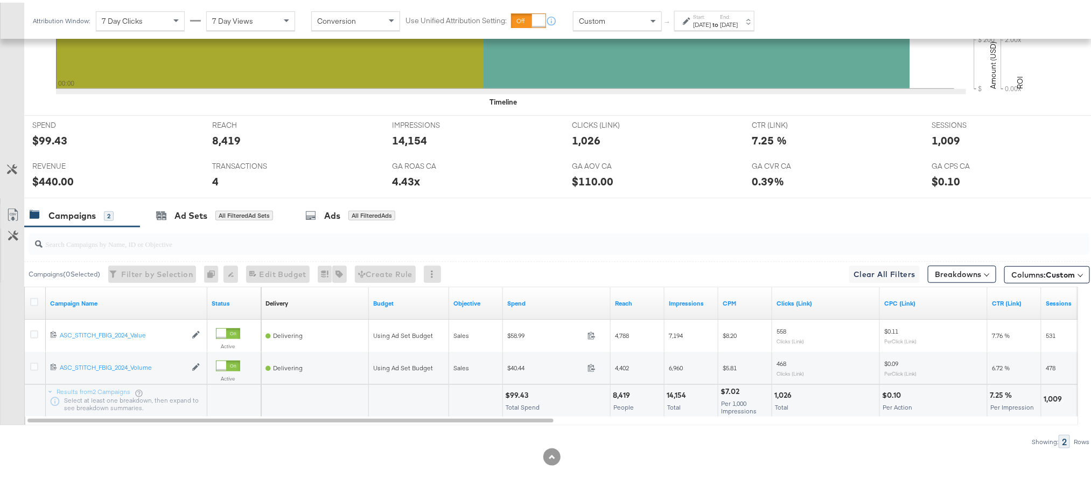
click at [738, 17] on label "End:" at bounding box center [729, 14] width 18 height 7
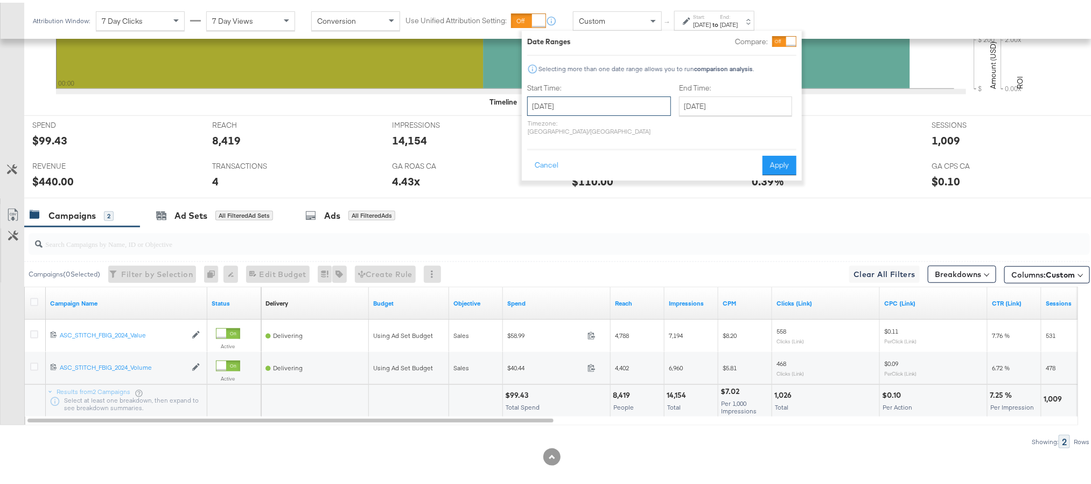
click at [606, 107] on input "[DATE]" at bounding box center [599, 103] width 144 height 19
click at [557, 233] on td "1" at bounding box center [558, 233] width 18 height 15
type input "[DATE]"
click at [766, 162] on button "Apply" at bounding box center [772, 162] width 34 height 19
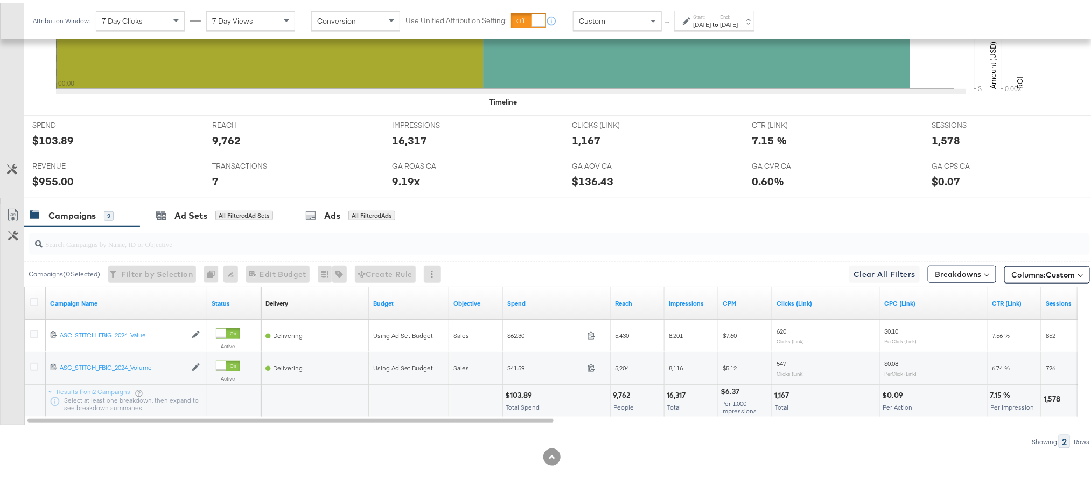
click at [57, 145] on div "$103.89" at bounding box center [52, 138] width 41 height 16
copy div "103.89"
click at [401, 144] on div "16,317" at bounding box center [409, 138] width 35 height 16
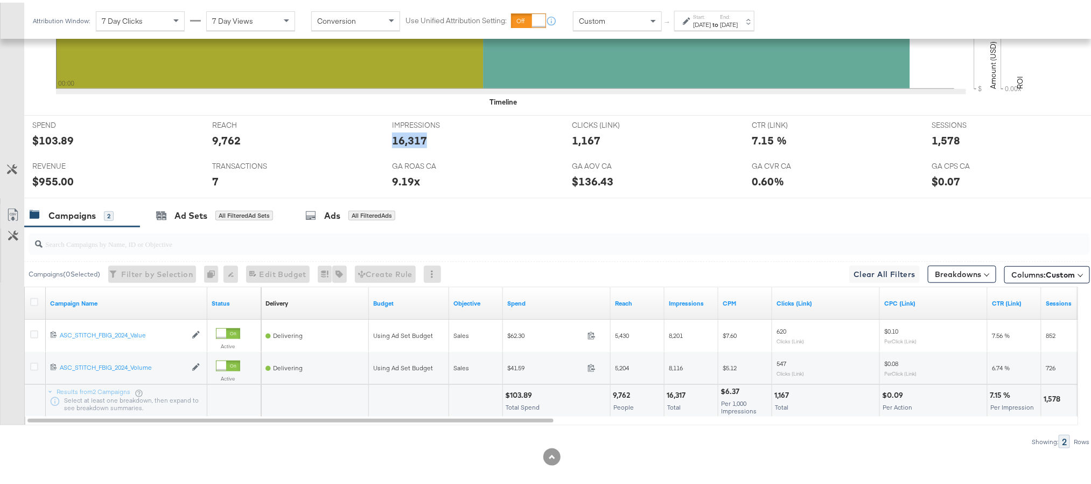
copy div "16,317"
click at [578, 142] on div "1,167" at bounding box center [586, 138] width 29 height 16
copy div "1,167"
click at [932, 137] on div "1,578" at bounding box center [946, 138] width 29 height 16
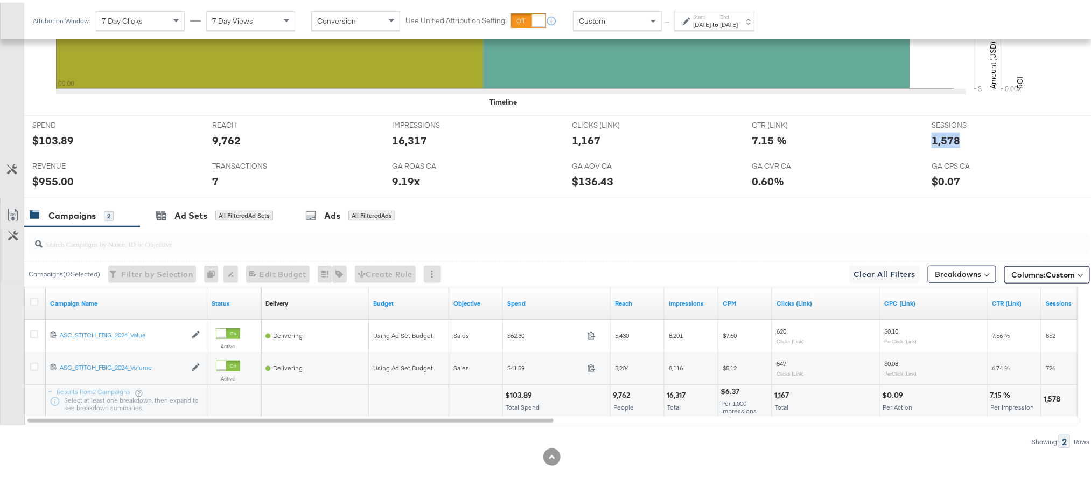
click at [932, 137] on div "1,578" at bounding box center [946, 138] width 29 height 16
copy div "1,578"
click at [43, 185] on div "$955.00" at bounding box center [52, 179] width 41 height 16
copy div "955.00"
